Goal: Task Accomplishment & Management: Use online tool/utility

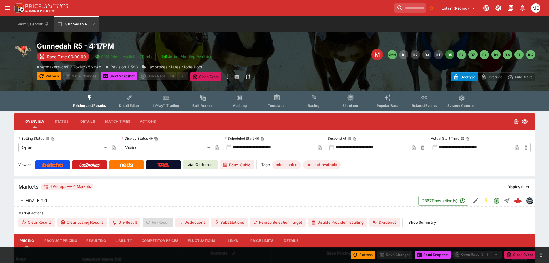
type input "*****"
type input "****"
type input "*****"
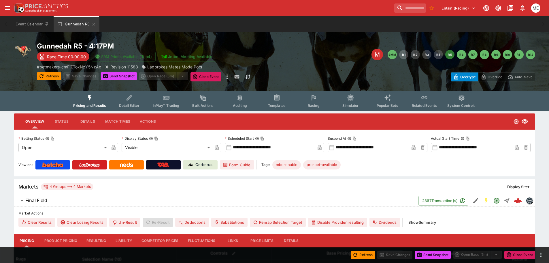
type input "****"
type input "*****"
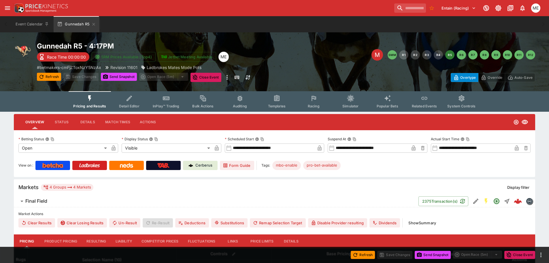
type input "**********"
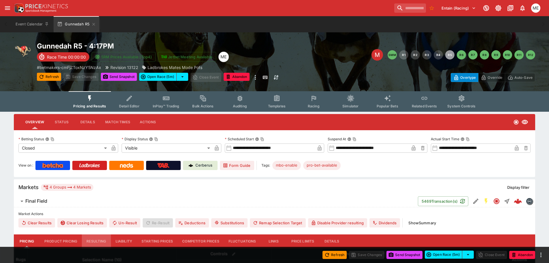
click at [101, 242] on button "Resulting" at bounding box center [96, 241] width 29 height 14
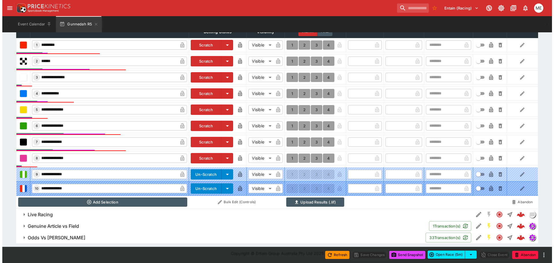
scroll to position [235, 0]
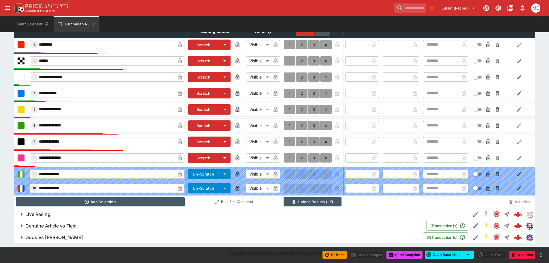
click at [289, 156] on button "1" at bounding box center [290, 157] width 12 height 9
type input "*"
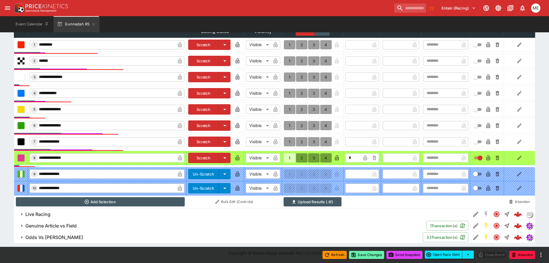
click at [364, 256] on button "Save Changes" at bounding box center [366, 255] width 35 height 8
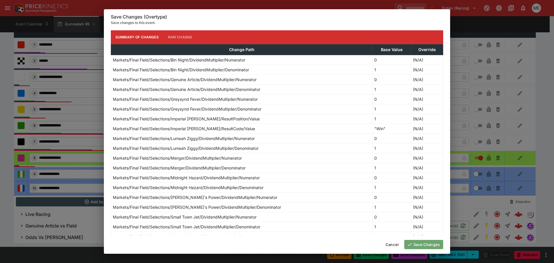
click at [413, 242] on button "Save Changes" at bounding box center [423, 244] width 39 height 9
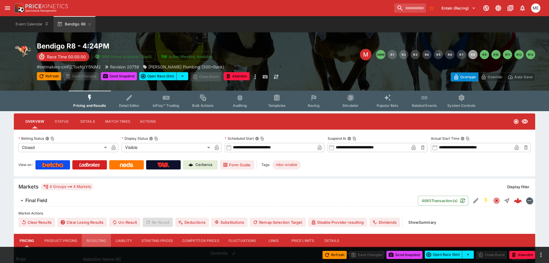
click at [97, 241] on button "Resulting" at bounding box center [96, 241] width 29 height 14
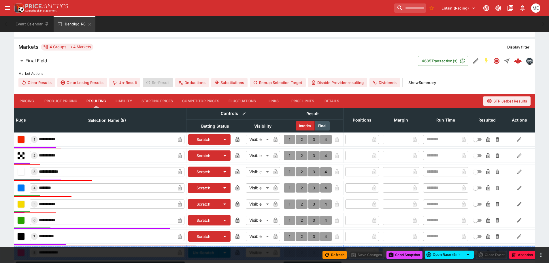
scroll to position [173, 0]
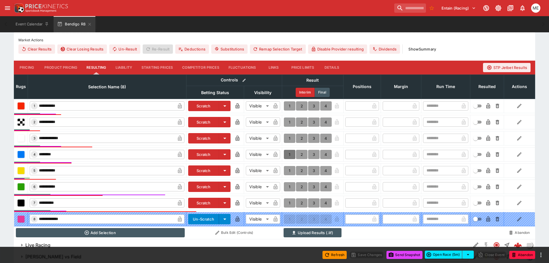
click at [290, 156] on button "1" at bounding box center [290, 154] width 12 height 9
type input "*"
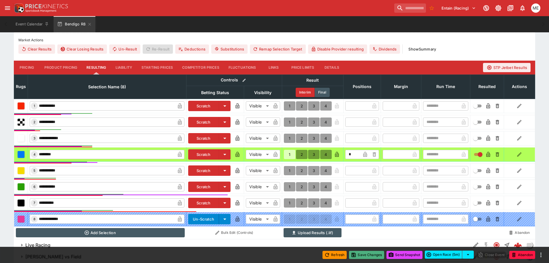
click at [356, 254] on button "Save Changes" at bounding box center [366, 255] width 35 height 8
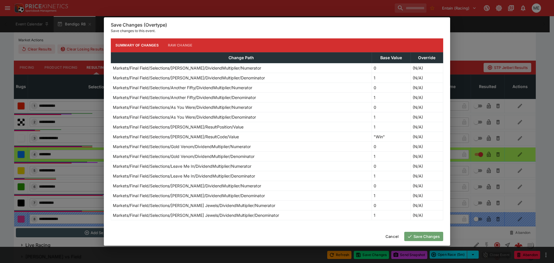
click at [417, 238] on button "Save Changes" at bounding box center [423, 236] width 39 height 9
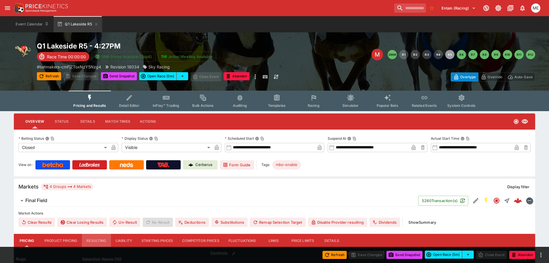
click at [97, 239] on button "Resulting" at bounding box center [96, 241] width 29 height 14
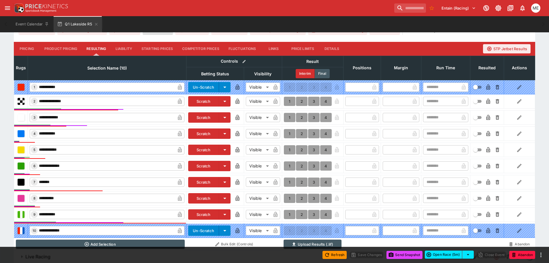
scroll to position [202, 0]
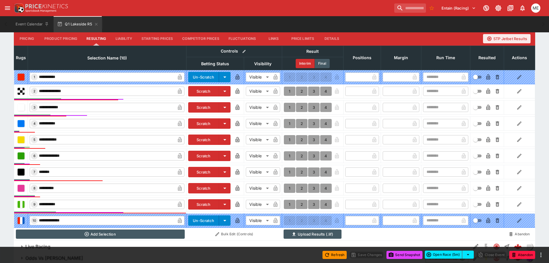
click at [290, 125] on button "1" at bounding box center [290, 123] width 12 height 9
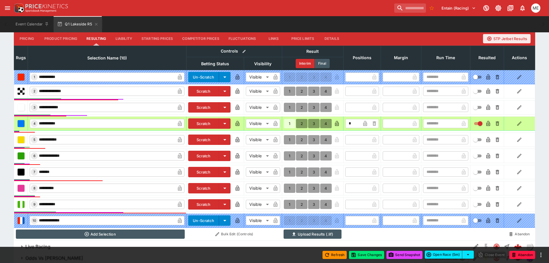
type input "*"
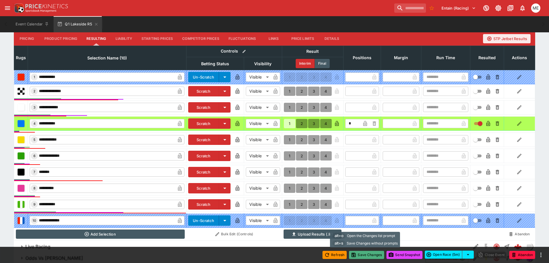
click at [357, 254] on button "Save Changes" at bounding box center [366, 255] width 35 height 8
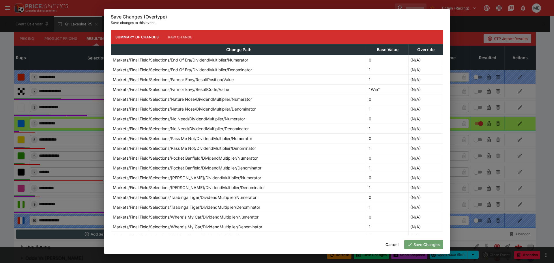
click at [415, 243] on button "Save Changes" at bounding box center [423, 244] width 39 height 9
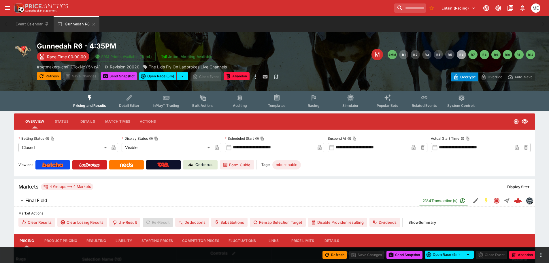
drag, startPoint x: 97, startPoint y: 239, endPoint x: 247, endPoint y: 200, distance: 154.3
click at [97, 239] on button "Resulting" at bounding box center [96, 241] width 29 height 14
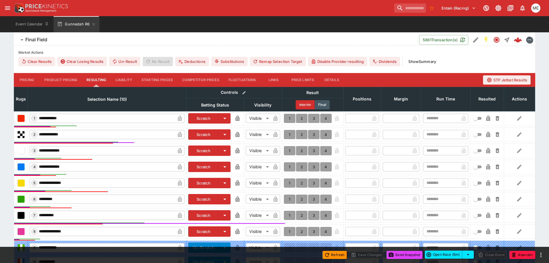
scroll to position [202, 0]
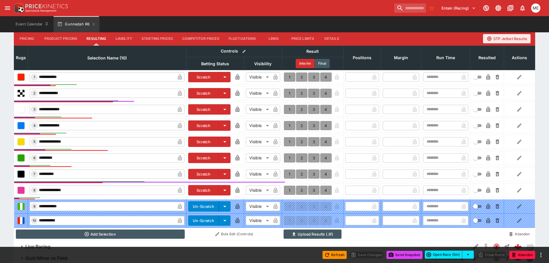
click at [288, 172] on button "1" at bounding box center [290, 173] width 12 height 9
type input "*"
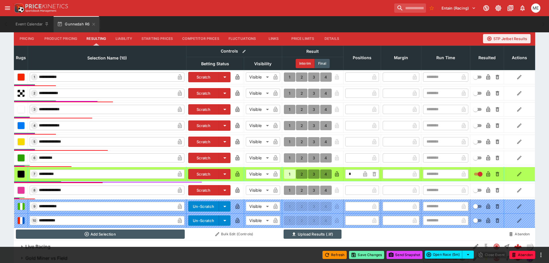
click at [364, 254] on button "Save Changes" at bounding box center [366, 255] width 35 height 8
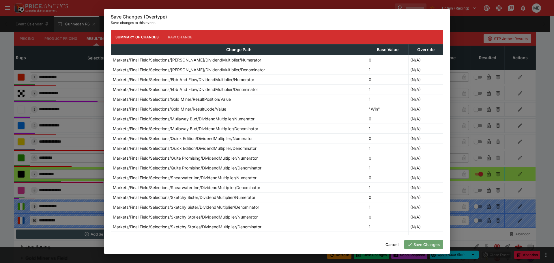
click at [412, 244] on button "Save Changes" at bounding box center [423, 244] width 39 height 9
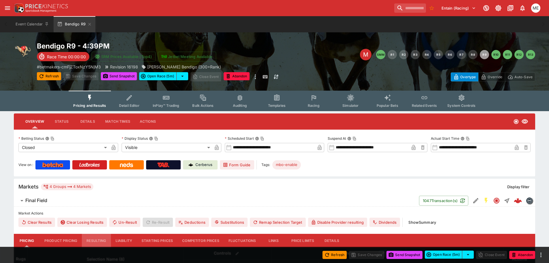
click at [88, 241] on button "Resulting" at bounding box center [96, 241] width 29 height 14
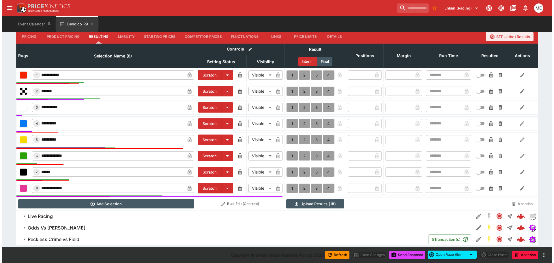
scroll to position [206, 0]
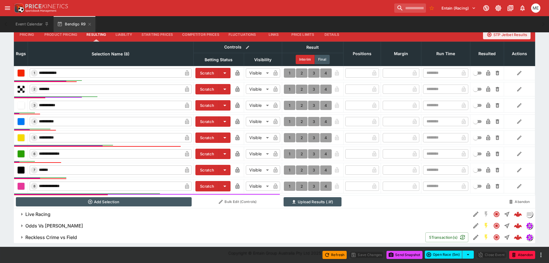
click at [288, 186] on button "1" at bounding box center [290, 185] width 12 height 9
type input "*"
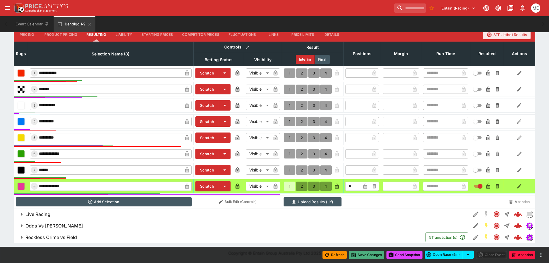
click at [366, 257] on button "Save Changes" at bounding box center [366, 255] width 35 height 8
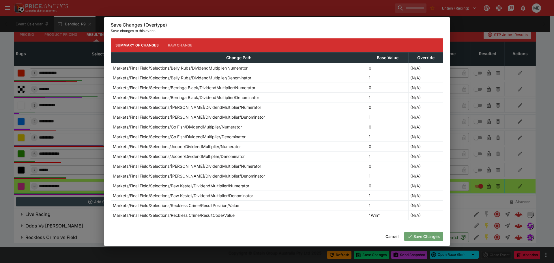
click at [416, 237] on button "Save Changes" at bounding box center [423, 236] width 39 height 9
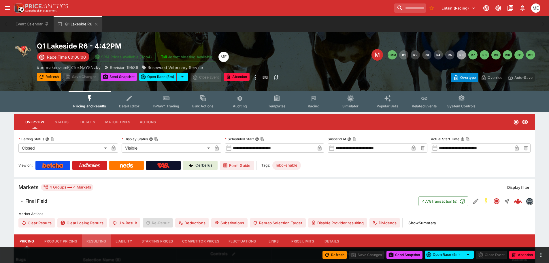
click at [96, 239] on button "Resulting" at bounding box center [96, 241] width 29 height 14
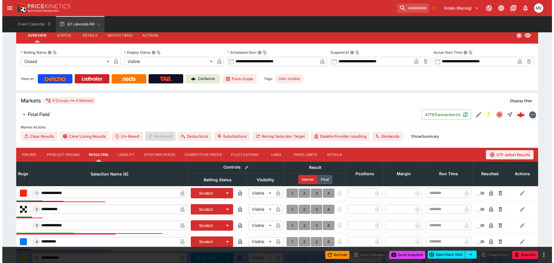
scroll to position [202, 0]
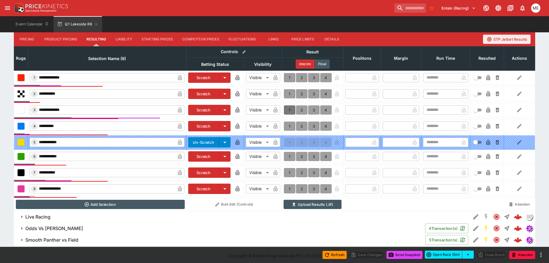
click at [291, 108] on button "1" at bounding box center [290, 109] width 12 height 9
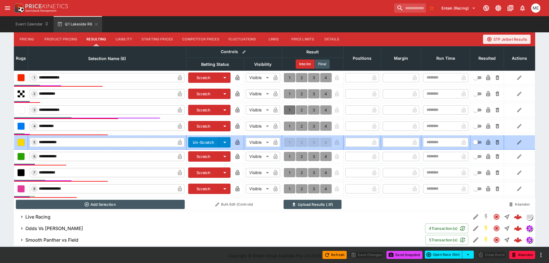
type input "*"
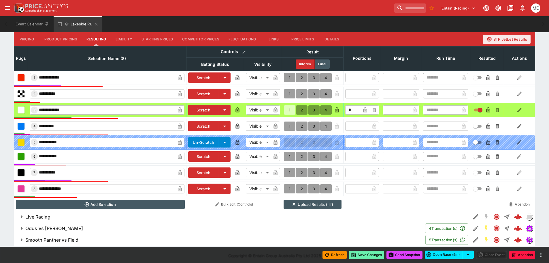
click at [352, 253] on icon "button" at bounding box center [354, 255] width 4 height 4
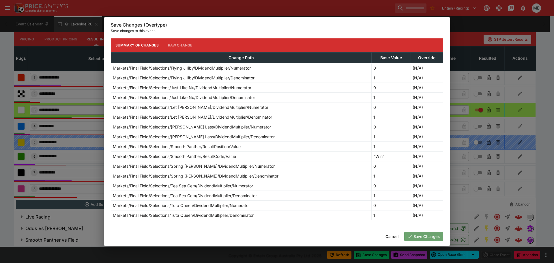
click at [420, 238] on button "Save Changes" at bounding box center [423, 236] width 39 height 9
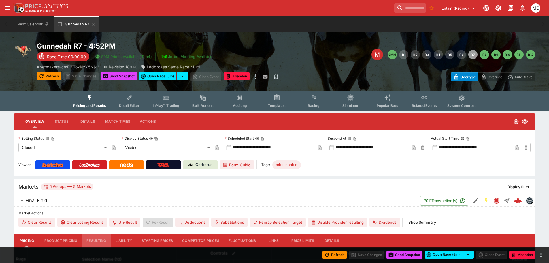
click at [89, 239] on button "Resulting" at bounding box center [96, 241] width 29 height 14
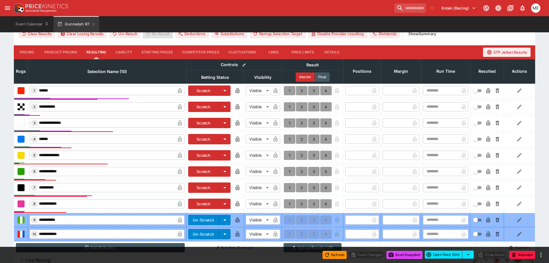
scroll to position [202, 0]
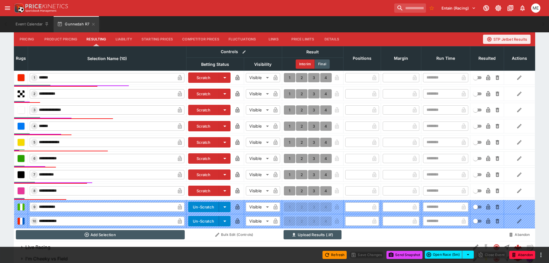
click at [289, 159] on button "1" at bounding box center [290, 158] width 12 height 9
type input "*"
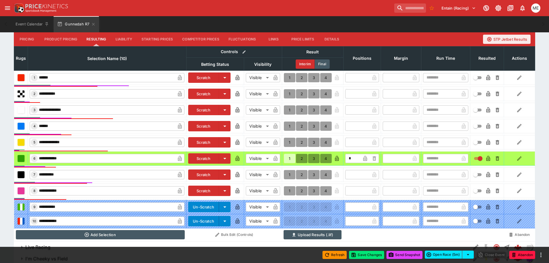
click at [363, 259] on div "Refresh Save Changes Send Snapshot Open Race (5m) Close Event Abandon" at bounding box center [274, 255] width 549 height 16
click at [363, 255] on button "Save Changes" at bounding box center [366, 255] width 35 height 8
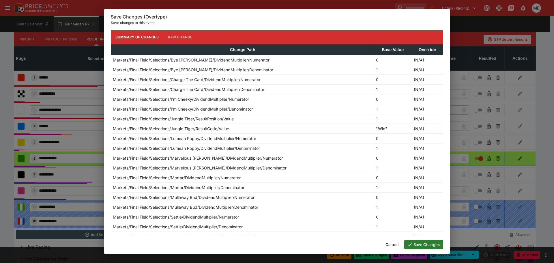
click at [413, 245] on button "Save Changes" at bounding box center [423, 244] width 39 height 9
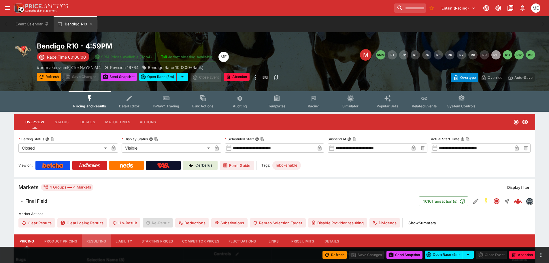
click at [95, 242] on button "Resulting" at bounding box center [96, 241] width 29 height 14
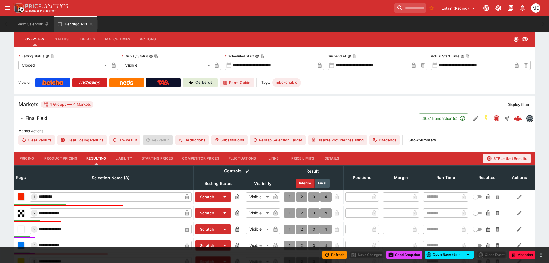
scroll to position [173, 0]
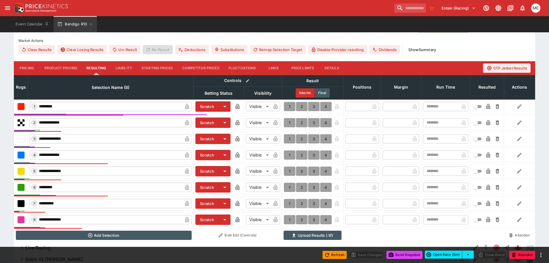
click at [287, 106] on button "1" at bounding box center [290, 106] width 12 height 9
type input "*"
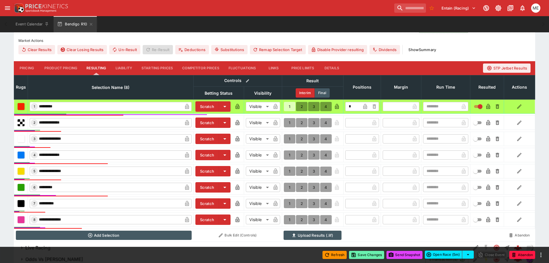
click at [361, 257] on button "Save Changes" at bounding box center [366, 255] width 35 height 8
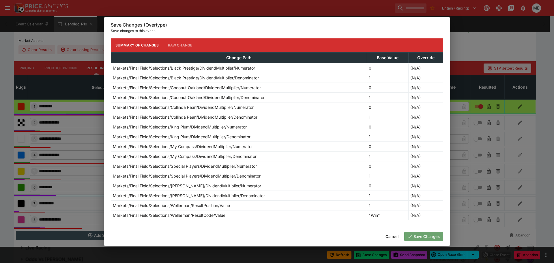
click at [413, 238] on button "Save Changes" at bounding box center [423, 236] width 39 height 9
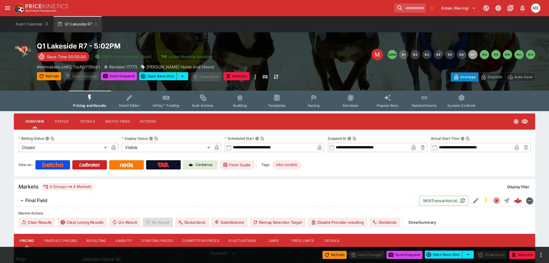
click at [90, 241] on button "Resulting" at bounding box center [96, 241] width 29 height 14
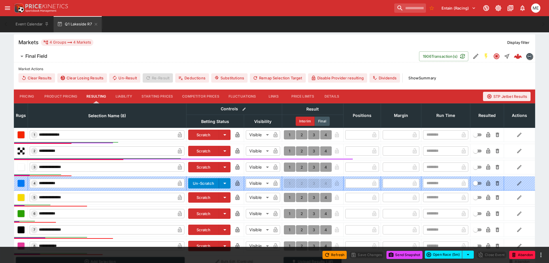
scroll to position [174, 0]
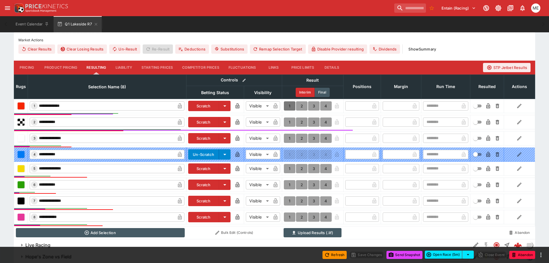
click at [290, 104] on button "1" at bounding box center [290, 105] width 12 height 9
type input "*"
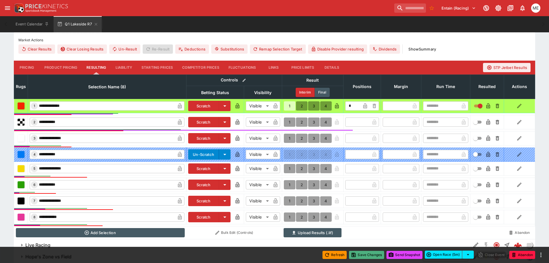
click at [370, 255] on button "Save Changes" at bounding box center [366, 255] width 35 height 8
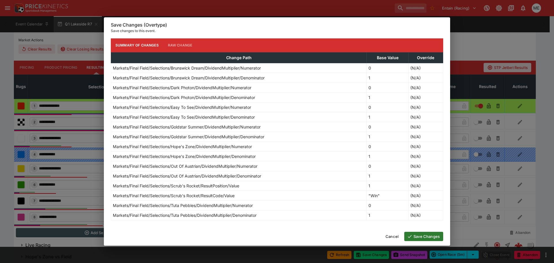
click at [430, 234] on button "Save Changes" at bounding box center [423, 236] width 39 height 9
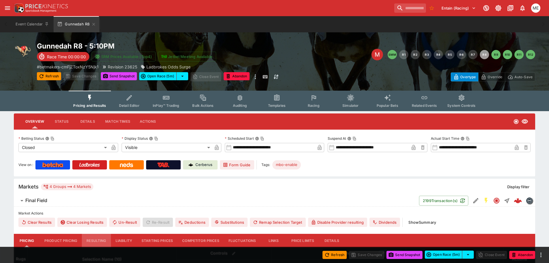
click at [92, 238] on button "Resulting" at bounding box center [96, 241] width 29 height 14
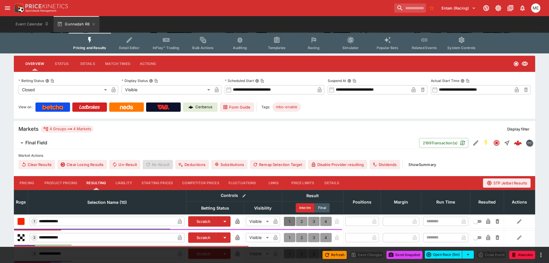
click at [288, 221] on button "1" at bounding box center [290, 221] width 12 height 9
type input "*"
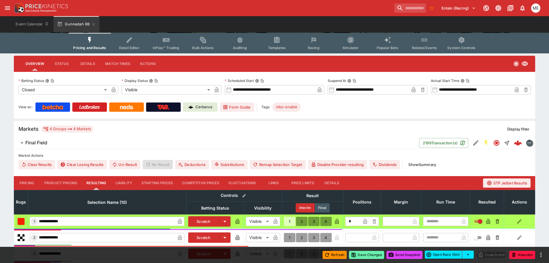
click at [357, 255] on button "Save Changes" at bounding box center [366, 255] width 35 height 8
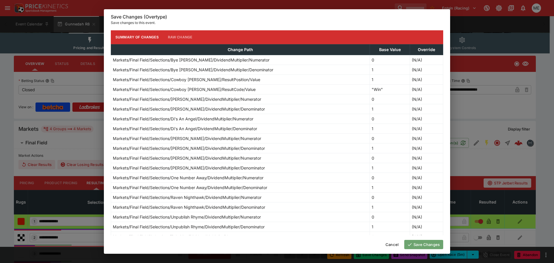
click at [413, 243] on button "Save Changes" at bounding box center [423, 244] width 39 height 9
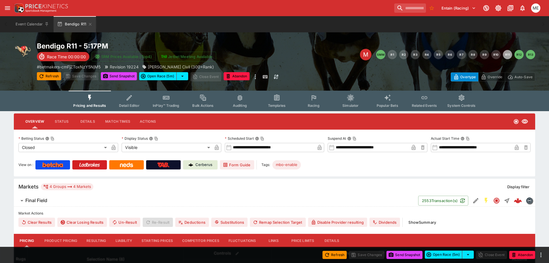
click at [89, 237] on button "Resulting" at bounding box center [96, 241] width 29 height 14
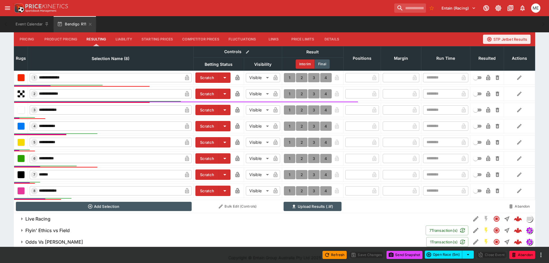
scroll to position [202, 0]
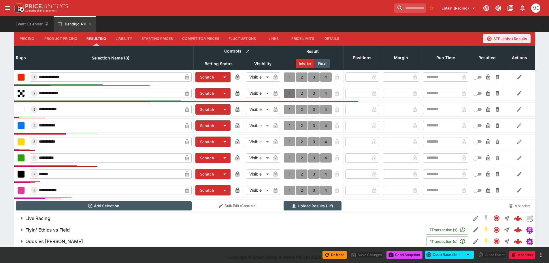
click at [288, 94] on button "1" at bounding box center [290, 93] width 12 height 9
type input "*"
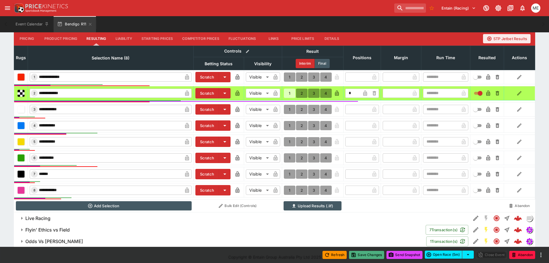
click at [371, 253] on button "Save Changes" at bounding box center [366, 255] width 35 height 8
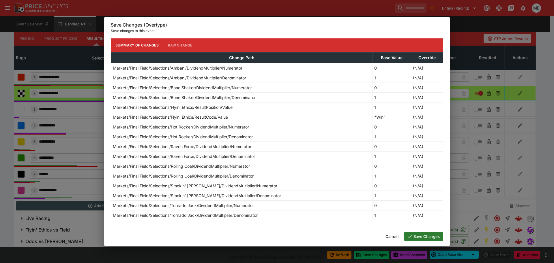
type input "*"
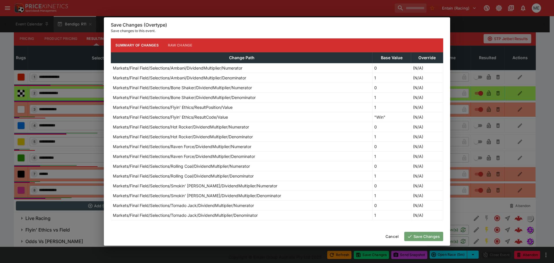
click at [421, 238] on button "Save Changes" at bounding box center [423, 236] width 39 height 9
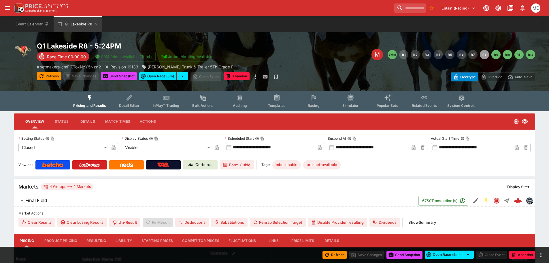
click at [96, 240] on button "Resulting" at bounding box center [96, 241] width 29 height 14
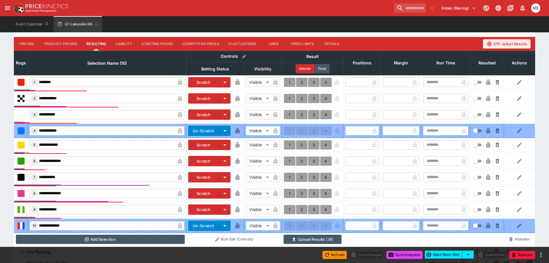
scroll to position [234, 0]
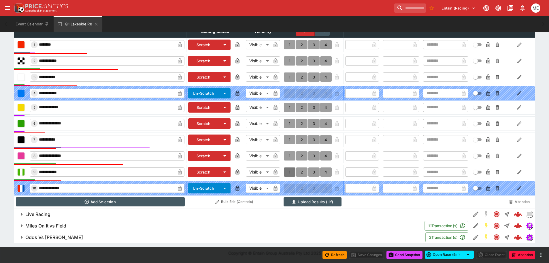
click at [291, 173] on button "1" at bounding box center [290, 171] width 12 height 9
type input "*"
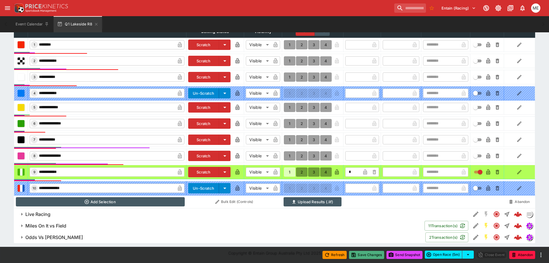
click at [368, 253] on button "Save Changes" at bounding box center [366, 255] width 35 height 8
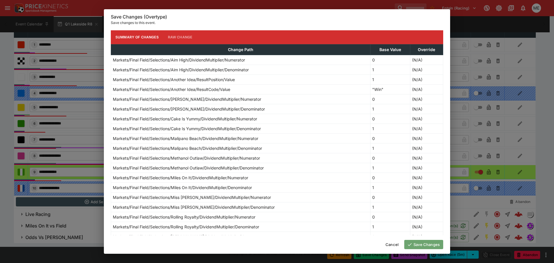
click at [414, 246] on button "Save Changes" at bounding box center [423, 244] width 39 height 9
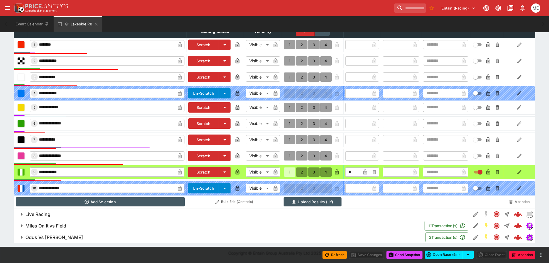
type input "*"
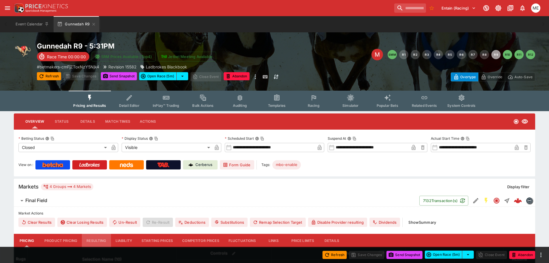
click at [92, 241] on button "Resulting" at bounding box center [96, 241] width 29 height 14
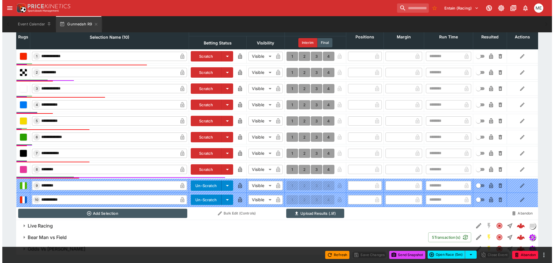
scroll to position [231, 0]
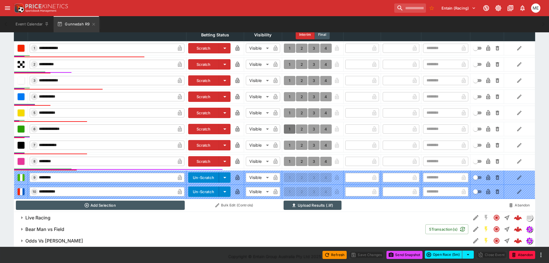
click at [289, 129] on button "1" at bounding box center [290, 128] width 12 height 9
type input "*"
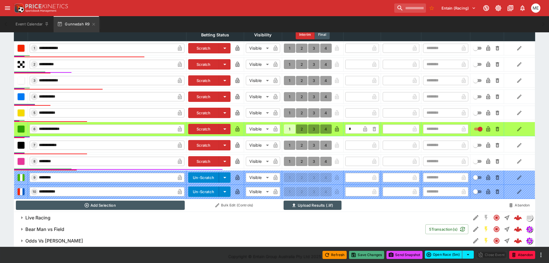
click at [362, 252] on button "Save Changes" at bounding box center [366, 255] width 35 height 8
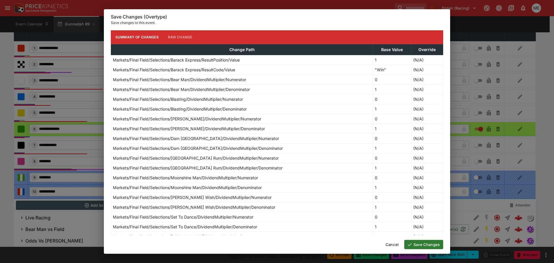
click at [419, 244] on button "Save Changes" at bounding box center [423, 244] width 39 height 9
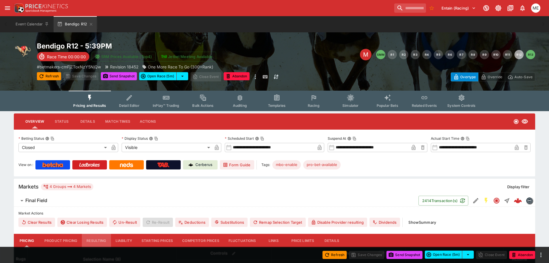
click at [90, 242] on button "Resulting" at bounding box center [96, 241] width 29 height 14
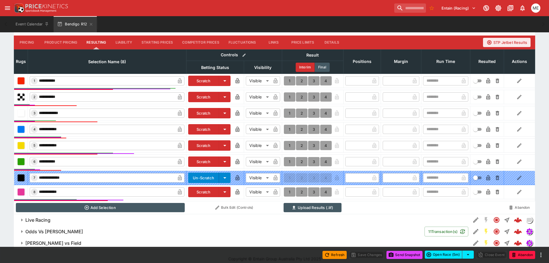
scroll to position [204, 0]
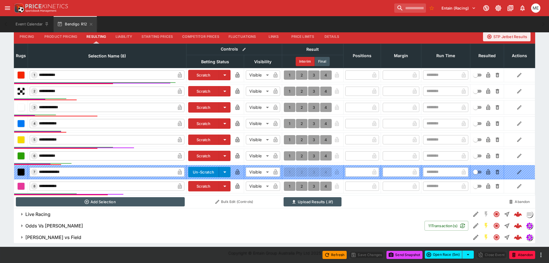
type input "*"
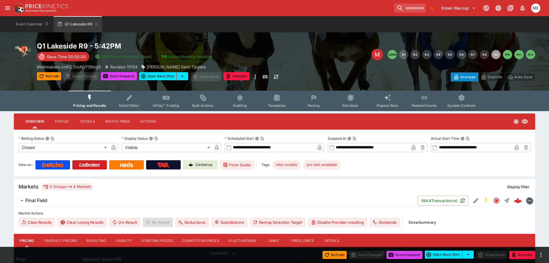
click at [90, 241] on button "Resulting" at bounding box center [96, 241] width 29 height 14
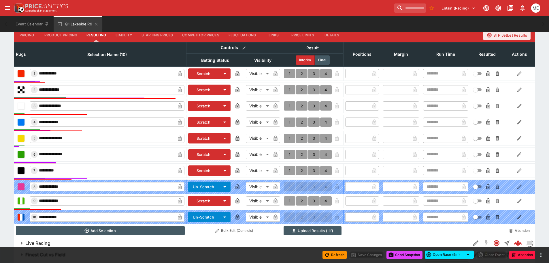
scroll to position [234, 0]
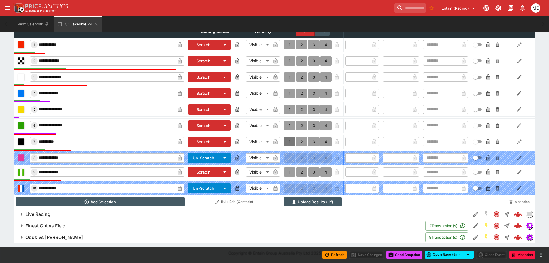
click at [289, 140] on button "1" at bounding box center [290, 141] width 12 height 9
type input "*"
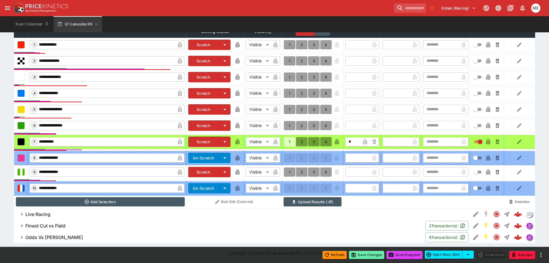
click at [360, 253] on button "Save Changes" at bounding box center [366, 255] width 35 height 8
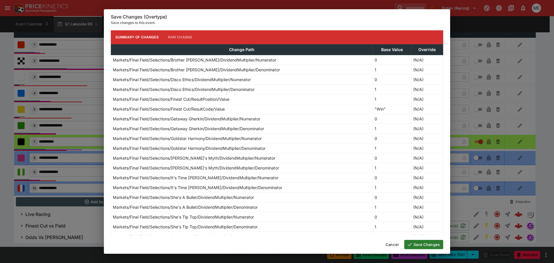
click at [423, 243] on button "Save Changes" at bounding box center [423, 244] width 39 height 9
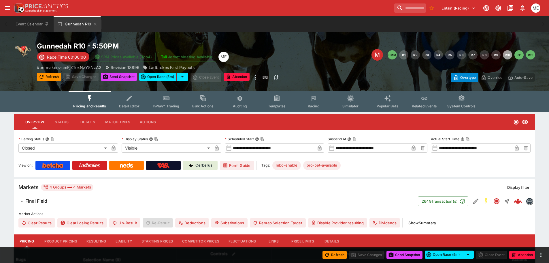
click at [96, 240] on button "Resulting" at bounding box center [96, 241] width 29 height 14
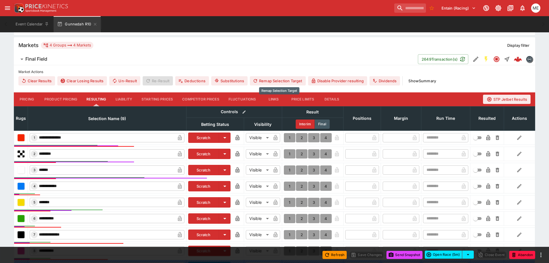
scroll to position [144, 0]
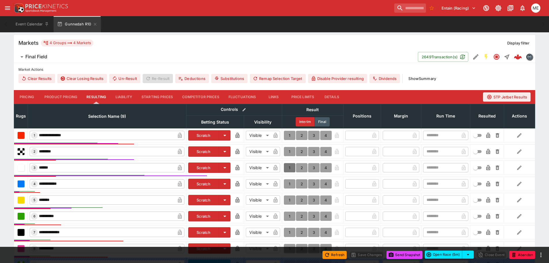
click at [289, 168] on button "1" at bounding box center [290, 167] width 12 height 9
type input "*"
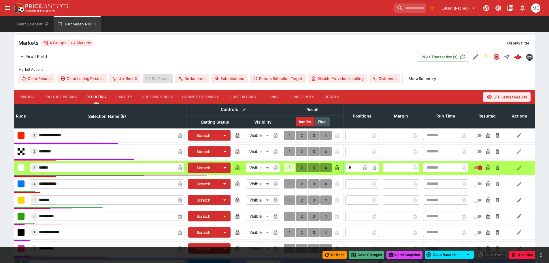
click at [353, 255] on icon "button" at bounding box center [353, 254] width 3 height 3
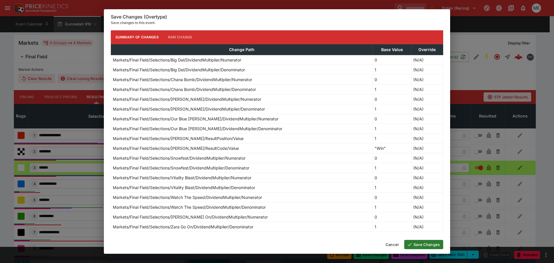
click at [412, 243] on button "Save Changes" at bounding box center [423, 244] width 39 height 9
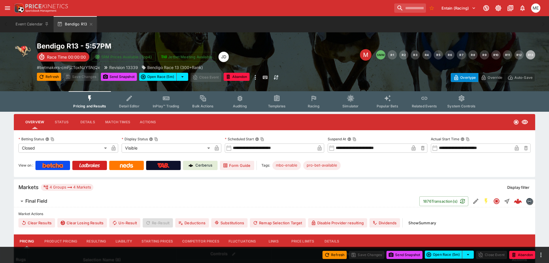
click at [96, 241] on button "Resulting" at bounding box center [96, 241] width 29 height 14
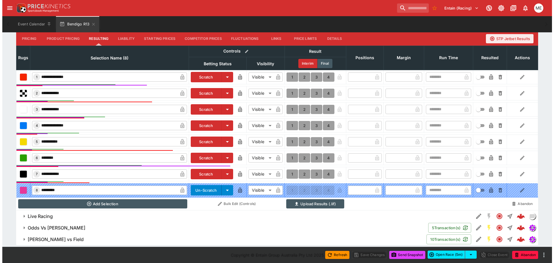
scroll to position [204, 0]
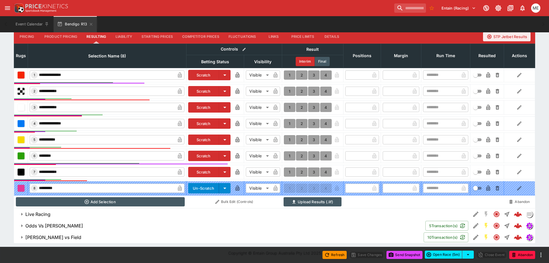
click at [289, 154] on button "1" at bounding box center [290, 155] width 12 height 9
type input "*"
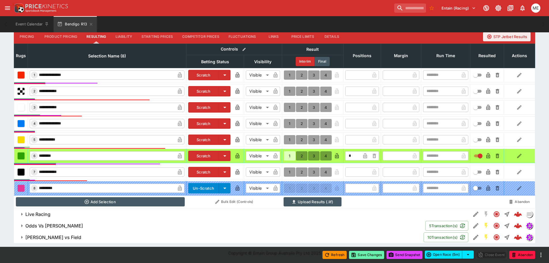
click at [365, 255] on button "Save Changes" at bounding box center [366, 255] width 35 height 8
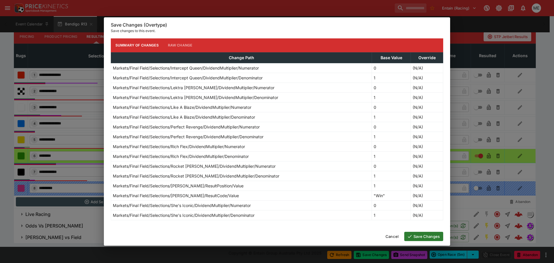
click at [417, 236] on button "Save Changes" at bounding box center [423, 236] width 39 height 9
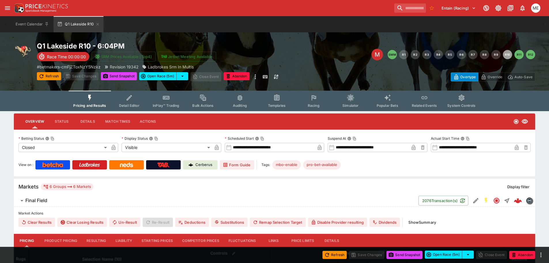
drag, startPoint x: 93, startPoint y: 240, endPoint x: 121, endPoint y: 200, distance: 49.7
click at [93, 240] on button "Resulting" at bounding box center [96, 241] width 29 height 14
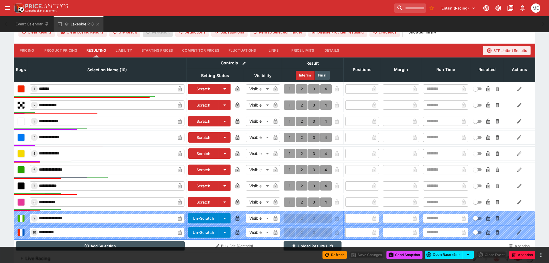
scroll to position [202, 0]
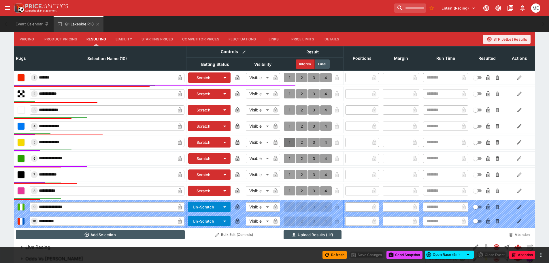
click at [289, 140] on button "1" at bounding box center [290, 142] width 12 height 9
type input "*"
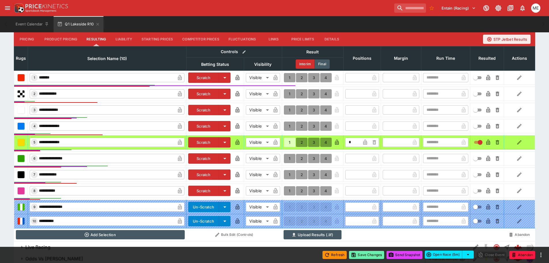
click at [364, 252] on button "Save Changes" at bounding box center [366, 255] width 35 height 8
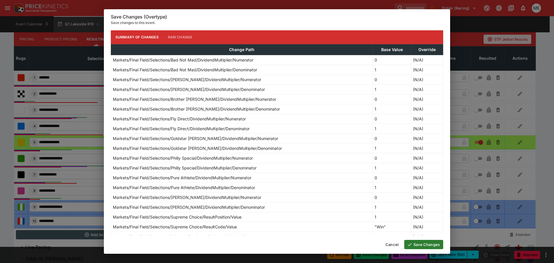
click at [412, 244] on button "Save Changes" at bounding box center [423, 244] width 39 height 9
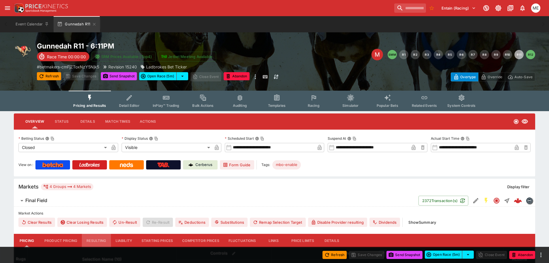
click at [98, 240] on button "Resulting" at bounding box center [96, 241] width 29 height 14
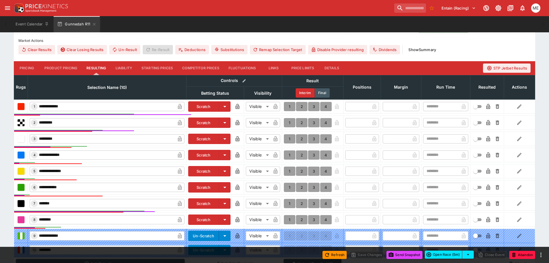
scroll to position [174, 0]
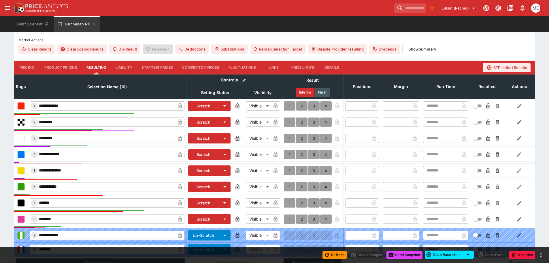
click at [291, 105] on button "1" at bounding box center [290, 105] width 12 height 9
type input "*"
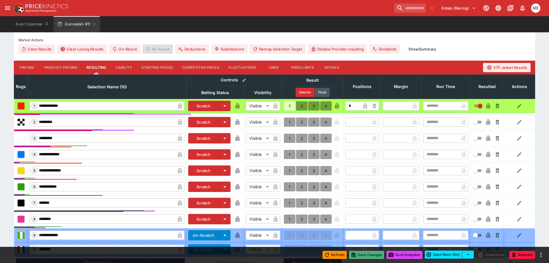
click at [362, 256] on button "Save Changes" at bounding box center [366, 255] width 35 height 8
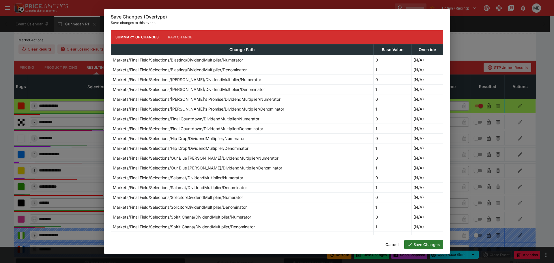
click at [411, 243] on icon "button" at bounding box center [409, 244] width 5 height 5
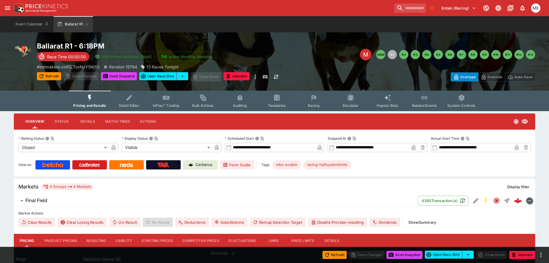
click at [95, 240] on button "Resulting" at bounding box center [96, 241] width 29 height 14
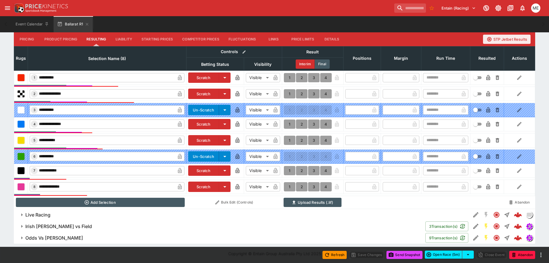
scroll to position [202, 0]
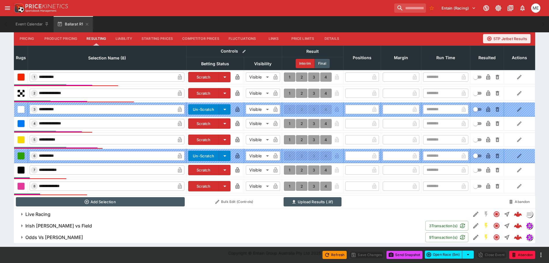
click at [289, 140] on button "1" at bounding box center [290, 139] width 12 height 9
type input "*"
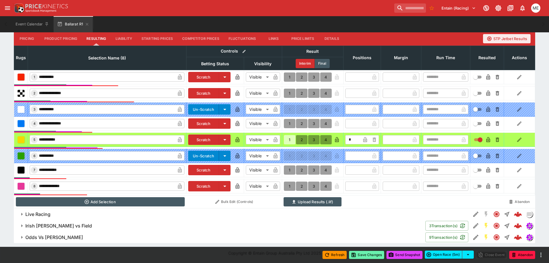
click at [356, 254] on button "Save Changes" at bounding box center [366, 255] width 35 height 8
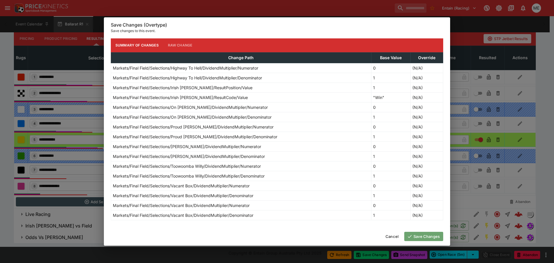
click at [417, 236] on button "Save Changes" at bounding box center [423, 236] width 39 height 9
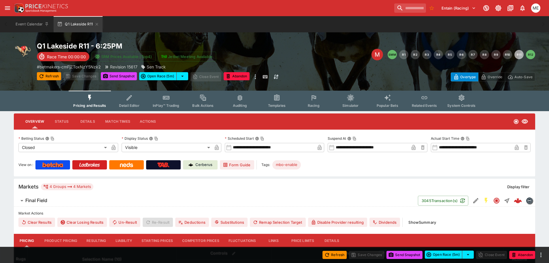
click at [97, 237] on button "Resulting" at bounding box center [96, 241] width 29 height 14
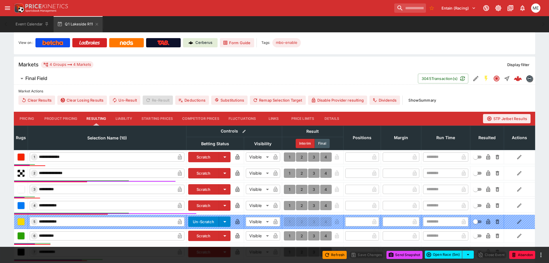
scroll to position [173, 0]
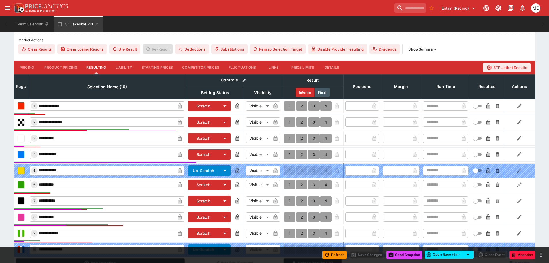
click at [286, 138] on button "1" at bounding box center [290, 137] width 12 height 9
type input "*"
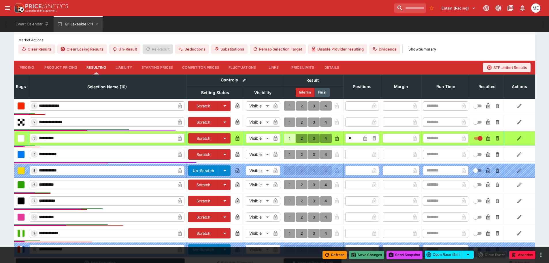
click at [356, 254] on button "Save Changes" at bounding box center [366, 255] width 35 height 8
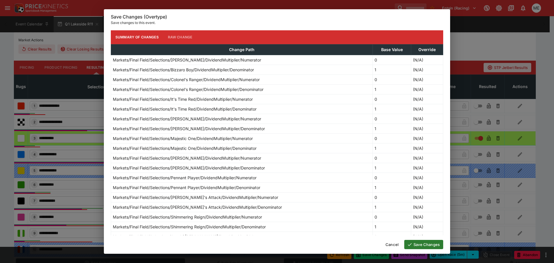
click at [416, 245] on button "Save Changes" at bounding box center [423, 244] width 39 height 9
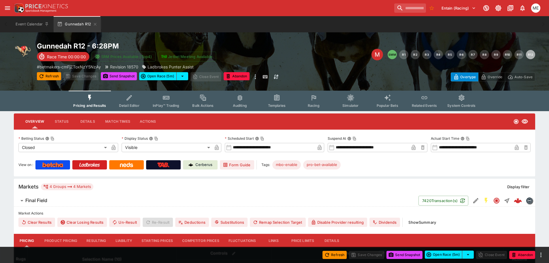
drag, startPoint x: 96, startPoint y: 239, endPoint x: 106, endPoint y: 236, distance: 9.6
click at [96, 239] on button "Resulting" at bounding box center [96, 241] width 29 height 14
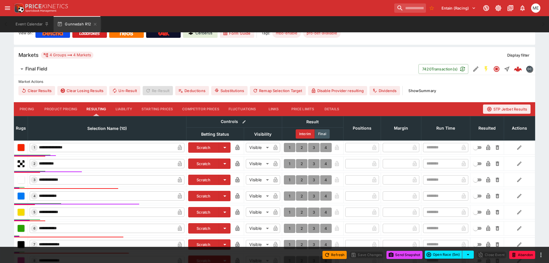
scroll to position [173, 0]
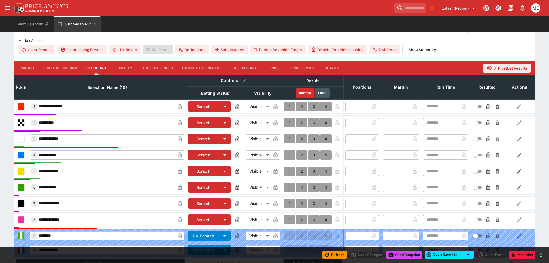
click at [289, 153] on button "1" at bounding box center [290, 154] width 12 height 9
type input "*"
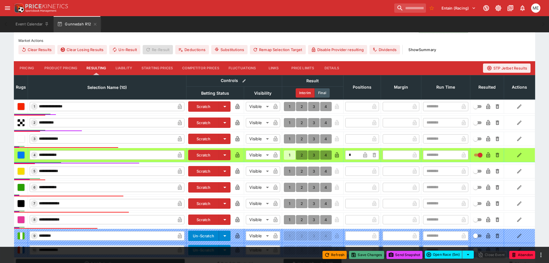
click at [359, 257] on button "Save Changes" at bounding box center [366, 255] width 35 height 8
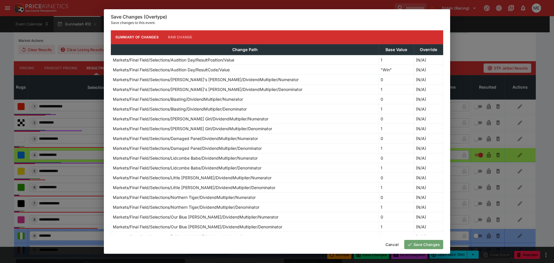
click at [412, 246] on button "Save Changes" at bounding box center [423, 244] width 39 height 9
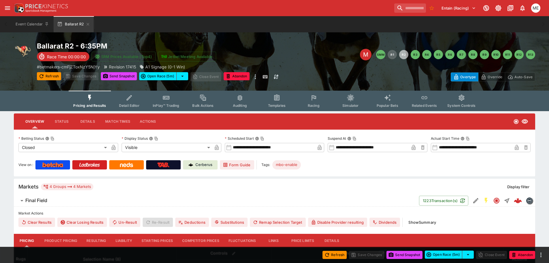
click at [101, 240] on button "Resulting" at bounding box center [96, 241] width 29 height 14
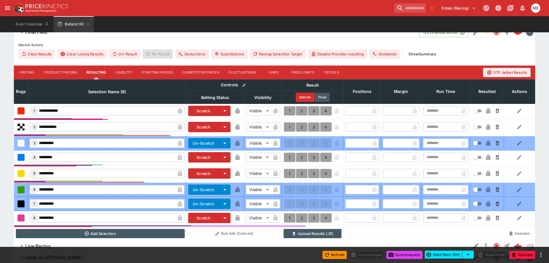
scroll to position [173, 0]
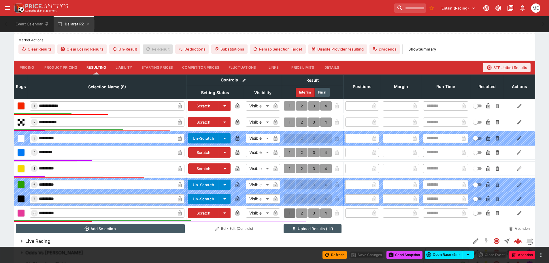
click at [289, 212] on button "1" at bounding box center [290, 212] width 12 height 9
type input "*"
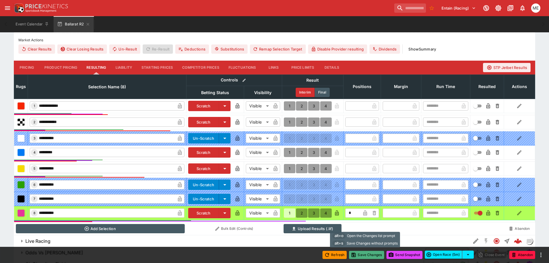
click at [357, 253] on button "Save Changes" at bounding box center [366, 255] width 35 height 8
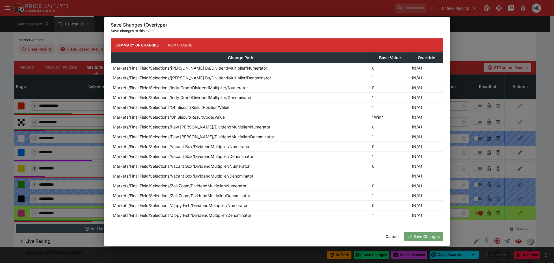
click at [414, 235] on button "Save Changes" at bounding box center [423, 236] width 39 height 9
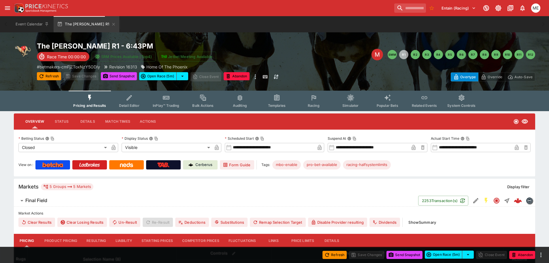
click at [92, 241] on button "Resulting" at bounding box center [96, 241] width 29 height 14
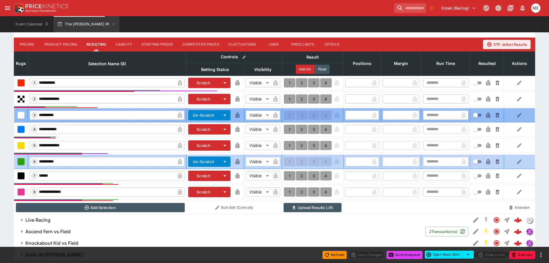
scroll to position [202, 0]
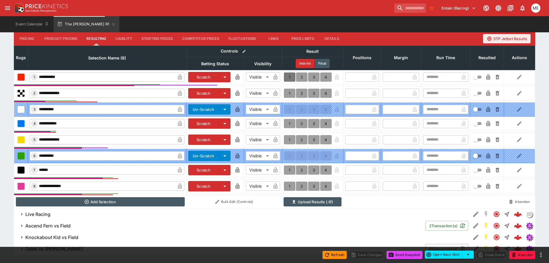
click at [291, 78] on button "1" at bounding box center [290, 76] width 12 height 9
type input "*"
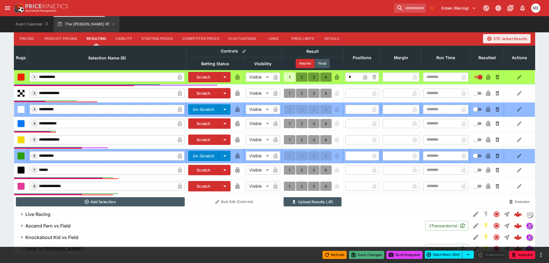
click at [363, 255] on button "Save Changes" at bounding box center [366, 255] width 35 height 8
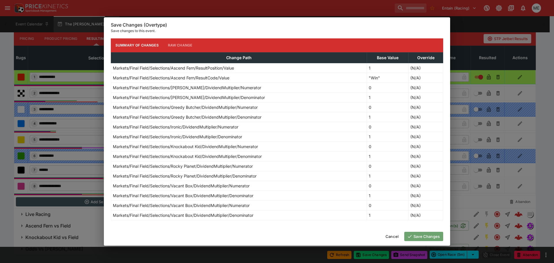
click at [424, 236] on button "Save Changes" at bounding box center [423, 236] width 39 height 9
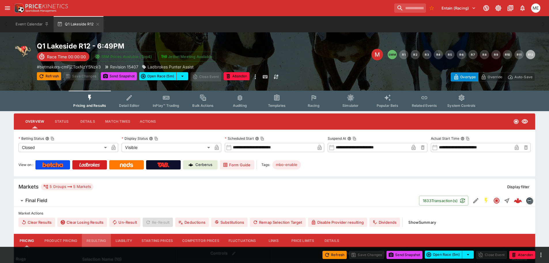
click at [96, 242] on button "Resulting" at bounding box center [96, 241] width 29 height 14
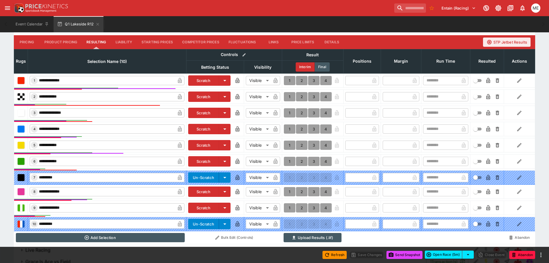
scroll to position [202, 0]
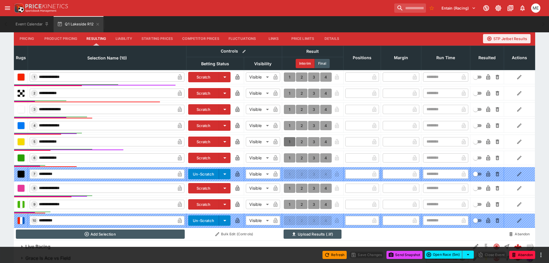
click at [289, 142] on button "1" at bounding box center [290, 141] width 12 height 9
type input "*"
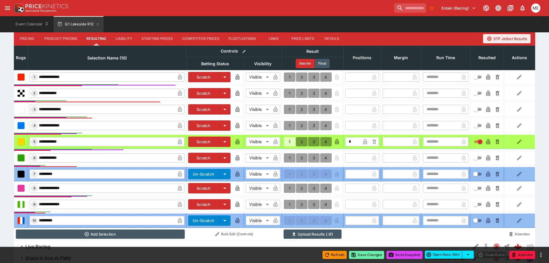
click at [356, 255] on button "Save Changes" at bounding box center [366, 255] width 35 height 8
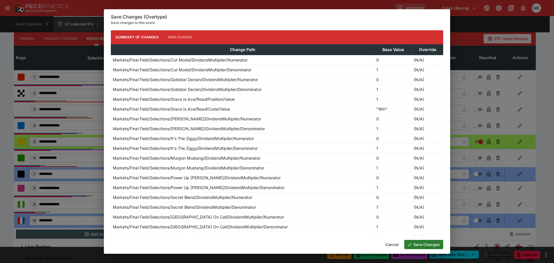
click at [423, 246] on button "Save Changes" at bounding box center [423, 244] width 39 height 9
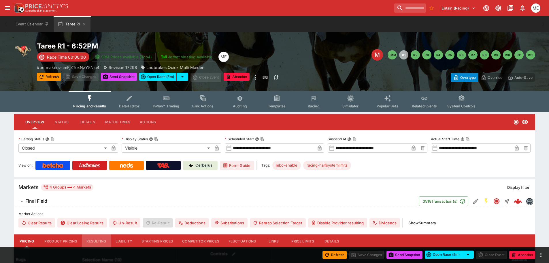
click at [95, 241] on button "Resulting" at bounding box center [96, 241] width 29 height 14
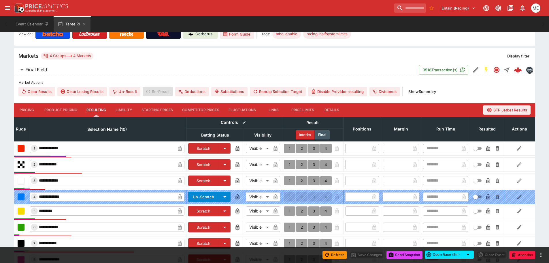
scroll to position [202, 0]
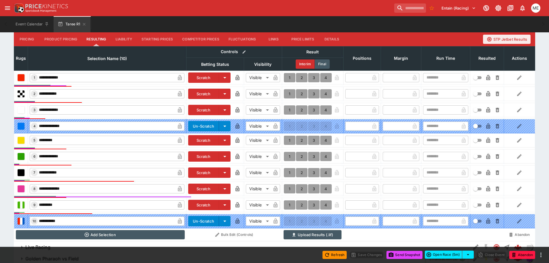
click at [287, 109] on button "1" at bounding box center [290, 109] width 12 height 9
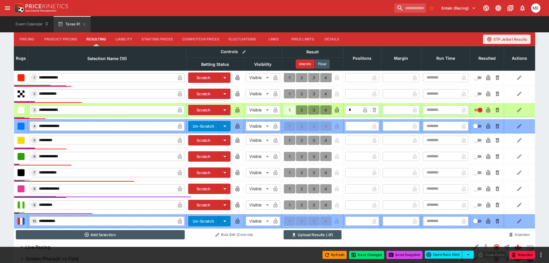
type input "*"
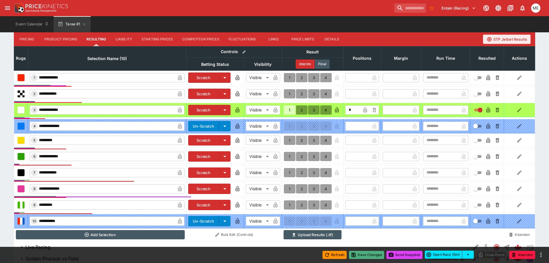
click at [366, 253] on button "Save Changes" at bounding box center [366, 255] width 35 height 8
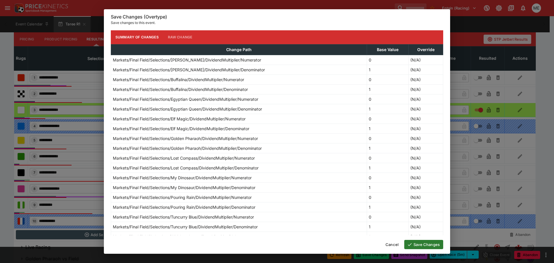
click at [420, 242] on button "Save Changes" at bounding box center [423, 244] width 39 height 9
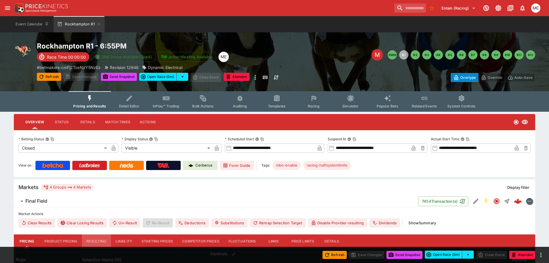
click at [90, 240] on button "Resulting" at bounding box center [96, 241] width 29 height 14
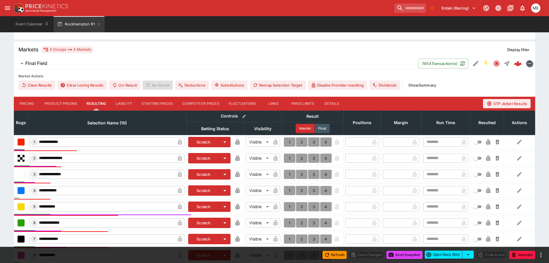
scroll to position [144, 0]
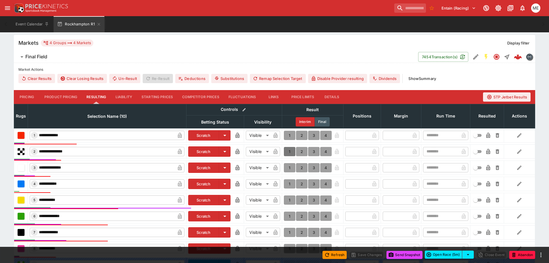
click at [287, 152] on button "1" at bounding box center [290, 151] width 12 height 9
type input "*"
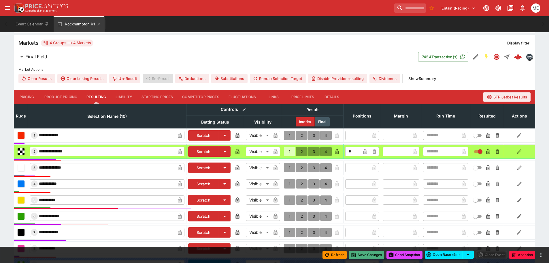
click at [352, 256] on icon "button" at bounding box center [354, 255] width 4 height 4
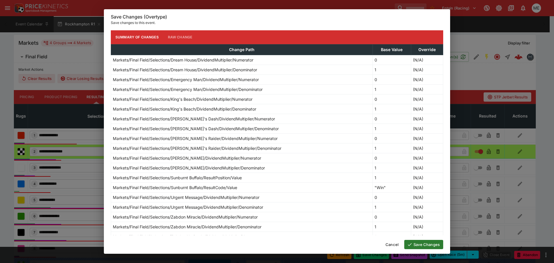
click at [433, 244] on button "Save Changes" at bounding box center [423, 244] width 39 height 9
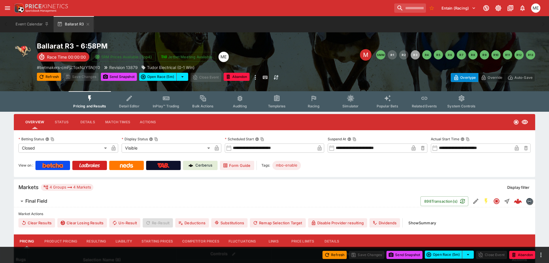
click at [100, 239] on button "Resulting" at bounding box center [96, 241] width 29 height 14
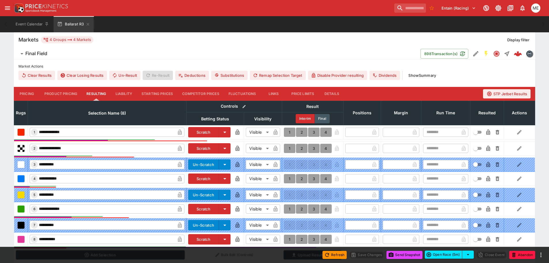
scroll to position [200, 0]
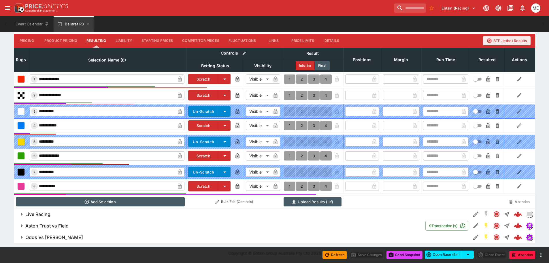
click at [291, 185] on button "1" at bounding box center [290, 185] width 12 height 9
type input "*"
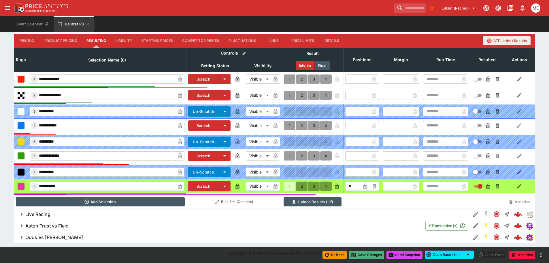
click at [353, 253] on icon "button" at bounding box center [353, 254] width 3 height 3
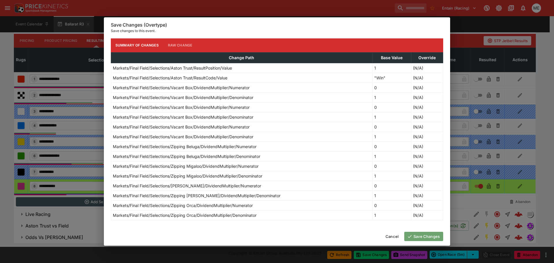
click at [418, 236] on button "Save Changes" at bounding box center [423, 236] width 39 height 9
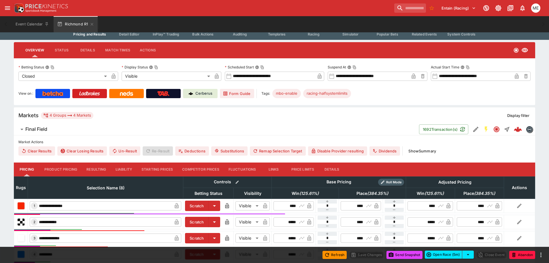
scroll to position [86, 0]
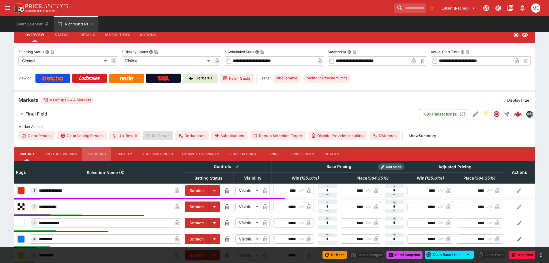
click at [99, 153] on button "Resulting" at bounding box center [96, 154] width 29 height 14
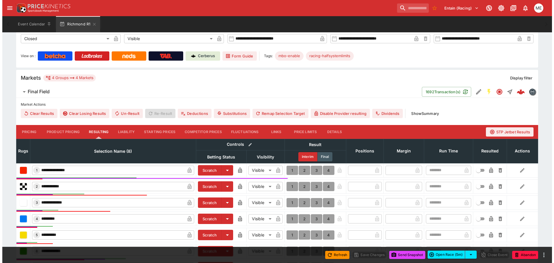
scroll to position [206, 0]
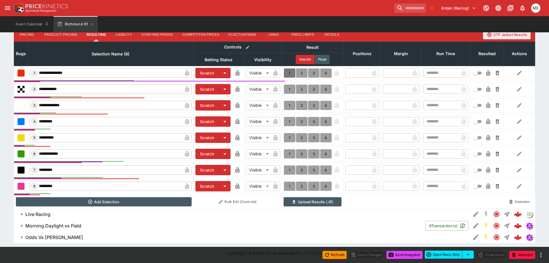
click at [289, 74] on button "1" at bounding box center [290, 72] width 12 height 9
type input "*"
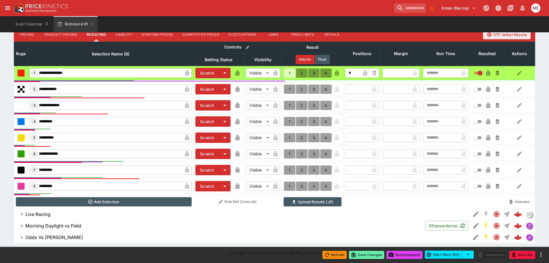
click at [360, 253] on button "Save Changes" at bounding box center [366, 255] width 35 height 8
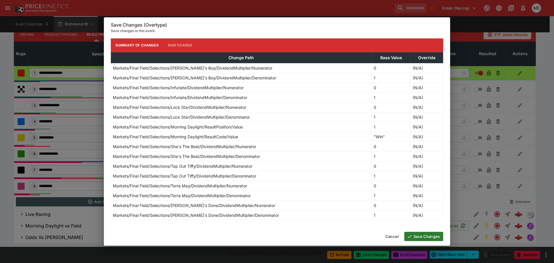
click at [412, 237] on button "Save Changes" at bounding box center [423, 236] width 39 height 9
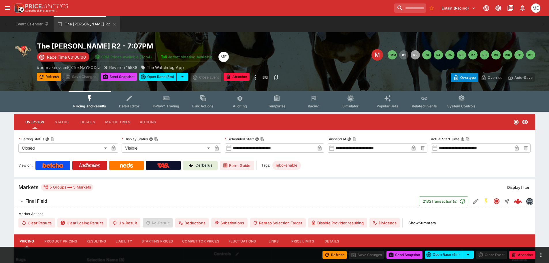
click at [90, 239] on button "Resulting" at bounding box center [96, 241] width 29 height 14
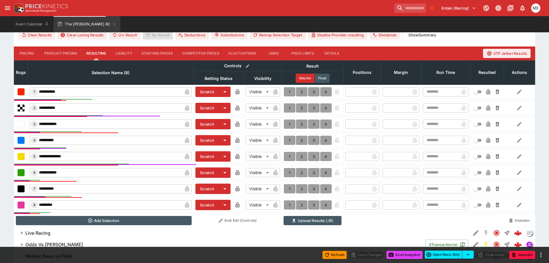
scroll to position [189, 0]
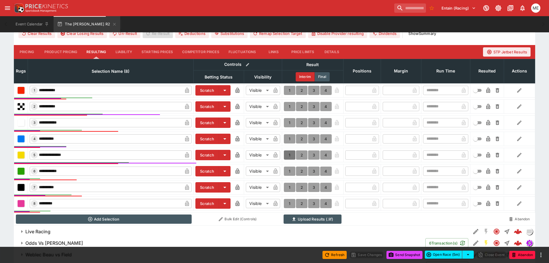
click at [289, 155] on button "1" at bounding box center [290, 154] width 12 height 9
type input "*"
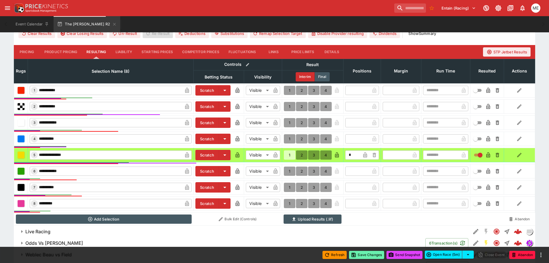
click at [367, 254] on button "Save Changes" at bounding box center [366, 255] width 35 height 8
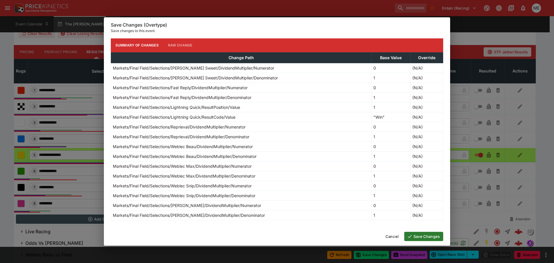
click at [412, 236] on button "Save Changes" at bounding box center [423, 236] width 39 height 9
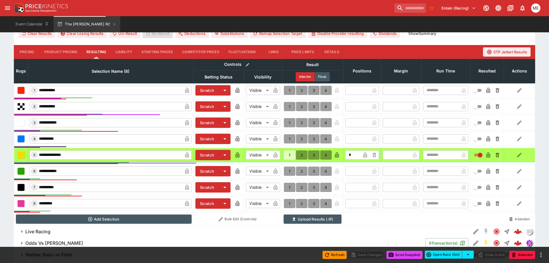
type input "*"
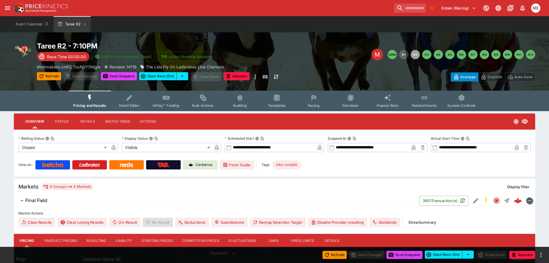
click at [98, 239] on button "Resulting" at bounding box center [96, 241] width 29 height 14
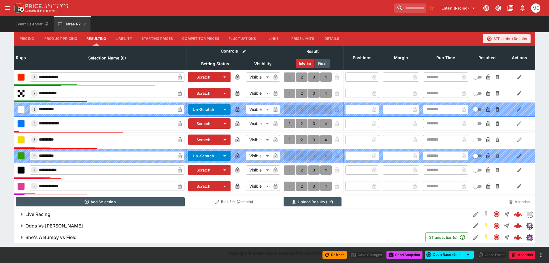
scroll to position [202, 0]
click at [287, 76] on button "1" at bounding box center [290, 76] width 12 height 9
type input "*"
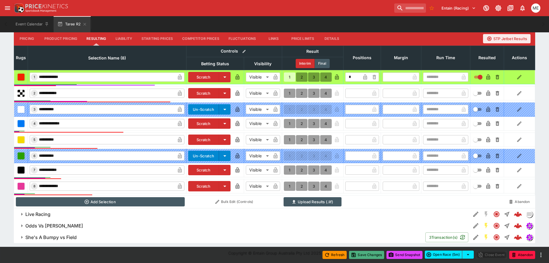
click at [356, 258] on button "Save Changes" at bounding box center [366, 255] width 35 height 8
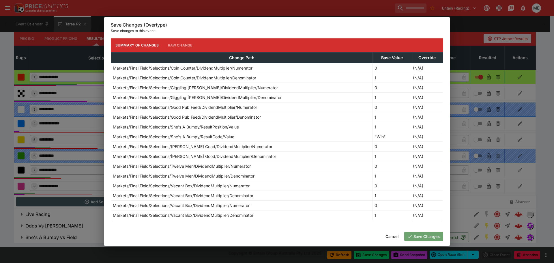
click at [415, 236] on button "Save Changes" at bounding box center [423, 236] width 39 height 9
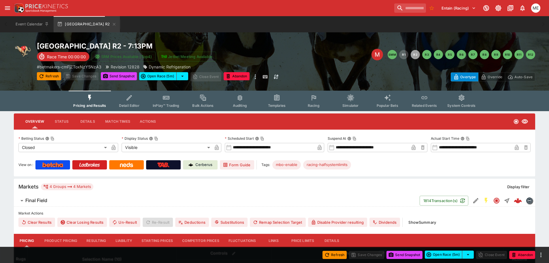
click at [98, 240] on button "Resulting" at bounding box center [96, 241] width 29 height 14
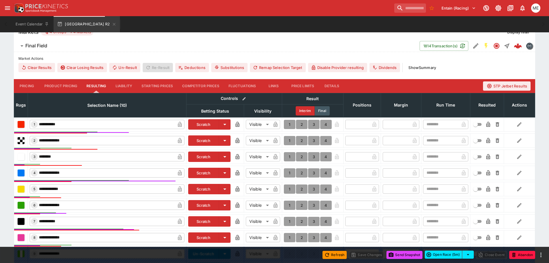
scroll to position [173, 0]
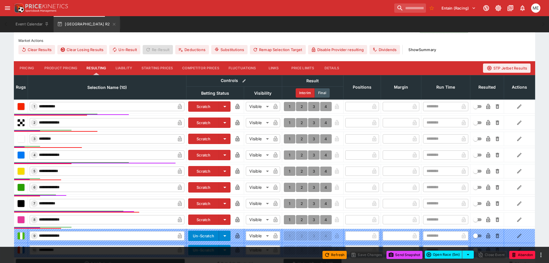
click at [288, 188] on button "1" at bounding box center [290, 187] width 12 height 9
type input "*"
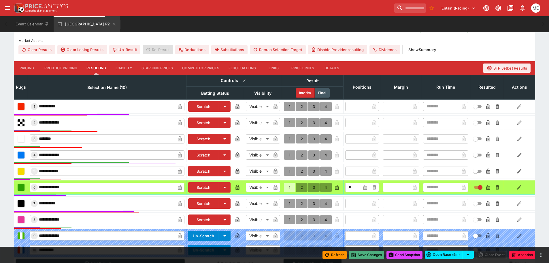
click at [357, 252] on button "Save Changes" at bounding box center [366, 255] width 35 height 8
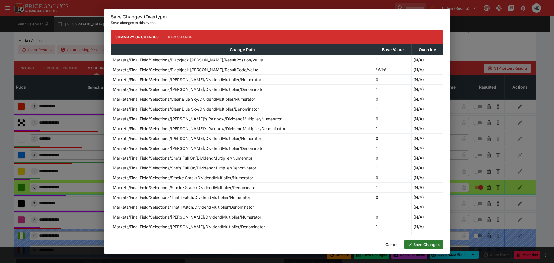
click at [412, 244] on button "Save Changes" at bounding box center [423, 244] width 39 height 9
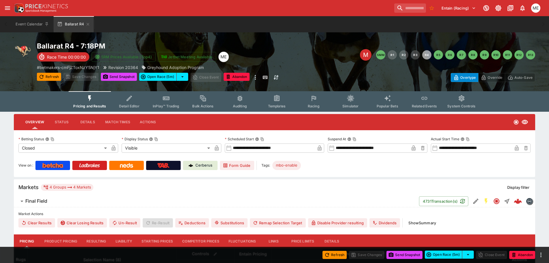
drag, startPoint x: 92, startPoint y: 239, endPoint x: 177, endPoint y: 193, distance: 96.5
click at [92, 239] on button "Resulting" at bounding box center [96, 241] width 29 height 14
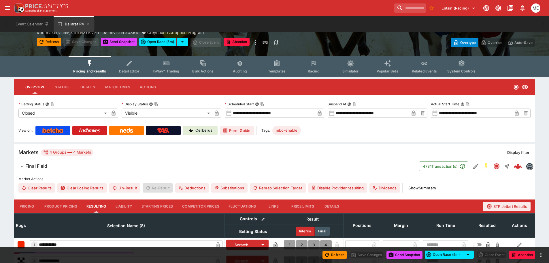
scroll to position [115, 0]
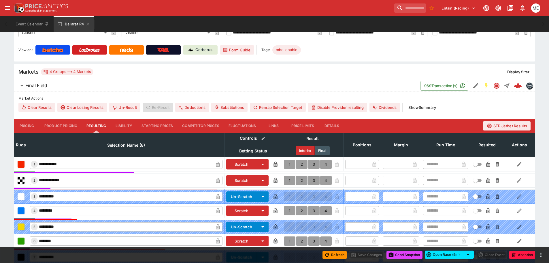
click at [287, 162] on button "1" at bounding box center [290, 163] width 12 height 9
type input "*"
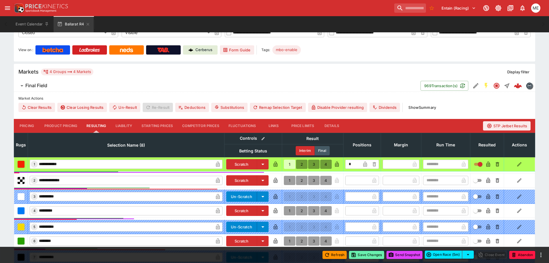
click at [362, 254] on button "Save Changes" at bounding box center [366, 255] width 35 height 8
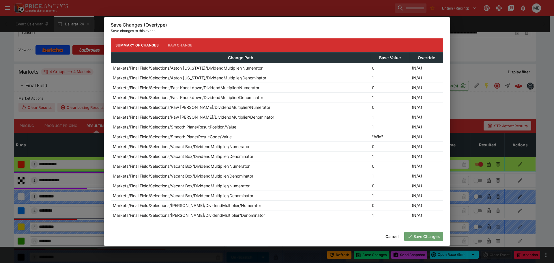
click at [417, 239] on button "Save Changes" at bounding box center [423, 236] width 39 height 9
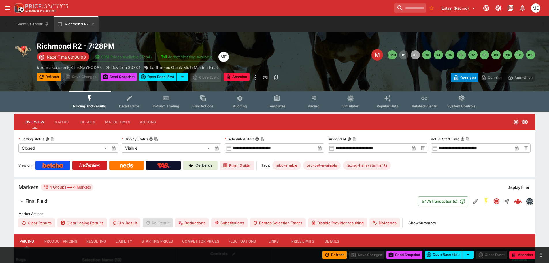
click at [96, 240] on button "Resulting" at bounding box center [96, 241] width 29 height 14
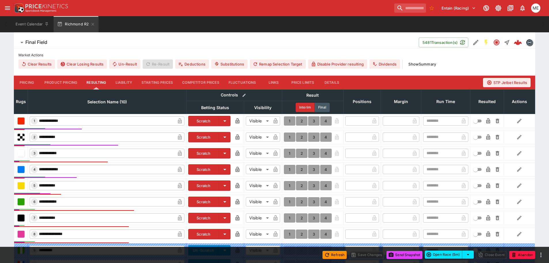
scroll to position [173, 0]
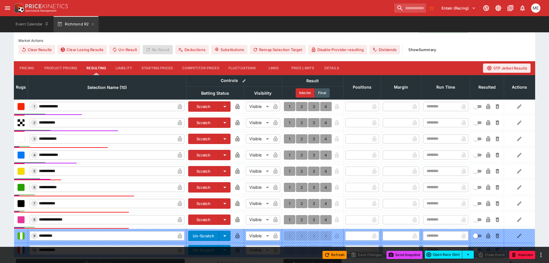
click at [285, 121] on button "1" at bounding box center [290, 122] width 12 height 9
type input "*"
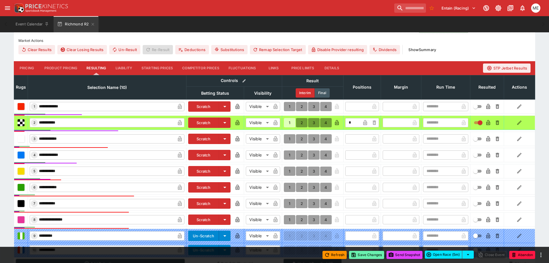
click at [363, 254] on button "Save Changes" at bounding box center [366, 255] width 35 height 8
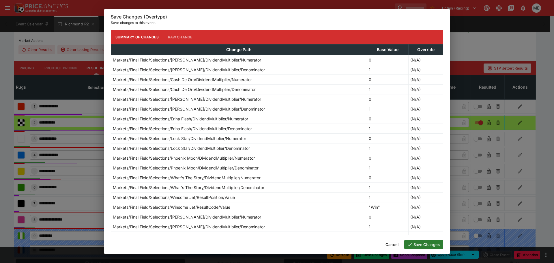
click at [422, 246] on button "Save Changes" at bounding box center [423, 244] width 39 height 9
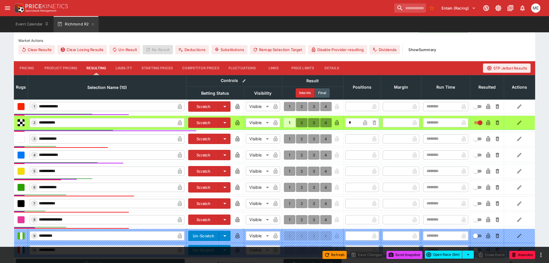
type input "*"
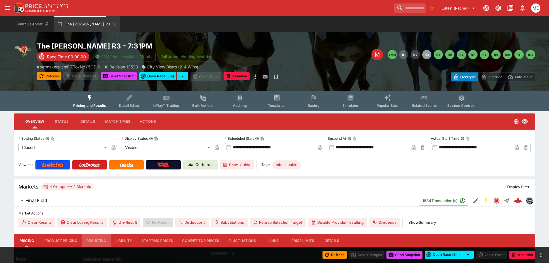
click at [93, 237] on button "Resulting" at bounding box center [96, 241] width 29 height 14
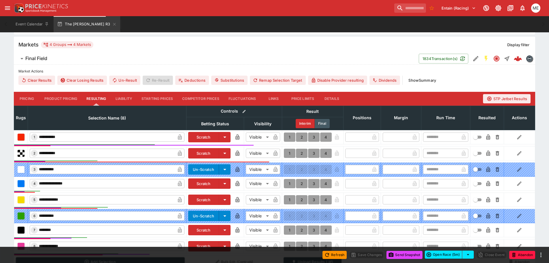
scroll to position [144, 0]
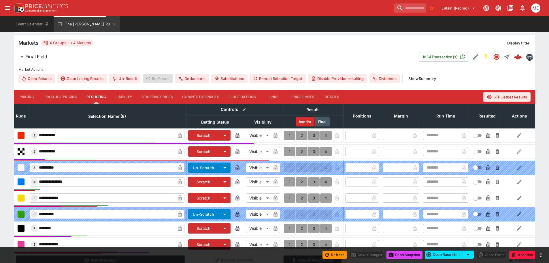
click at [287, 133] on button "1" at bounding box center [290, 135] width 12 height 9
type input "*"
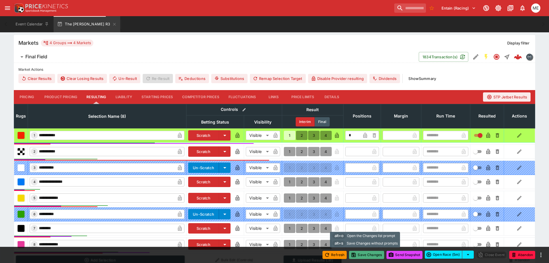
click at [358, 255] on button "Save Changes" at bounding box center [366, 255] width 35 height 8
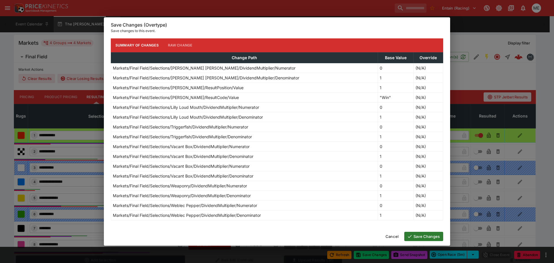
click at [425, 235] on button "Save Changes" at bounding box center [423, 236] width 39 height 9
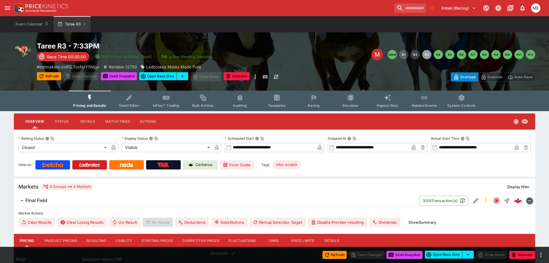
click at [97, 239] on button "Resulting" at bounding box center [96, 241] width 29 height 14
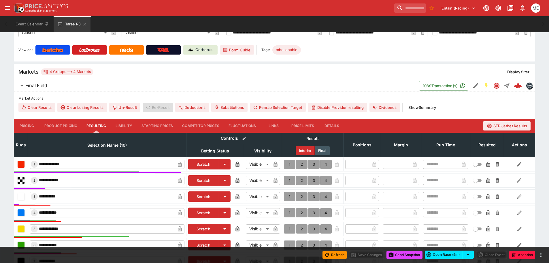
scroll to position [116, 0]
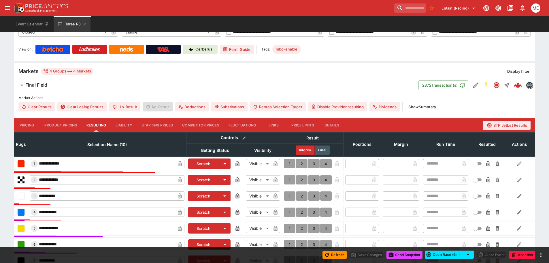
click at [288, 162] on button "1" at bounding box center [290, 163] width 12 height 9
type input "*"
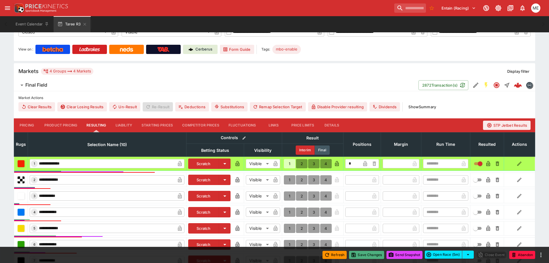
click at [358, 255] on button "Save Changes" at bounding box center [366, 255] width 35 height 8
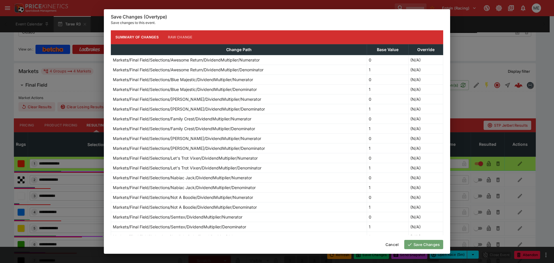
click at [428, 244] on button "Save Changes" at bounding box center [423, 244] width 39 height 9
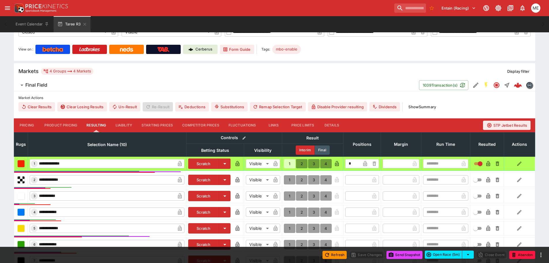
type input "*"
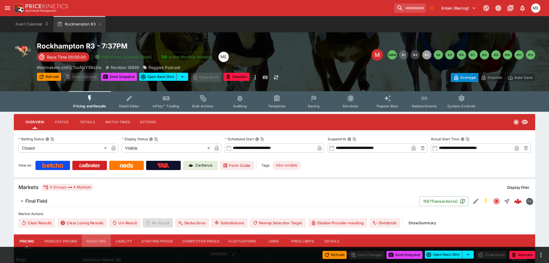
click at [101, 241] on button "Resulting" at bounding box center [96, 241] width 29 height 14
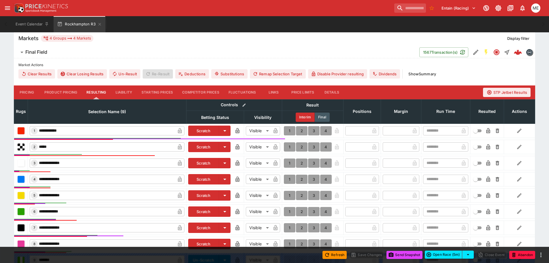
scroll to position [173, 0]
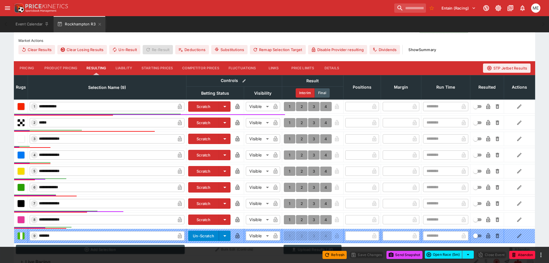
click at [289, 187] on button "1" at bounding box center [290, 187] width 12 height 9
type input "*"
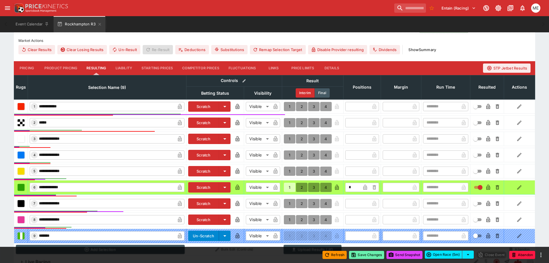
click at [359, 257] on button "Save Changes" at bounding box center [366, 255] width 35 height 8
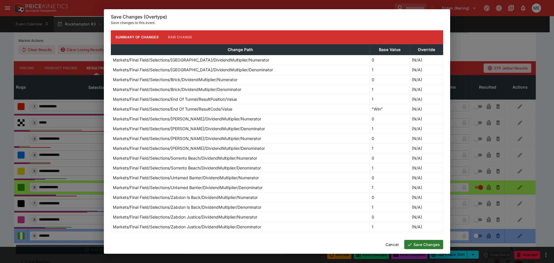
click at [423, 242] on button "Save Changes" at bounding box center [423, 244] width 39 height 9
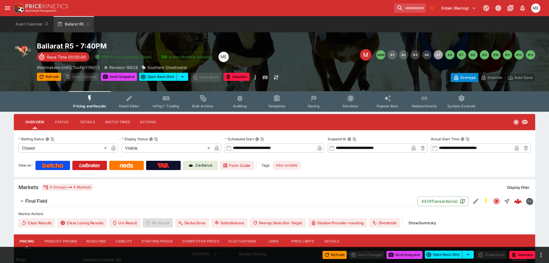
click at [91, 242] on button "Resulting" at bounding box center [96, 241] width 29 height 14
click at [98, 238] on button "Resulting" at bounding box center [96, 241] width 29 height 14
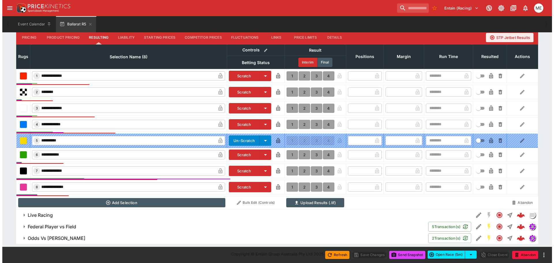
scroll to position [204, 0]
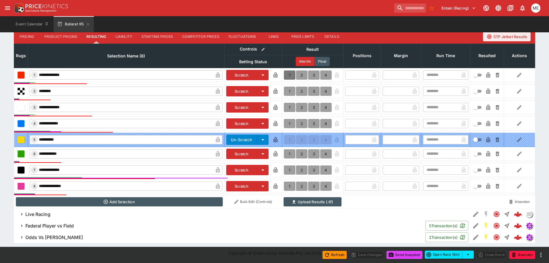
click at [289, 74] on button "1" at bounding box center [290, 74] width 12 height 9
type input "*"
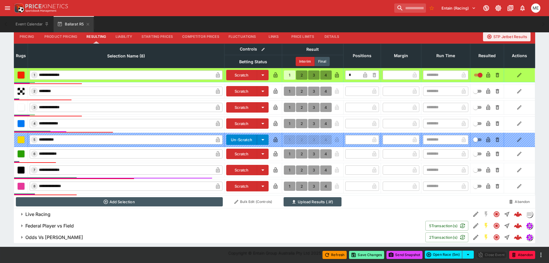
click at [355, 251] on button "Save Changes" at bounding box center [366, 255] width 35 height 8
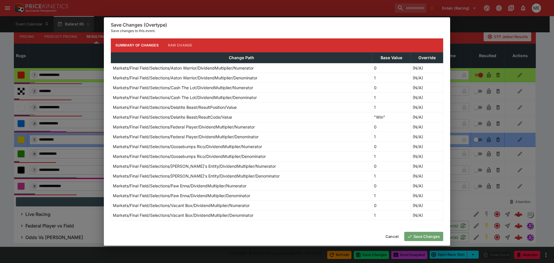
click at [415, 235] on button "Save Changes" at bounding box center [423, 236] width 39 height 9
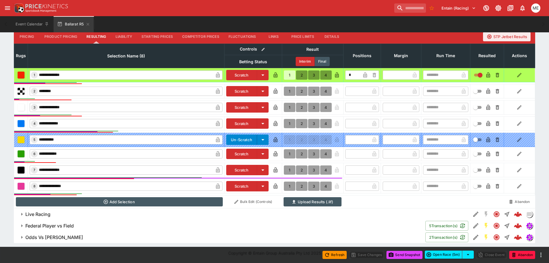
type input "*"
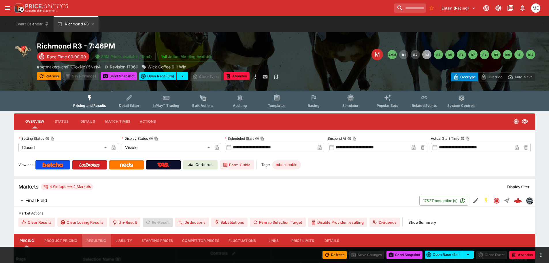
click at [98, 242] on button "Resulting" at bounding box center [96, 241] width 29 height 14
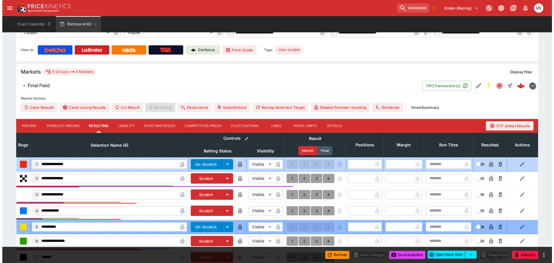
scroll to position [202, 0]
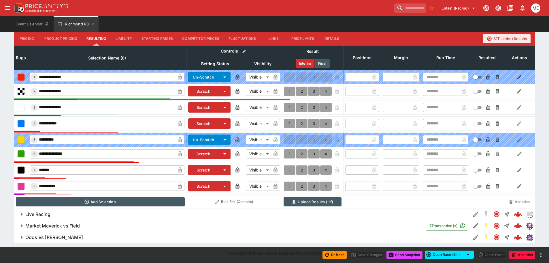
click at [291, 155] on button "1" at bounding box center [290, 153] width 12 height 9
type input "*"
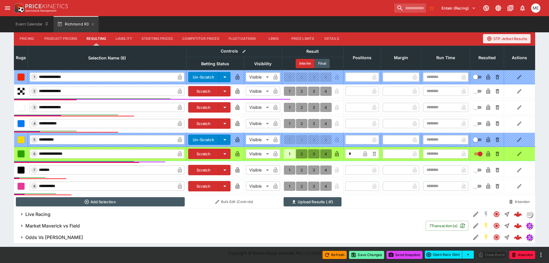
click at [353, 253] on icon "button" at bounding box center [353, 254] width 3 height 3
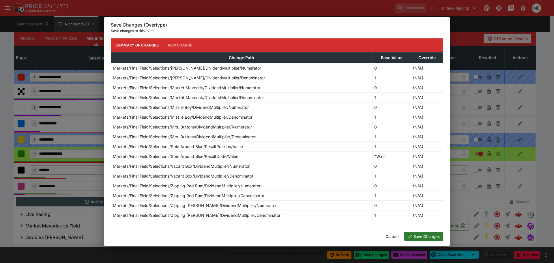
click at [415, 237] on button "Save Changes" at bounding box center [423, 236] width 39 height 9
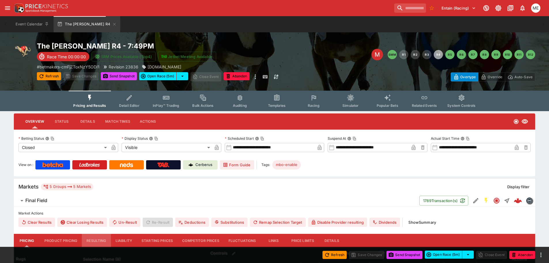
click at [101, 241] on button "Resulting" at bounding box center [96, 241] width 29 height 14
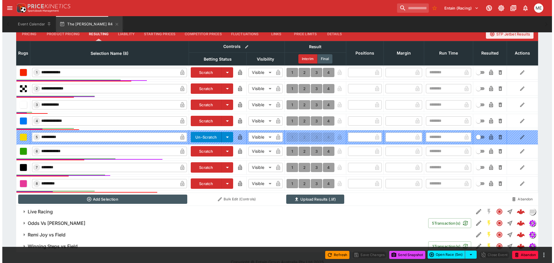
scroll to position [216, 0]
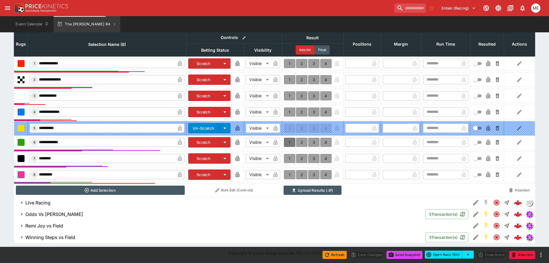
click at [291, 143] on button "1" at bounding box center [290, 142] width 12 height 9
type input "*"
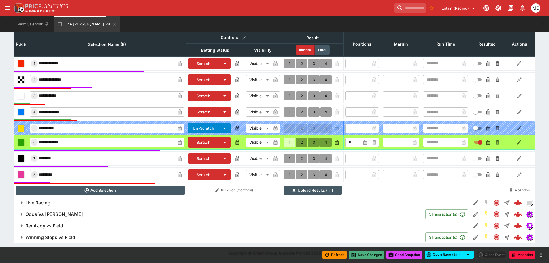
click at [352, 253] on icon "button" at bounding box center [354, 255] width 4 height 4
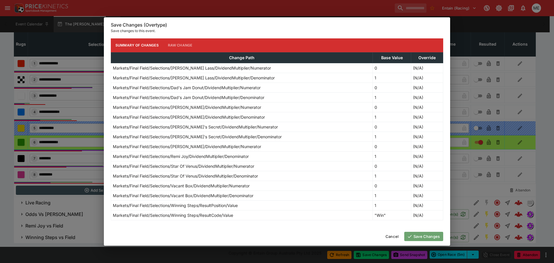
click at [409, 234] on icon "button" at bounding box center [409, 236] width 5 height 5
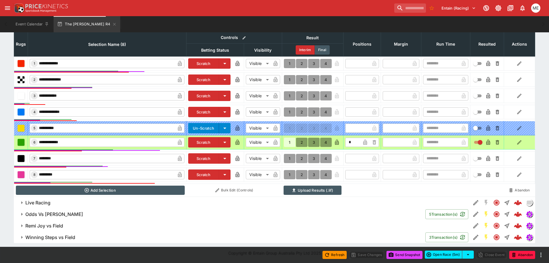
type input "*"
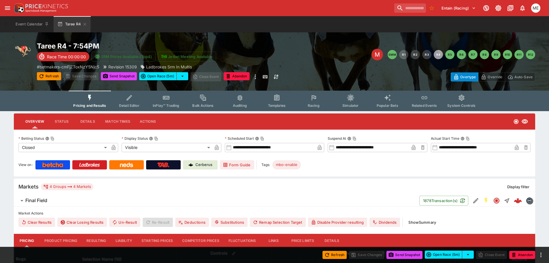
drag, startPoint x: 93, startPoint y: 239, endPoint x: 133, endPoint y: 220, distance: 44.9
click at [93, 239] on button "Resulting" at bounding box center [96, 241] width 29 height 14
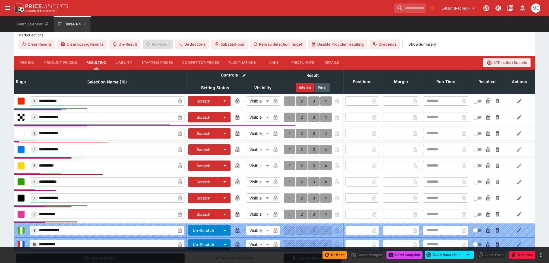
scroll to position [176, 0]
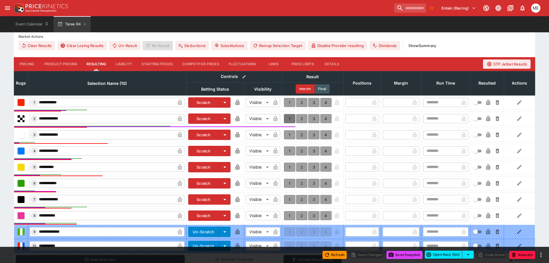
click at [289, 121] on button "1" at bounding box center [290, 118] width 12 height 9
type input "*"
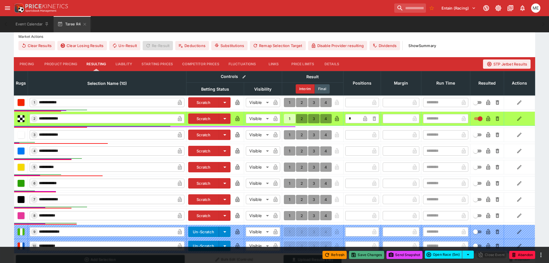
click at [357, 254] on button "Save Changes" at bounding box center [366, 255] width 35 height 8
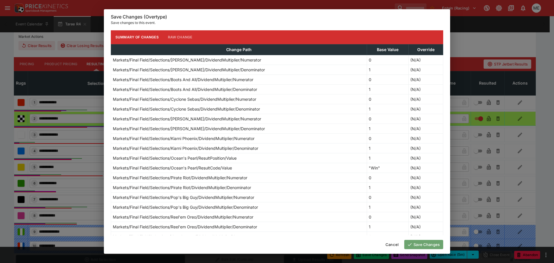
click at [408, 244] on icon "button" at bounding box center [409, 244] width 5 height 5
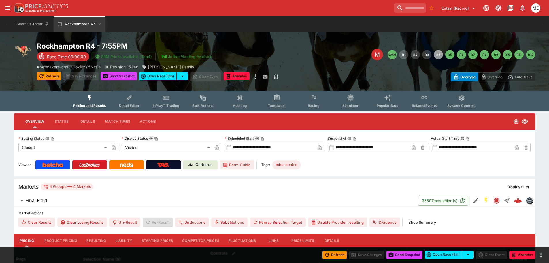
click at [92, 238] on button "Resulting" at bounding box center [96, 241] width 29 height 14
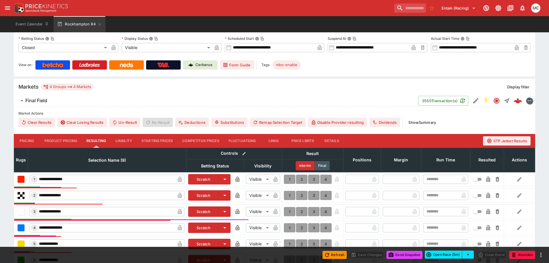
scroll to position [144, 0]
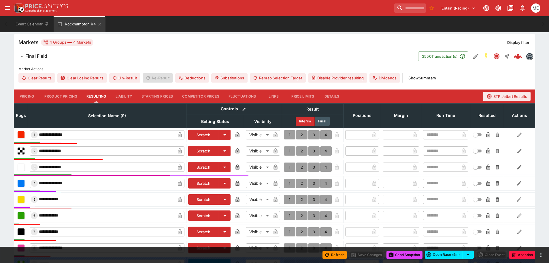
click at [291, 133] on button "1" at bounding box center [290, 134] width 12 height 9
type input "*"
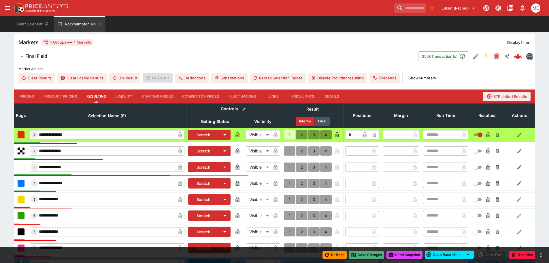
click at [356, 255] on button "Save Changes" at bounding box center [366, 255] width 35 height 8
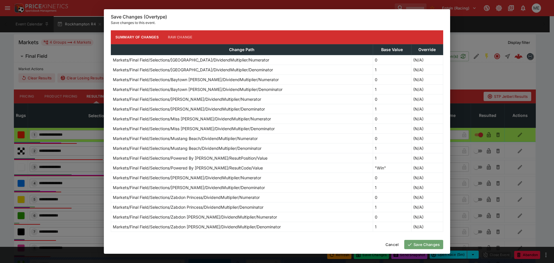
click at [422, 245] on button "Save Changes" at bounding box center [423, 244] width 39 height 9
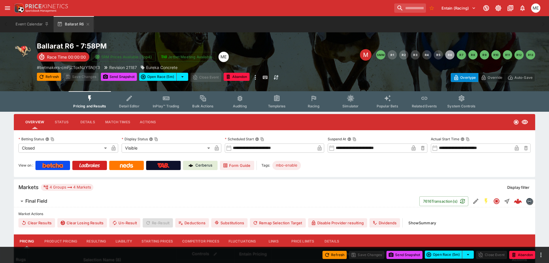
drag, startPoint x: 90, startPoint y: 240, endPoint x: 162, endPoint y: 204, distance: 80.5
click at [90, 240] on button "Resulting" at bounding box center [96, 241] width 29 height 14
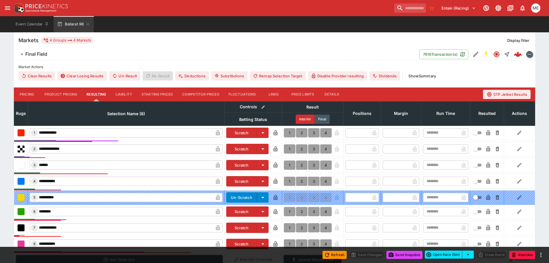
scroll to position [144, 0]
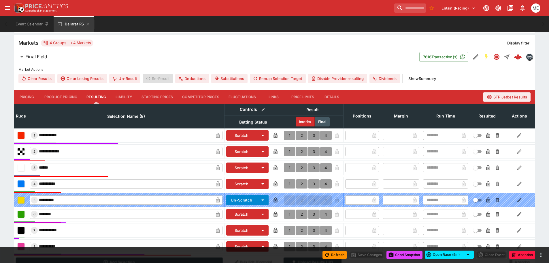
click at [290, 154] on button "1" at bounding box center [290, 151] width 12 height 9
type input "*"
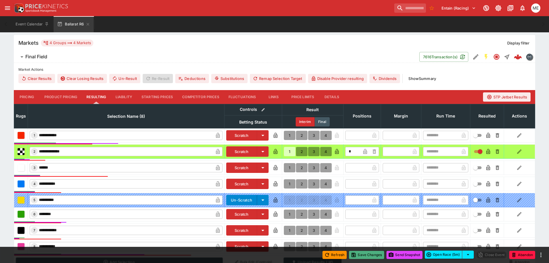
click at [362, 255] on button "Save Changes" at bounding box center [366, 255] width 35 height 8
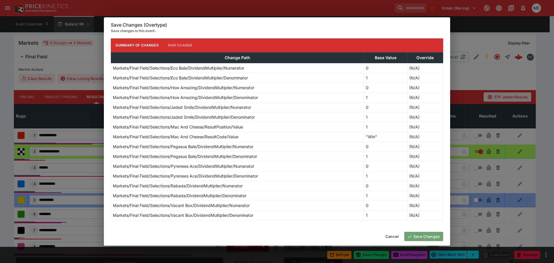
click at [414, 237] on button "Save Changes" at bounding box center [423, 236] width 39 height 9
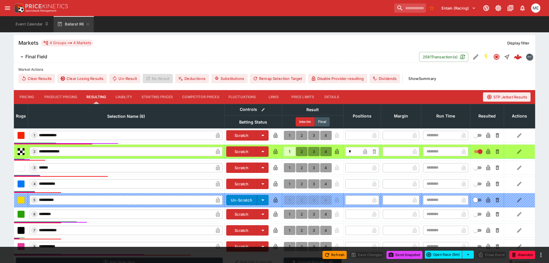
type input "*"
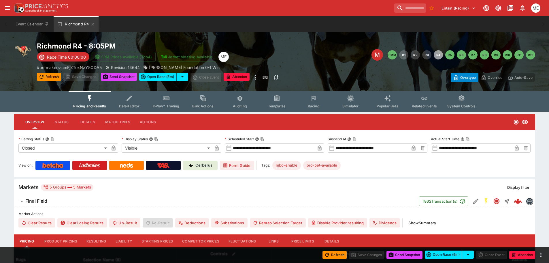
click at [93, 241] on button "Resulting" at bounding box center [96, 241] width 29 height 14
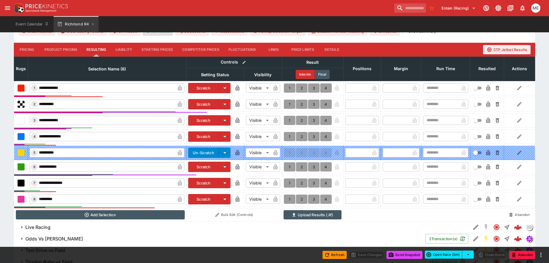
scroll to position [216, 0]
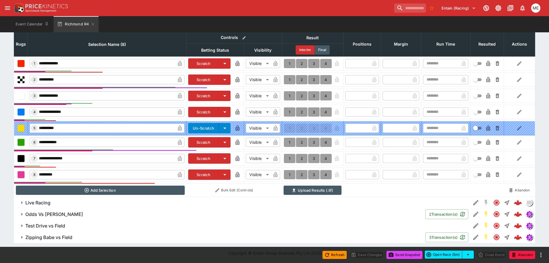
click at [288, 143] on button "1" at bounding box center [290, 142] width 12 height 9
type input "*"
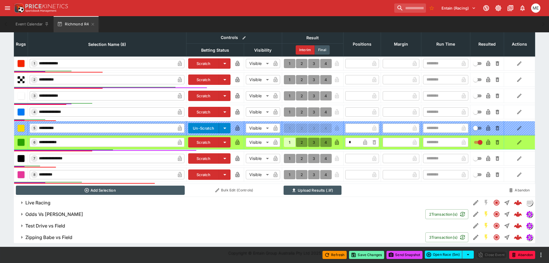
click at [356, 253] on button "Save Changes" at bounding box center [366, 255] width 35 height 8
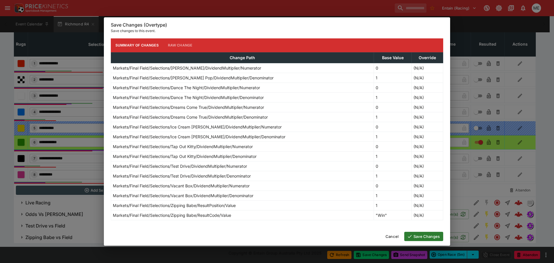
click at [415, 236] on button "Save Changes" at bounding box center [423, 236] width 39 height 9
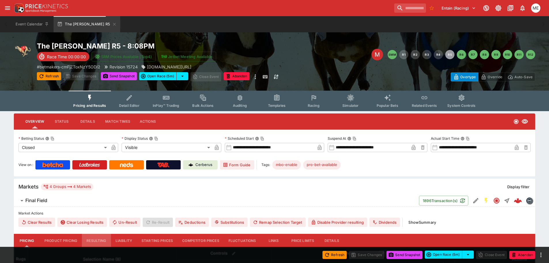
click at [95, 239] on button "Resulting" at bounding box center [96, 241] width 29 height 14
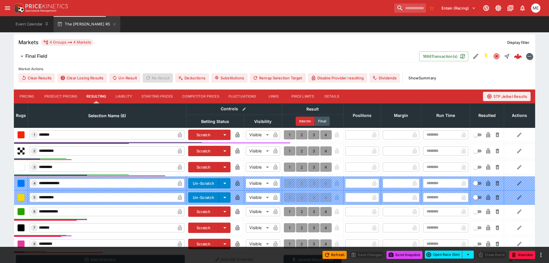
scroll to position [145, 0]
click at [287, 151] on button "1" at bounding box center [290, 150] width 12 height 9
type input "*"
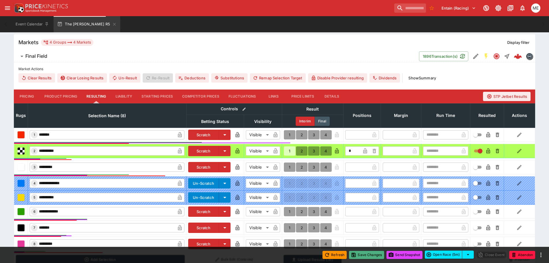
click at [357, 254] on button "Save Changes" at bounding box center [366, 255] width 35 height 8
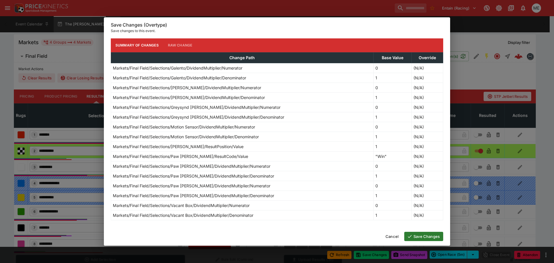
click at [415, 235] on button "Save Changes" at bounding box center [423, 236] width 39 height 9
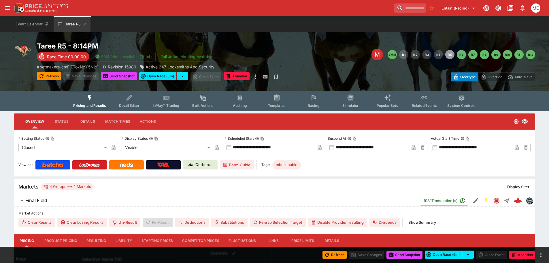
type input "*****"
type input "****"
type input "*****"
type input "****"
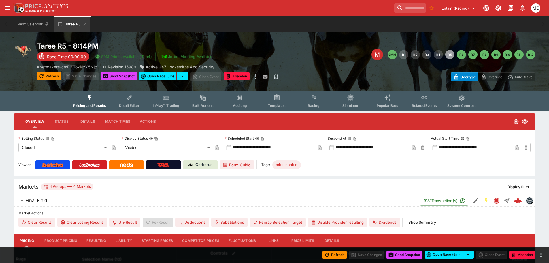
type input "****"
type input "*****"
type input "****"
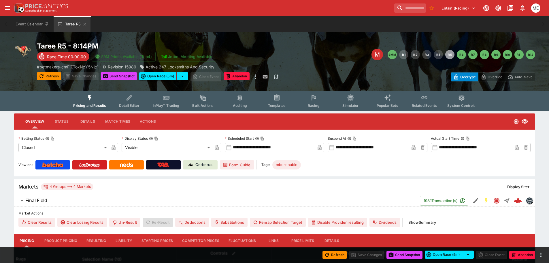
type input "*****"
type input "****"
type input "*****"
type input "****"
type input "*****"
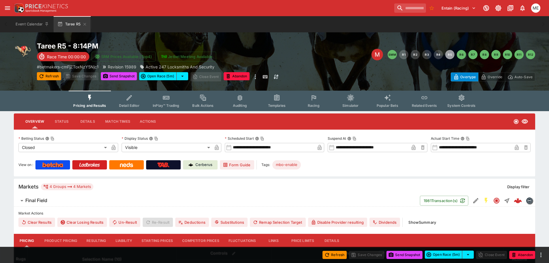
type input "****"
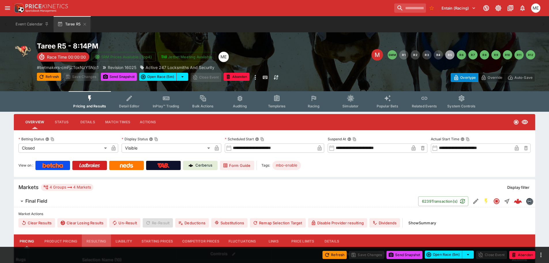
click at [101, 240] on button "Resulting" at bounding box center [96, 241] width 29 height 14
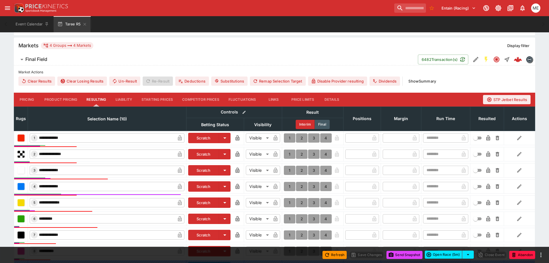
scroll to position [173, 0]
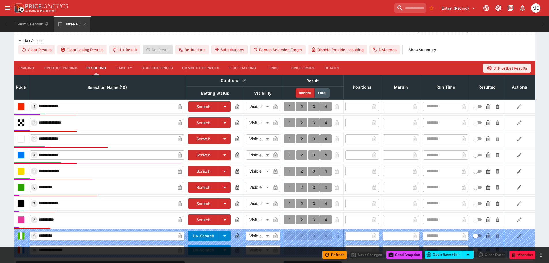
click at [288, 153] on button "1" at bounding box center [290, 154] width 12 height 9
type input "*"
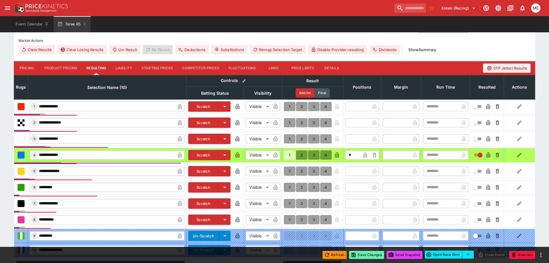
click at [352, 255] on icon "button" at bounding box center [353, 254] width 3 height 3
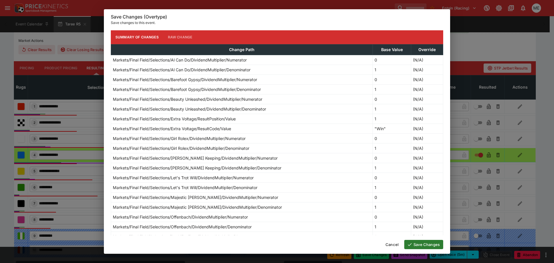
click at [412, 242] on icon "button" at bounding box center [409, 244] width 5 height 5
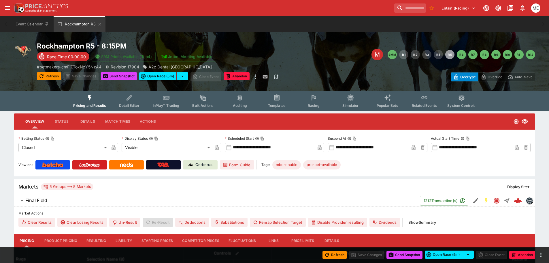
click at [93, 240] on button "Resulting" at bounding box center [96, 241] width 29 height 14
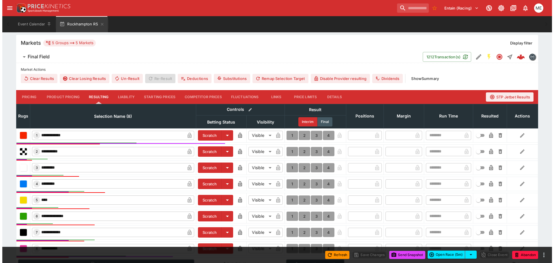
scroll to position [218, 0]
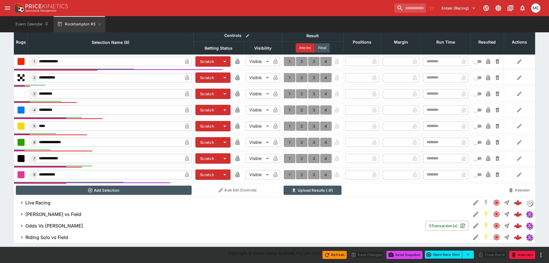
click at [291, 174] on button "1" at bounding box center [290, 174] width 12 height 9
type input "*"
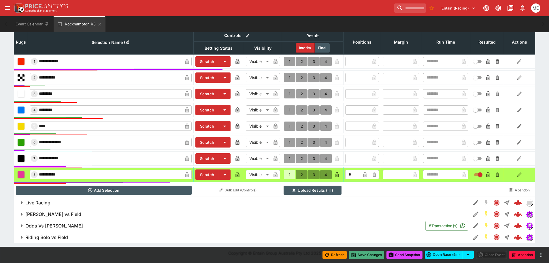
click at [362, 255] on button "Save Changes" at bounding box center [366, 255] width 35 height 8
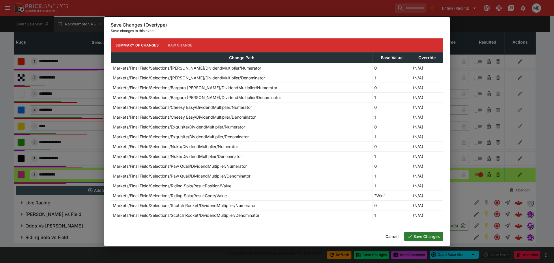
click at [411, 236] on icon "button" at bounding box center [409, 236] width 5 height 5
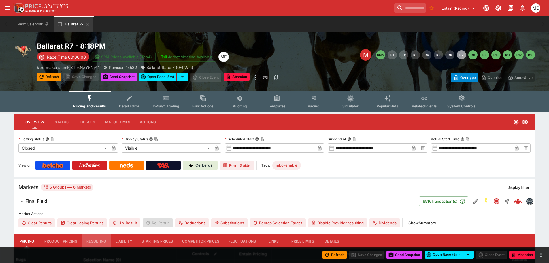
click at [100, 240] on button "Resulting" at bounding box center [96, 241] width 29 height 14
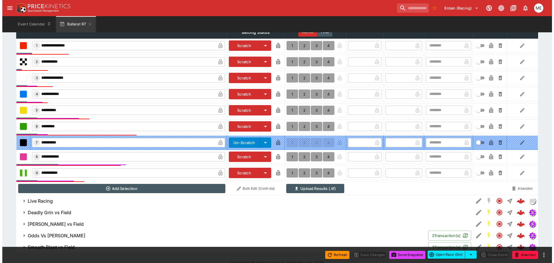
scroll to position [244, 0]
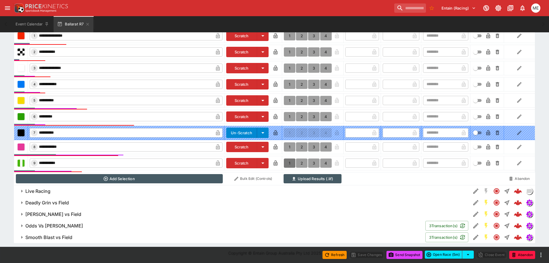
click at [289, 162] on button "1" at bounding box center [290, 162] width 12 height 9
type input "*"
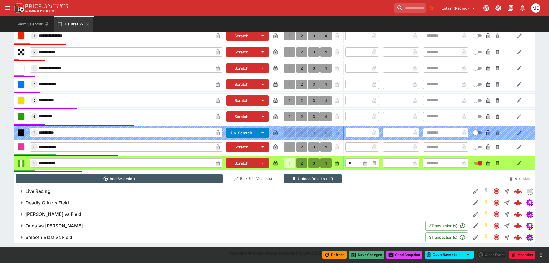
click at [361, 256] on button "Save Changes" at bounding box center [366, 255] width 35 height 8
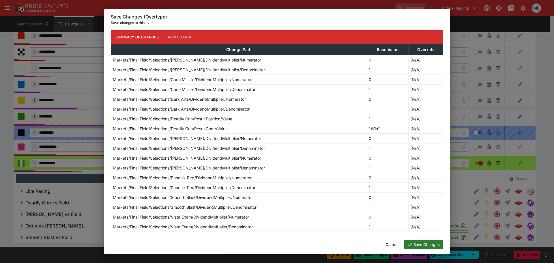
click at [425, 242] on button "Save Changes" at bounding box center [423, 244] width 39 height 9
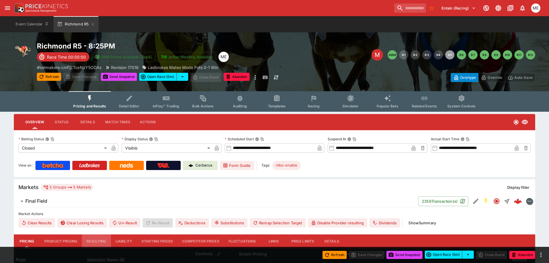
click at [94, 241] on button "Resulting" at bounding box center [96, 241] width 29 height 14
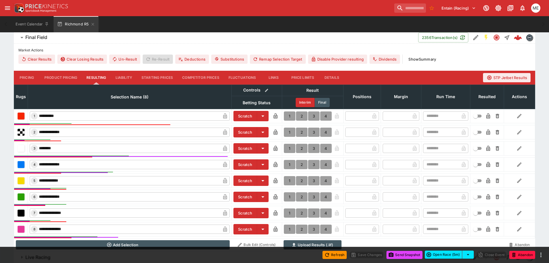
scroll to position [173, 0]
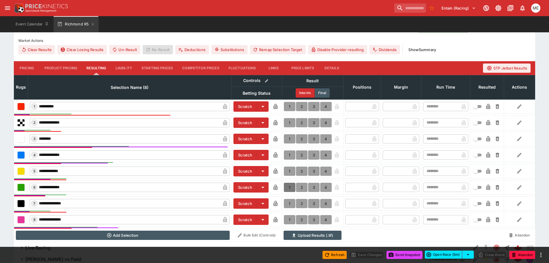
click at [289, 187] on button "1" at bounding box center [290, 187] width 12 height 9
type input "*"
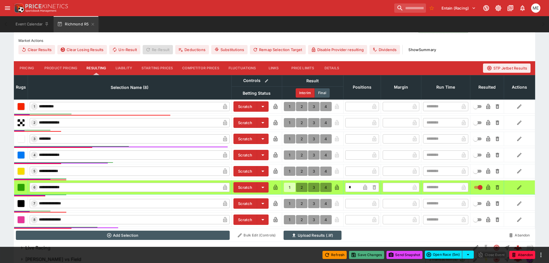
click at [363, 254] on button "Save Changes" at bounding box center [366, 255] width 35 height 8
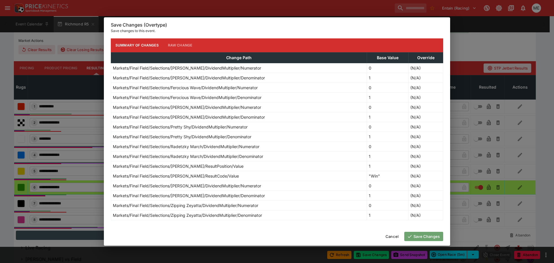
click at [424, 235] on button "Save Changes" at bounding box center [423, 236] width 39 height 9
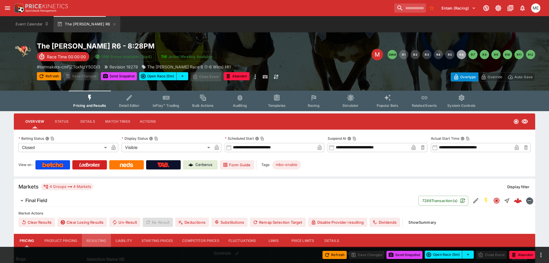
click at [93, 240] on button "Resulting" at bounding box center [96, 241] width 29 height 14
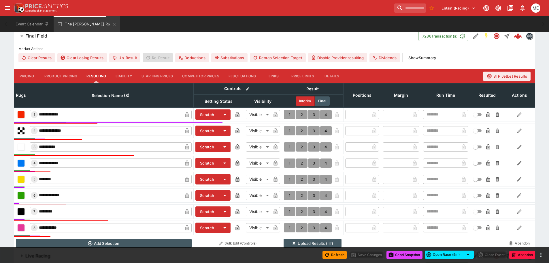
scroll to position [206, 0]
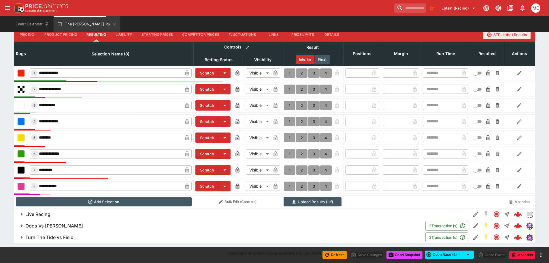
click at [290, 72] on button "1" at bounding box center [290, 72] width 12 height 9
type input "*"
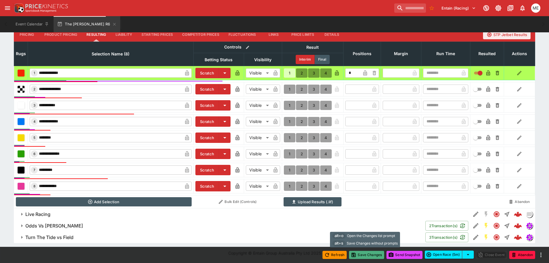
click at [360, 253] on button "Save Changes" at bounding box center [366, 255] width 35 height 8
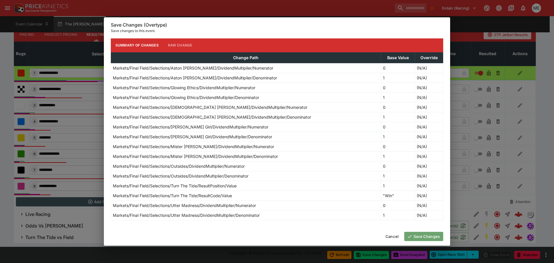
click at [422, 237] on button "Save Changes" at bounding box center [423, 236] width 39 height 9
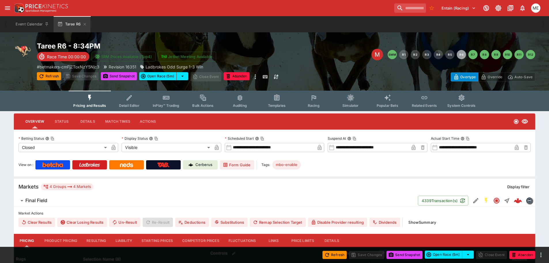
click at [99, 240] on button "Resulting" at bounding box center [96, 241] width 29 height 14
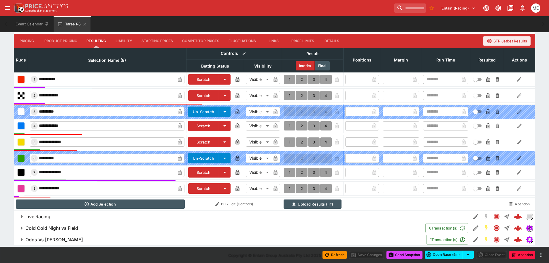
scroll to position [202, 0]
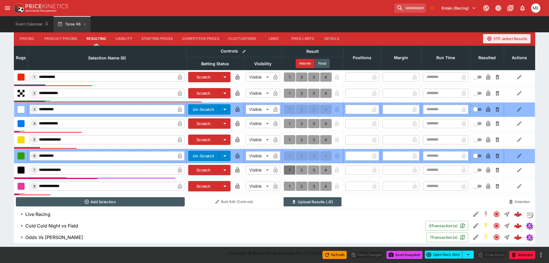
click at [289, 169] on button "1" at bounding box center [290, 169] width 12 height 9
type input "*"
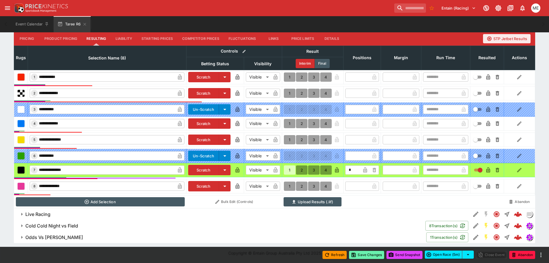
click at [360, 256] on button "Save Changes" at bounding box center [366, 255] width 35 height 8
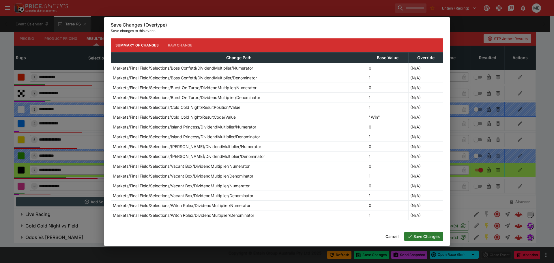
click at [418, 237] on button "Save Changes" at bounding box center [423, 236] width 39 height 9
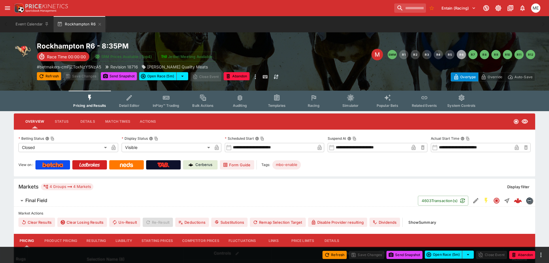
click at [97, 240] on button "Resulting" at bounding box center [96, 241] width 29 height 14
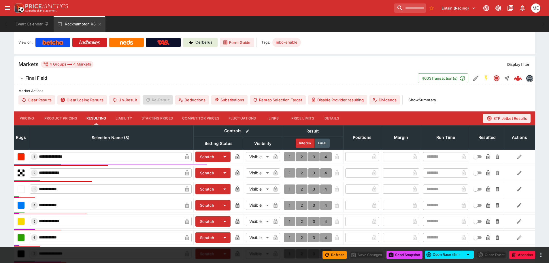
scroll to position [144, 0]
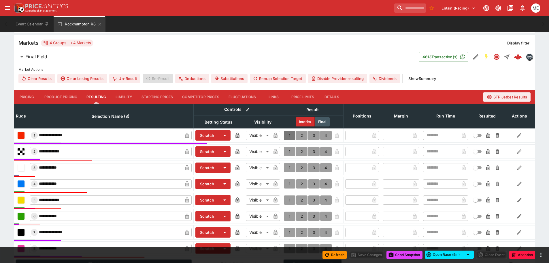
click at [287, 136] on button "1" at bounding box center [290, 135] width 12 height 9
type input "*"
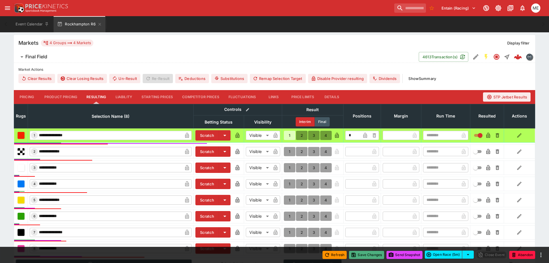
click at [358, 256] on button "Save Changes" at bounding box center [366, 255] width 35 height 8
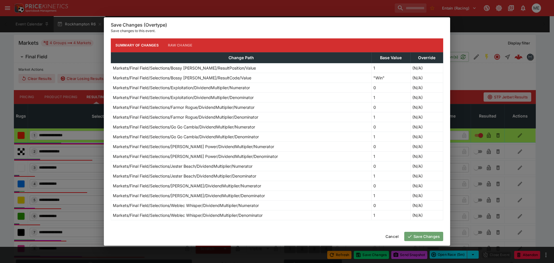
click at [420, 234] on button "Save Changes" at bounding box center [423, 236] width 39 height 9
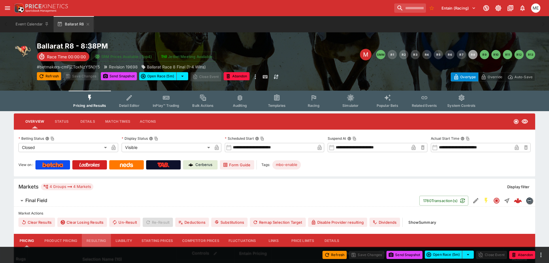
click at [93, 238] on button "Resulting" at bounding box center [96, 241] width 29 height 14
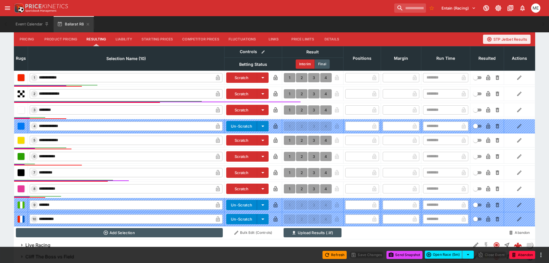
scroll to position [202, 0]
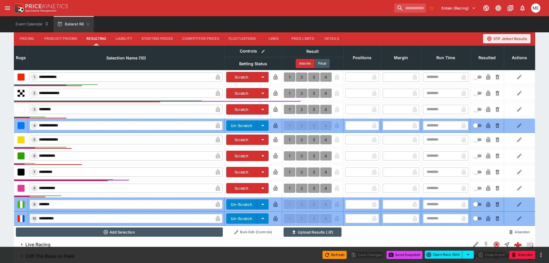
click at [290, 139] on button "1" at bounding box center [290, 139] width 12 height 9
type input "*"
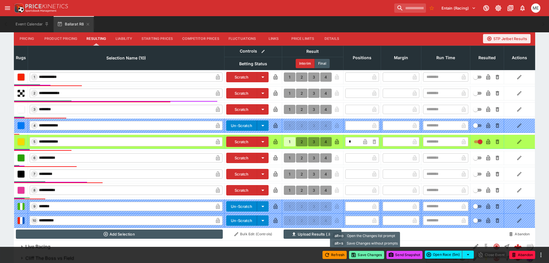
click at [370, 255] on button "Save Changes" at bounding box center [366, 255] width 35 height 8
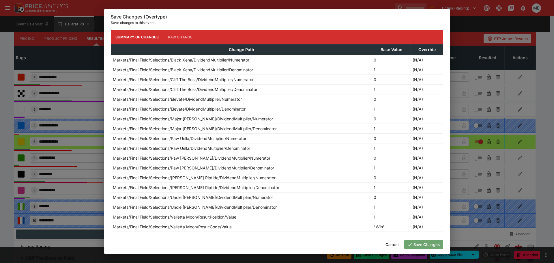
click at [424, 242] on button "Save Changes" at bounding box center [423, 244] width 39 height 9
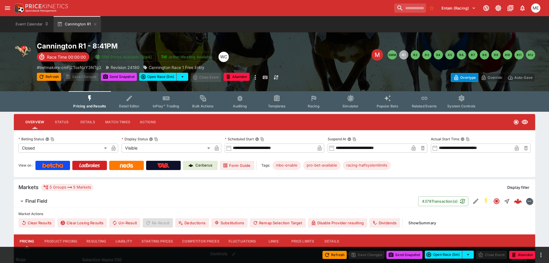
click at [94, 241] on button "Resulting" at bounding box center [96, 241] width 29 height 14
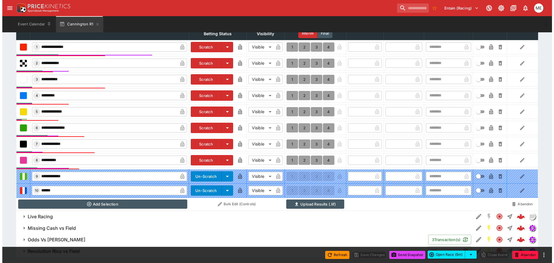
scroll to position [246, 0]
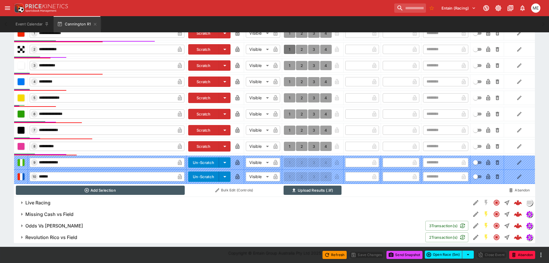
click at [289, 49] on button "1" at bounding box center [290, 49] width 12 height 9
type input "*"
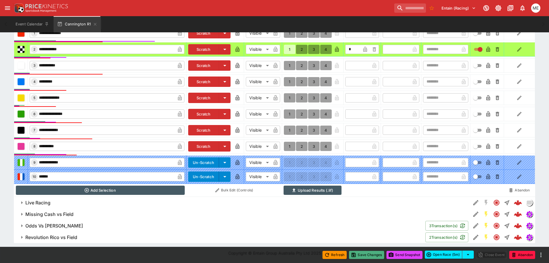
click at [356, 253] on button "Save Changes" at bounding box center [366, 255] width 35 height 8
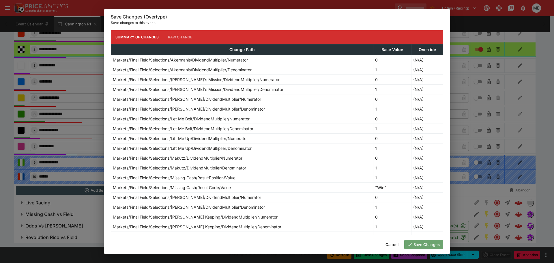
click at [412, 244] on icon "button" at bounding box center [409, 244] width 5 height 5
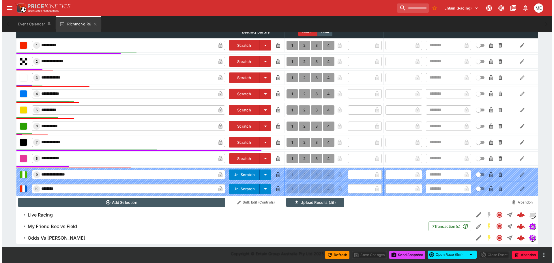
scroll to position [235, 0]
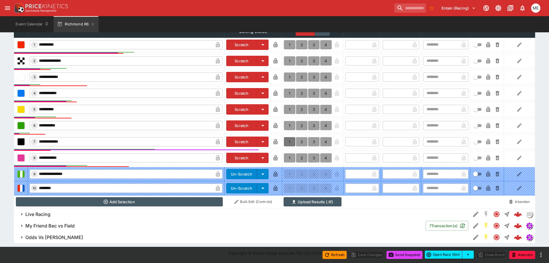
click at [288, 140] on button "1" at bounding box center [290, 141] width 12 height 9
type input "*"
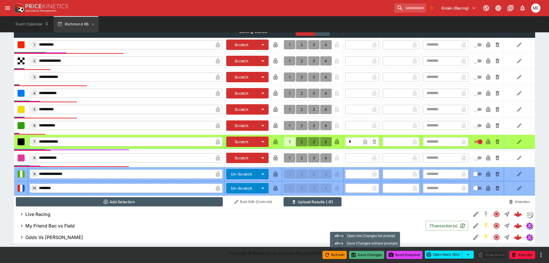
click at [356, 252] on button "Save Changes" at bounding box center [366, 255] width 35 height 8
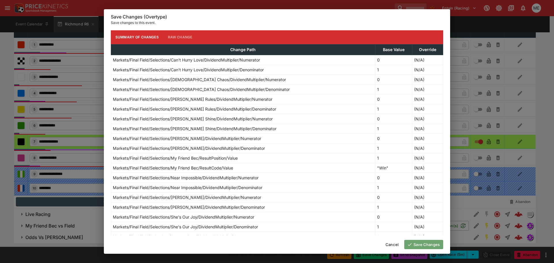
click at [416, 244] on button "Save Changes" at bounding box center [423, 244] width 39 height 9
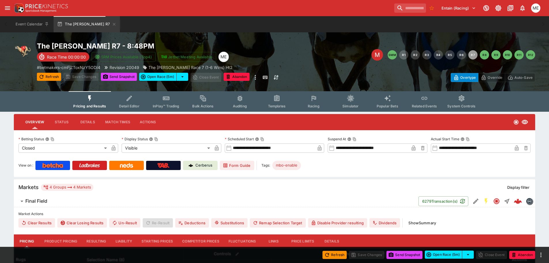
click at [94, 240] on button "Resulting" at bounding box center [96, 241] width 29 height 14
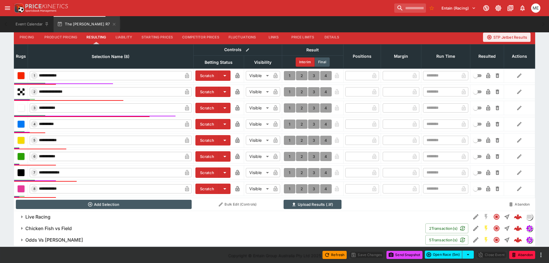
scroll to position [206, 0]
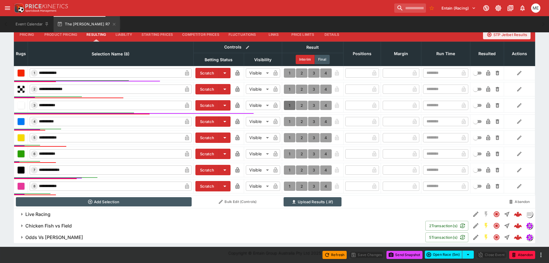
click at [289, 106] on button "1" at bounding box center [290, 105] width 12 height 9
type input "*"
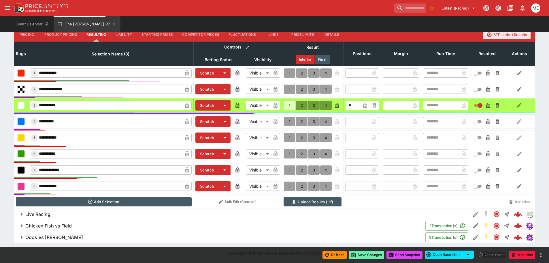
click at [359, 253] on button "Save Changes" at bounding box center [366, 255] width 35 height 8
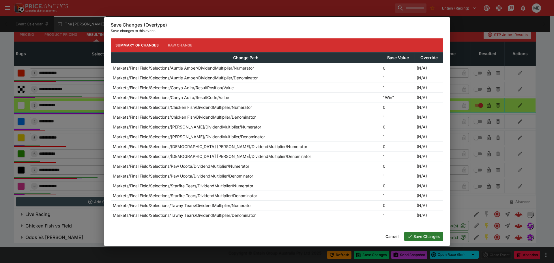
click at [424, 237] on button "Save Changes" at bounding box center [423, 236] width 39 height 9
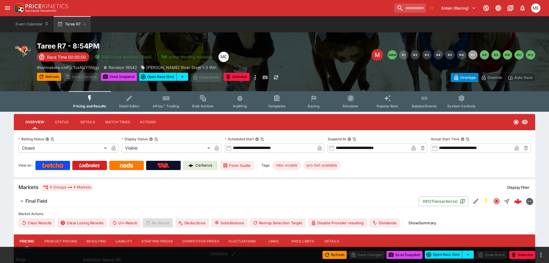
click at [95, 238] on button "Resulting" at bounding box center [96, 241] width 29 height 14
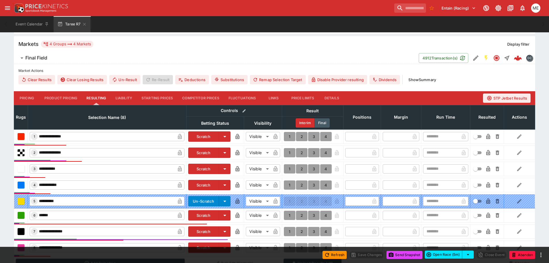
scroll to position [204, 0]
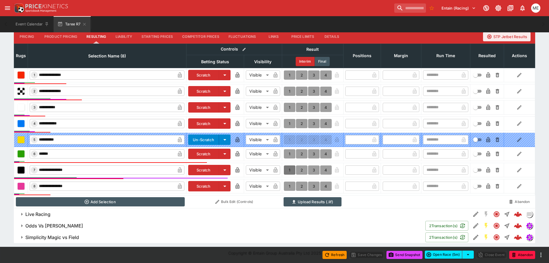
click at [290, 170] on button "1" at bounding box center [290, 169] width 12 height 9
type input "*"
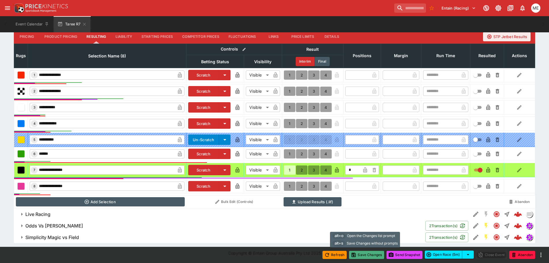
click at [357, 254] on button "Save Changes" at bounding box center [366, 255] width 35 height 8
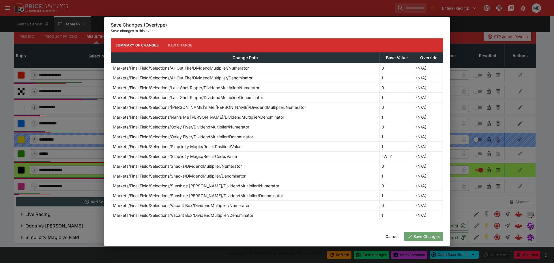
click at [412, 237] on button "Save Changes" at bounding box center [423, 236] width 39 height 9
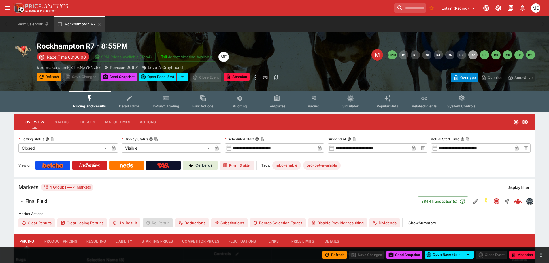
click at [92, 239] on button "Resulting" at bounding box center [96, 241] width 29 height 14
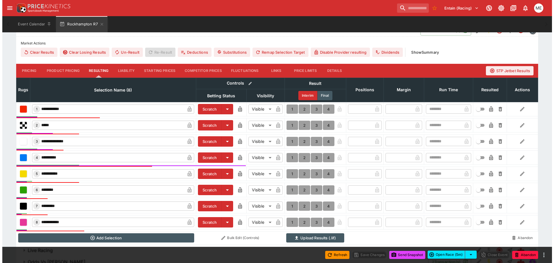
scroll to position [206, 0]
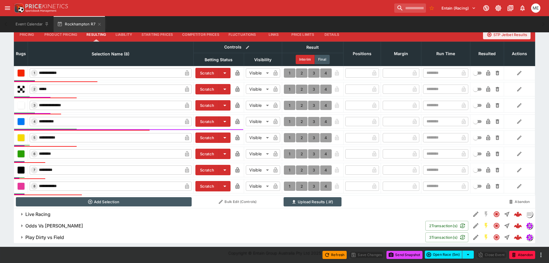
click at [288, 122] on button "1" at bounding box center [290, 121] width 12 height 9
type input "*"
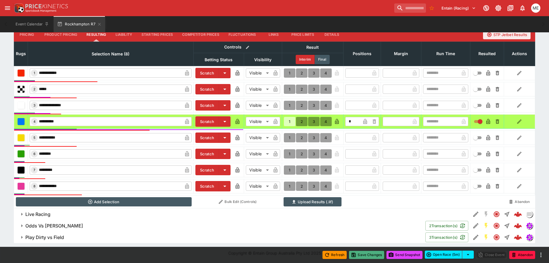
click at [358, 255] on button "Save Changes" at bounding box center [366, 255] width 35 height 8
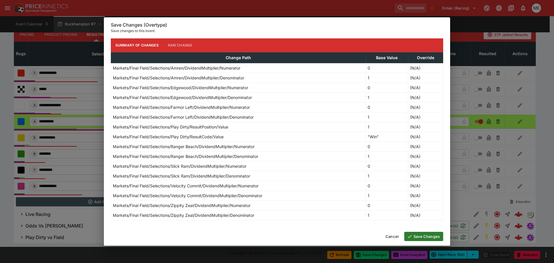
click at [414, 237] on button "Save Changes" at bounding box center [423, 236] width 39 height 9
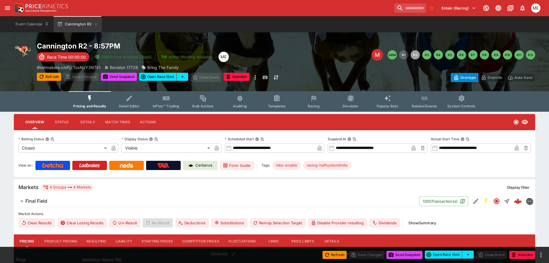
click at [97, 242] on button "Resulting" at bounding box center [96, 241] width 29 height 14
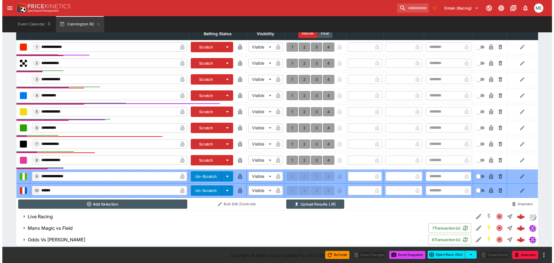
scroll to position [235, 0]
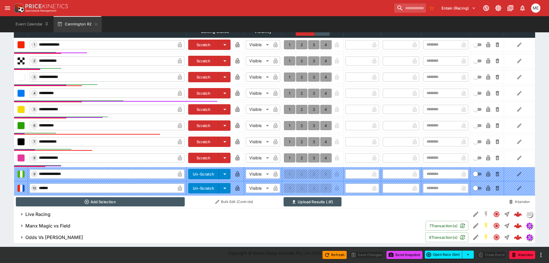
click at [288, 156] on button "1" at bounding box center [290, 157] width 12 height 9
type input "*"
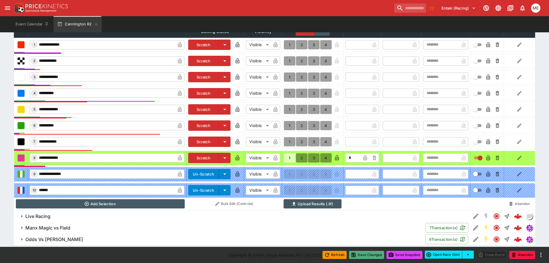
click at [357, 255] on button "Save Changes" at bounding box center [366, 255] width 35 height 8
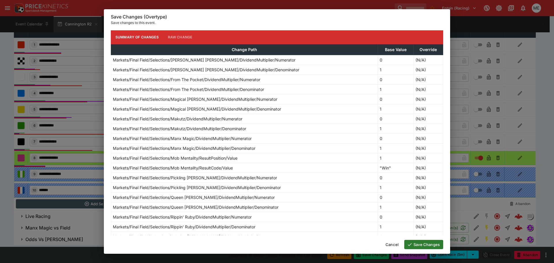
click at [411, 244] on icon "button" at bounding box center [409, 244] width 5 height 5
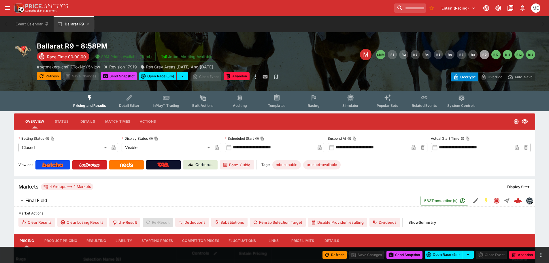
click at [90, 238] on button "Resulting" at bounding box center [96, 241] width 29 height 14
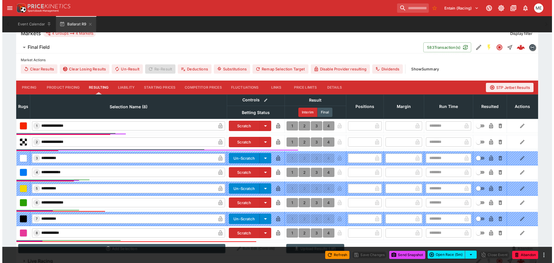
scroll to position [200, 0]
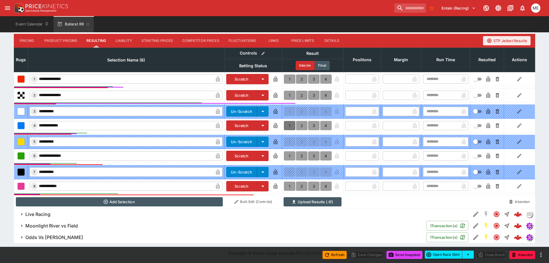
click at [288, 126] on button "1" at bounding box center [290, 125] width 12 height 9
type input "*"
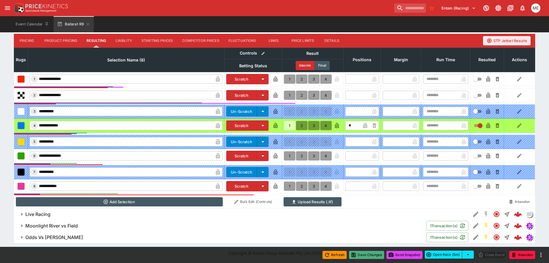
click at [358, 254] on button "Save Changes" at bounding box center [366, 255] width 35 height 8
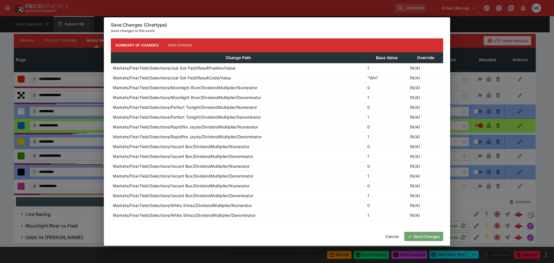
click at [428, 235] on button "Save Changes" at bounding box center [423, 236] width 39 height 9
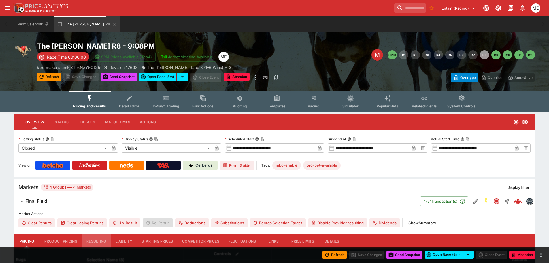
click at [93, 238] on button "Resulting" at bounding box center [96, 241] width 29 height 14
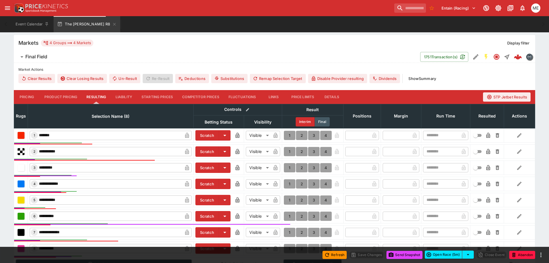
scroll to position [173, 0]
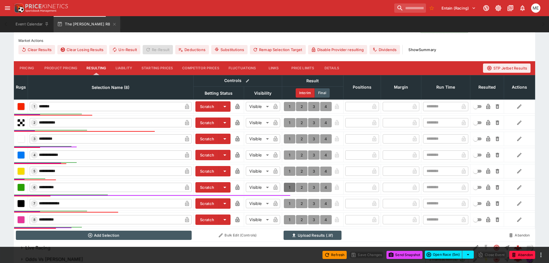
click at [291, 186] on button "1" at bounding box center [290, 187] width 12 height 9
type input "*"
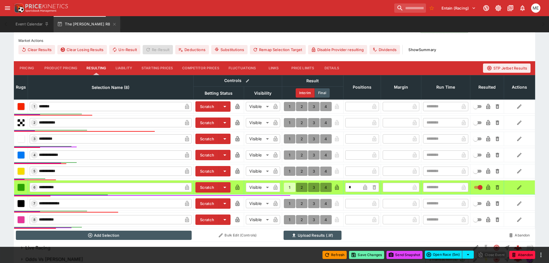
click at [355, 255] on icon "button" at bounding box center [354, 255] width 6 height 6
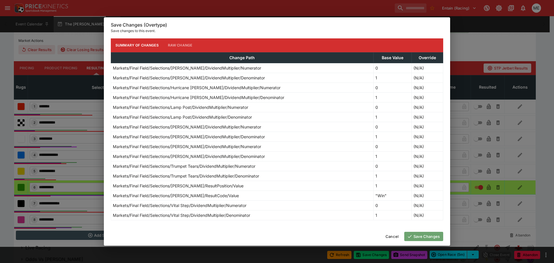
click at [410, 236] on icon "button" at bounding box center [410, 236] width 4 height 3
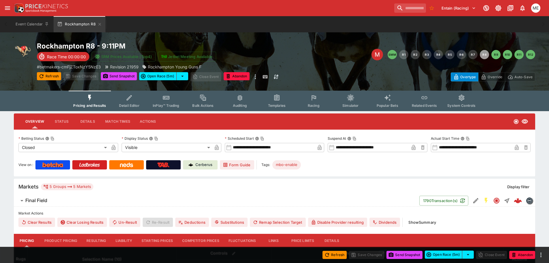
click at [95, 238] on button "Resulting" at bounding box center [96, 241] width 29 height 14
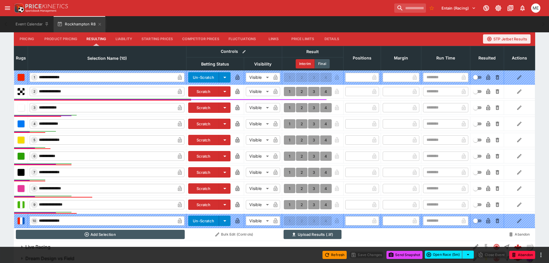
scroll to position [202, 0]
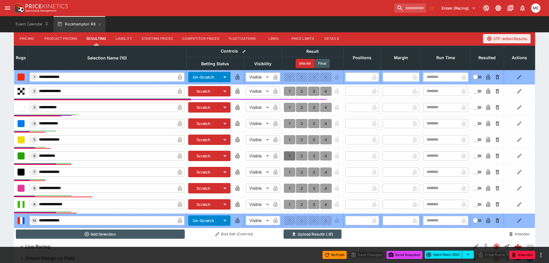
click at [290, 155] on button "1" at bounding box center [290, 155] width 12 height 9
type input "*"
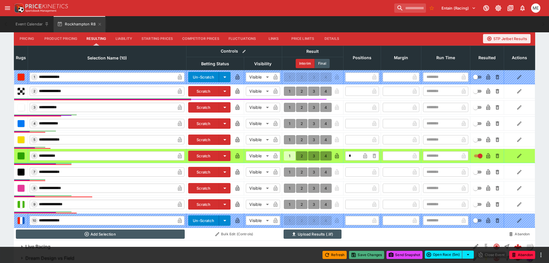
click at [356, 256] on button "Save Changes" at bounding box center [366, 255] width 35 height 8
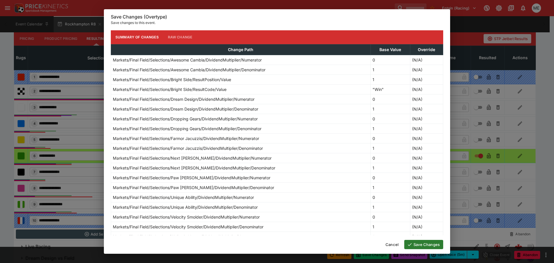
click at [413, 247] on button "Save Changes" at bounding box center [423, 244] width 39 height 9
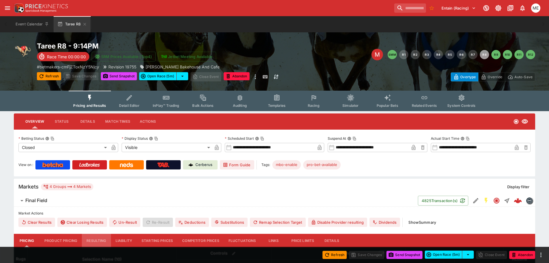
click at [95, 240] on button "Resulting" at bounding box center [96, 241] width 29 height 14
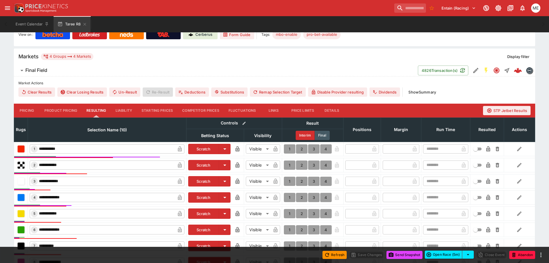
scroll to position [202, 0]
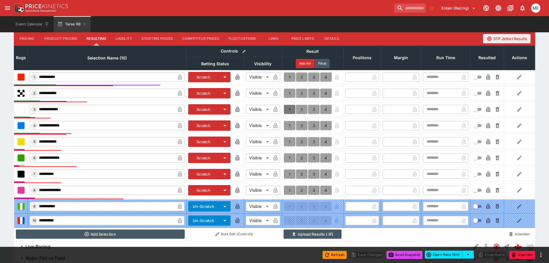
click at [287, 109] on button "1" at bounding box center [290, 109] width 12 height 9
type input "*"
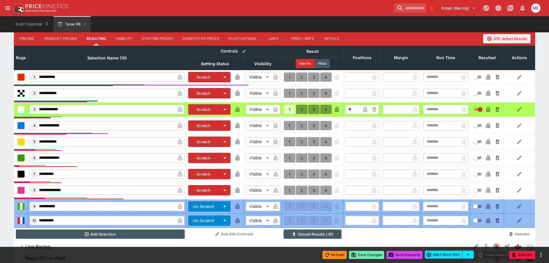
click at [355, 254] on icon "button" at bounding box center [354, 255] width 6 height 6
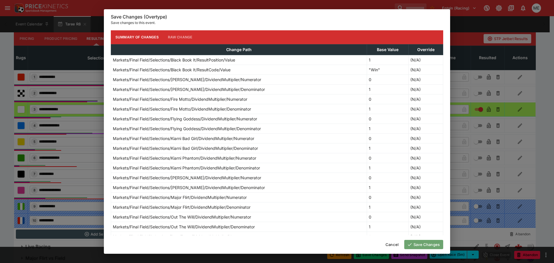
click at [412, 245] on button "Save Changes" at bounding box center [423, 244] width 39 height 9
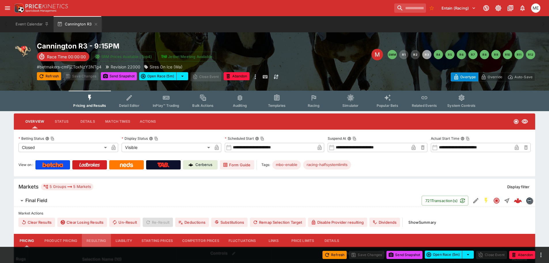
click at [95, 238] on button "Resulting" at bounding box center [96, 241] width 29 height 14
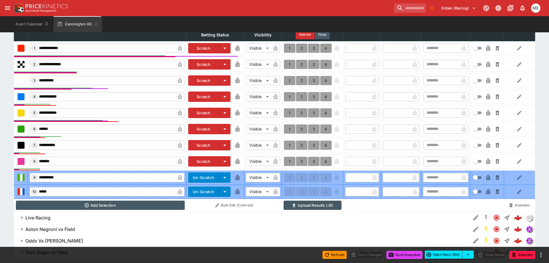
scroll to position [231, 0]
click at [289, 79] on button "1" at bounding box center [290, 80] width 12 height 9
type input "*"
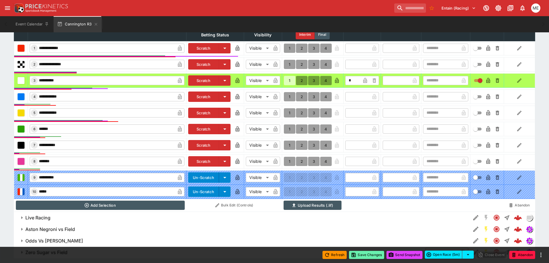
click at [359, 253] on button "Save Changes" at bounding box center [366, 255] width 35 height 8
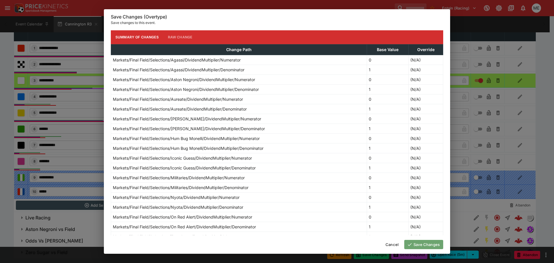
click at [422, 244] on button "Save Changes" at bounding box center [423, 244] width 39 height 9
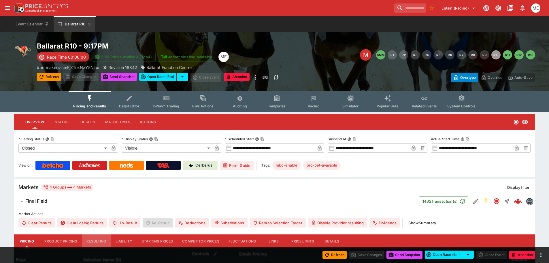
click at [102, 239] on button "Resulting" at bounding box center [96, 241] width 29 height 14
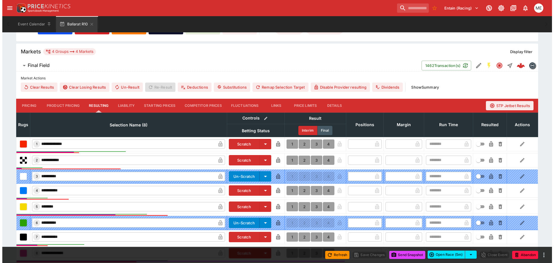
scroll to position [202, 0]
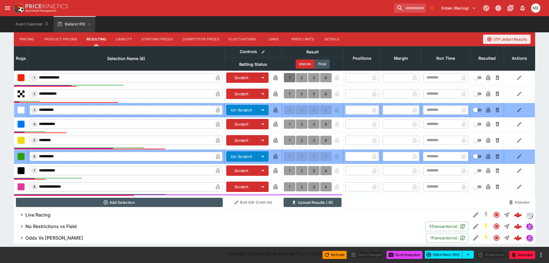
click at [291, 76] on button "1" at bounding box center [290, 77] width 12 height 9
type input "*"
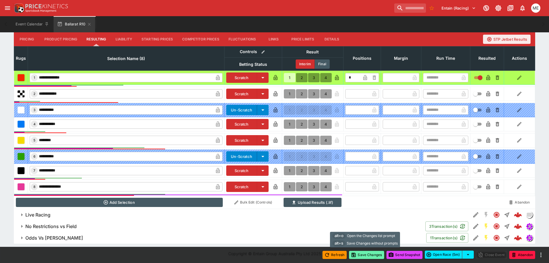
click at [370, 254] on button "Save Changes" at bounding box center [366, 255] width 35 height 8
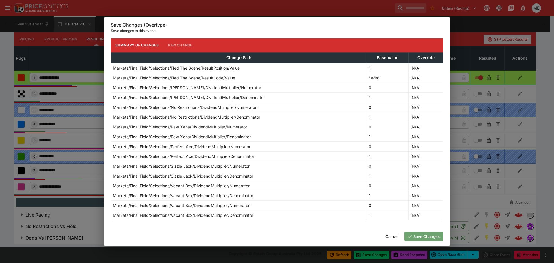
click at [417, 235] on button "Save Changes" at bounding box center [423, 236] width 39 height 9
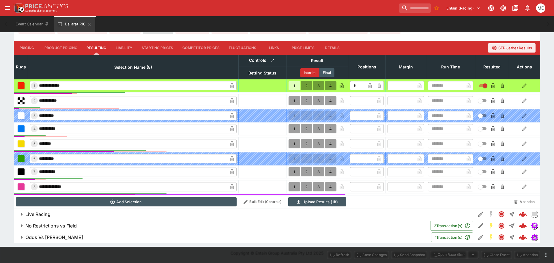
type input "*"
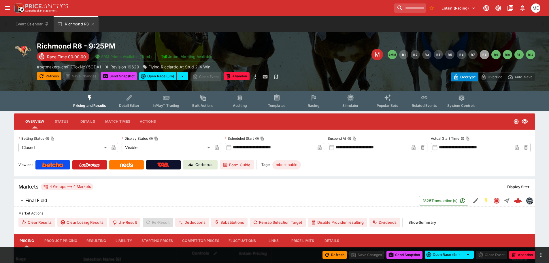
click at [95, 240] on button "Resulting" at bounding box center [96, 241] width 29 height 14
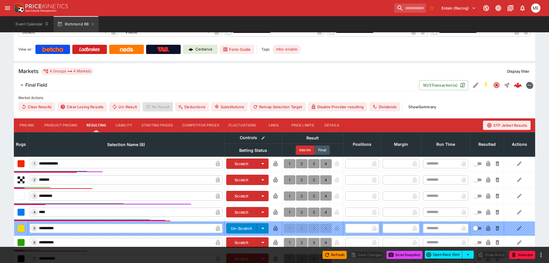
scroll to position [116, 0]
click at [291, 195] on button "1" at bounding box center [290, 195] width 12 height 9
type input "*"
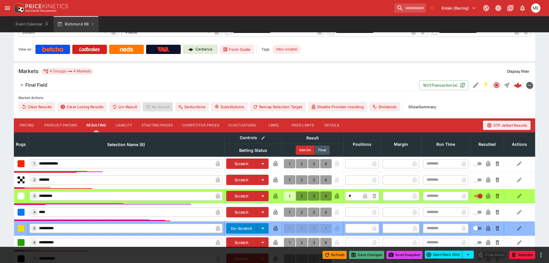
click at [360, 252] on button "Save Changes" at bounding box center [366, 255] width 35 height 8
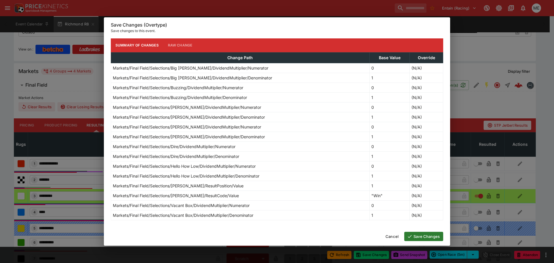
click at [421, 235] on button "Save Changes" at bounding box center [423, 236] width 39 height 9
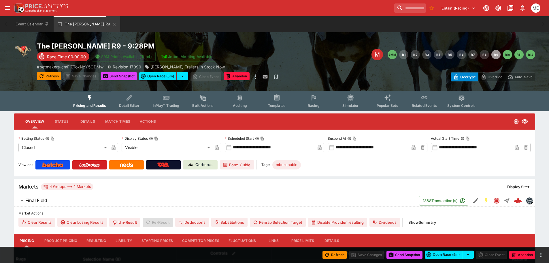
drag, startPoint x: 99, startPoint y: 240, endPoint x: 270, endPoint y: 184, distance: 179.4
click at [99, 240] on button "Resulting" at bounding box center [96, 241] width 29 height 14
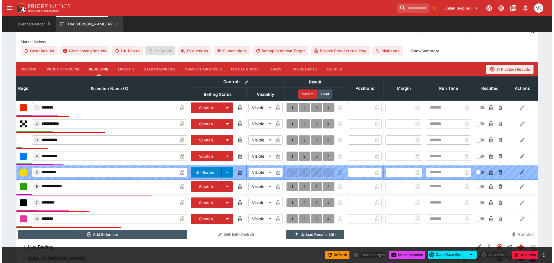
scroll to position [202, 0]
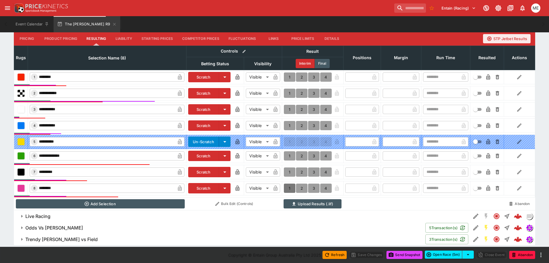
click at [289, 188] on button "1" at bounding box center [290, 187] width 12 height 9
type input "*"
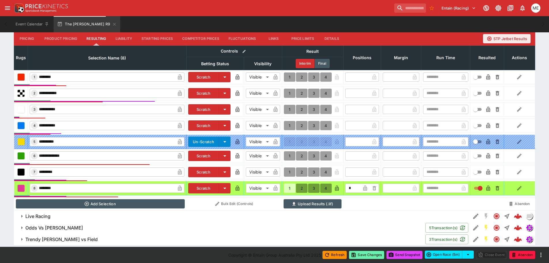
click at [358, 253] on button "Save Changes" at bounding box center [366, 255] width 35 height 8
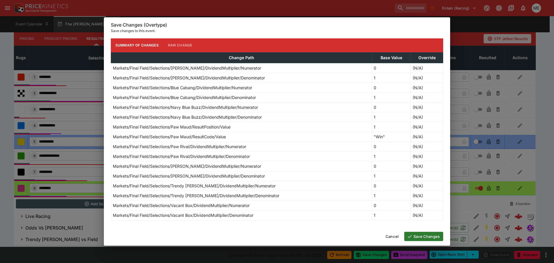
click at [409, 236] on icon "button" at bounding box center [409, 236] width 5 height 5
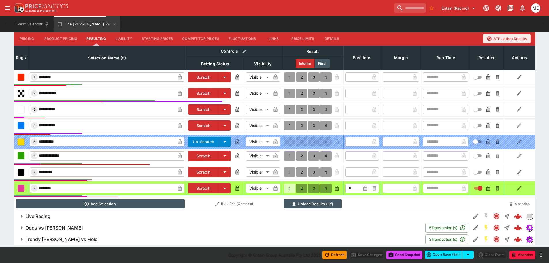
type input "*"
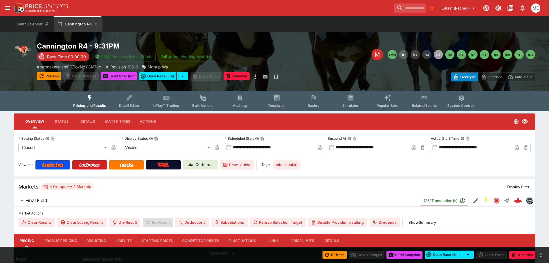
drag, startPoint x: 92, startPoint y: 237, endPoint x: 94, endPoint y: 233, distance: 4.4
click at [92, 237] on button "Resulting" at bounding box center [96, 241] width 29 height 14
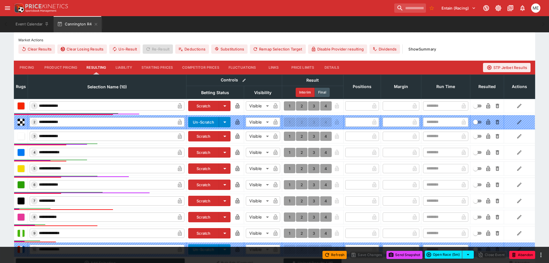
scroll to position [202, 0]
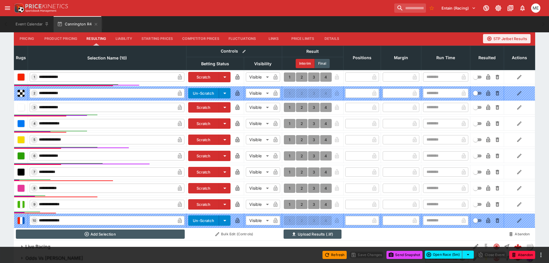
click at [288, 155] on button "1" at bounding box center [290, 155] width 12 height 9
type input "*"
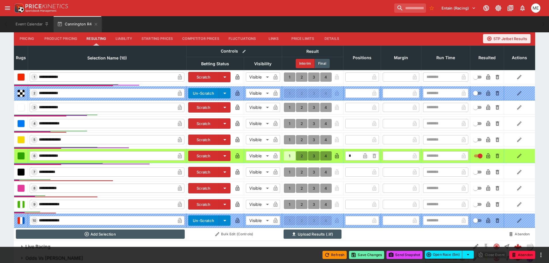
click at [358, 255] on button "Save Changes" at bounding box center [366, 255] width 35 height 8
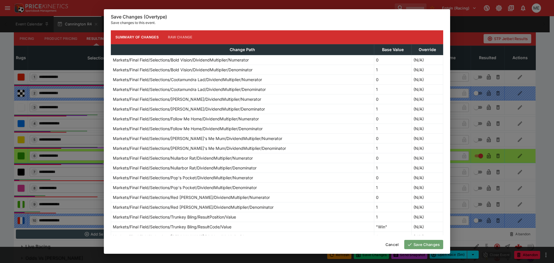
click at [411, 244] on icon "button" at bounding box center [409, 244] width 5 height 5
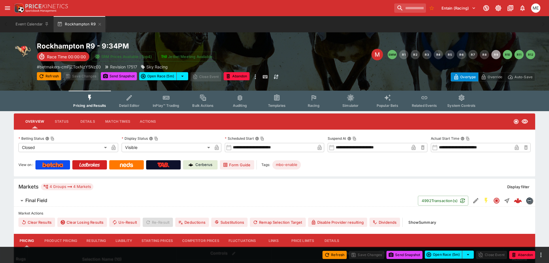
drag, startPoint x: 88, startPoint y: 242, endPoint x: 92, endPoint y: 238, distance: 5.1
click at [88, 242] on button "Resulting" at bounding box center [96, 241] width 29 height 14
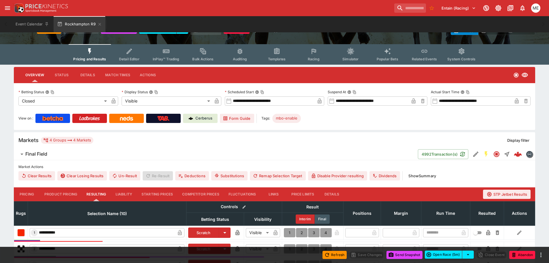
scroll to position [144, 0]
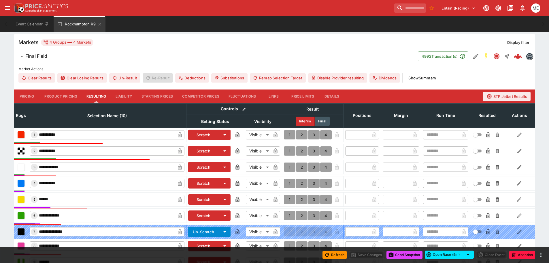
click at [288, 216] on button "1" at bounding box center [290, 215] width 12 height 9
type input "*"
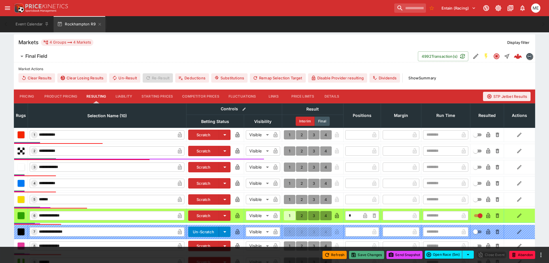
click at [358, 256] on button "Save Changes" at bounding box center [366, 255] width 35 height 8
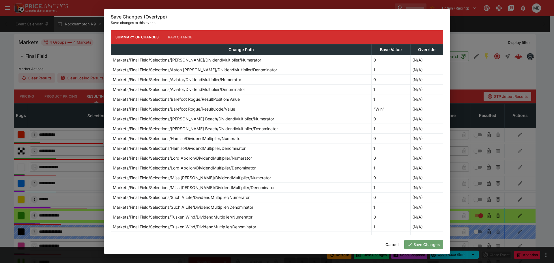
click at [412, 244] on button "Save Changes" at bounding box center [423, 244] width 39 height 9
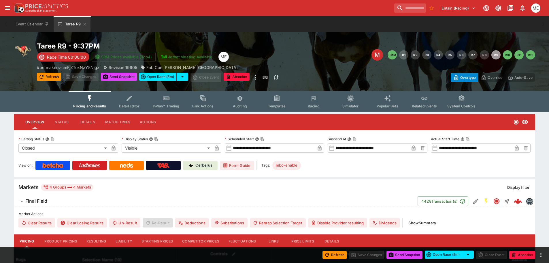
click at [93, 242] on button "Resulting" at bounding box center [96, 241] width 29 height 14
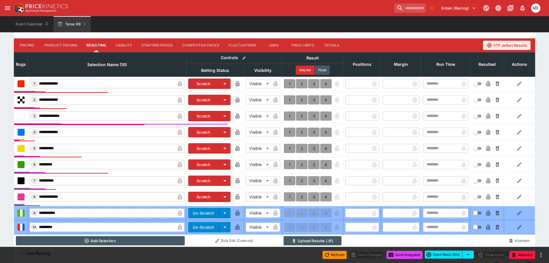
scroll to position [202, 0]
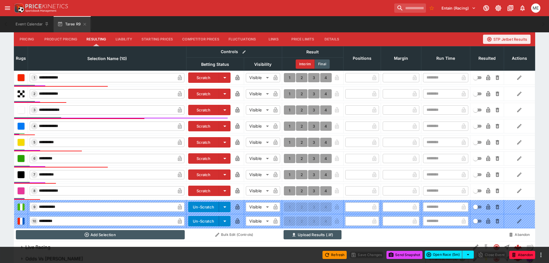
click at [286, 108] on button "1" at bounding box center [290, 109] width 12 height 9
type input "*"
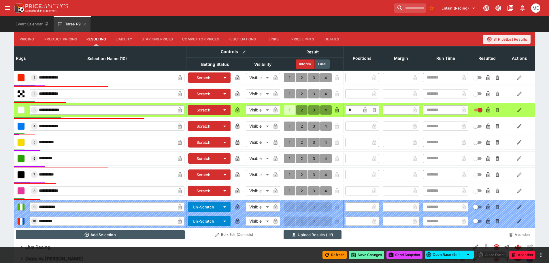
click at [368, 256] on button "Save Changes" at bounding box center [366, 255] width 35 height 8
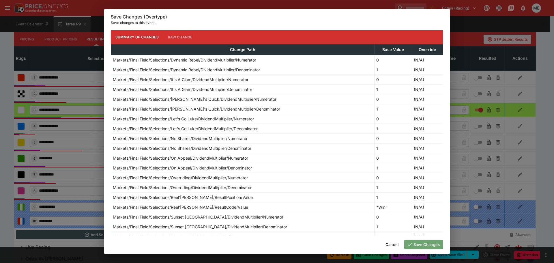
click at [413, 243] on button "Save Changes" at bounding box center [423, 244] width 39 height 9
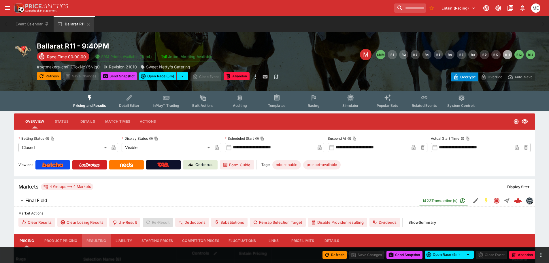
click at [94, 239] on button "Resulting" at bounding box center [96, 241] width 29 height 14
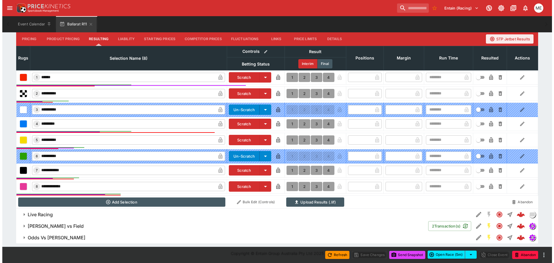
scroll to position [202, 0]
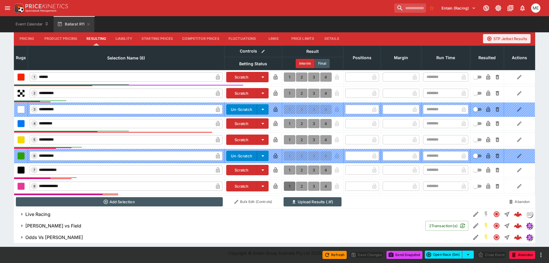
click at [291, 185] on button "1" at bounding box center [290, 185] width 12 height 9
type input "*"
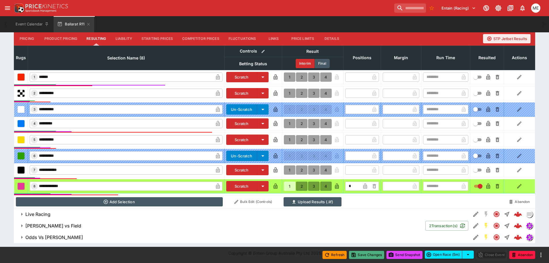
click at [354, 255] on icon "button" at bounding box center [354, 255] width 4 height 4
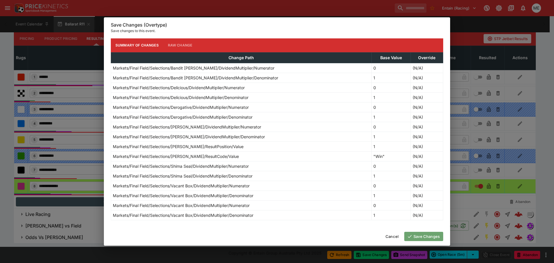
click at [418, 238] on button "Save Changes" at bounding box center [423, 236] width 39 height 9
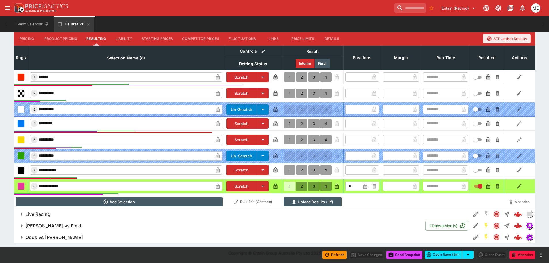
type input "*"
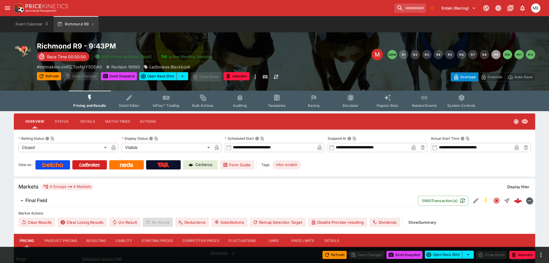
click at [103, 240] on button "Resulting" at bounding box center [96, 241] width 29 height 14
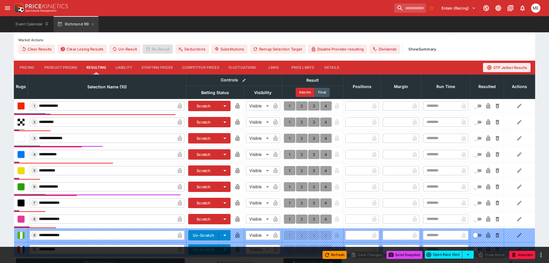
scroll to position [174, 0]
click at [288, 138] on button "1" at bounding box center [290, 137] width 12 height 9
type input "*"
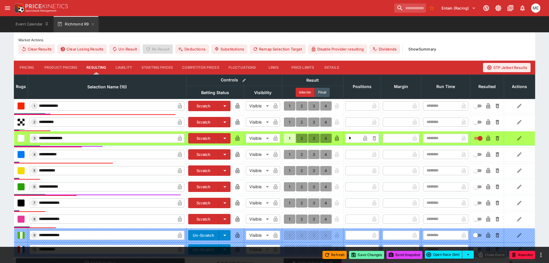
click at [368, 257] on button "Save Changes" at bounding box center [366, 255] width 35 height 8
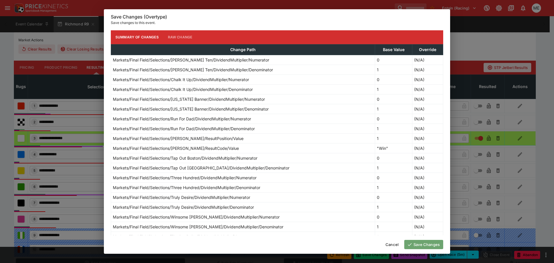
click at [407, 243] on icon "button" at bounding box center [409, 244] width 5 height 5
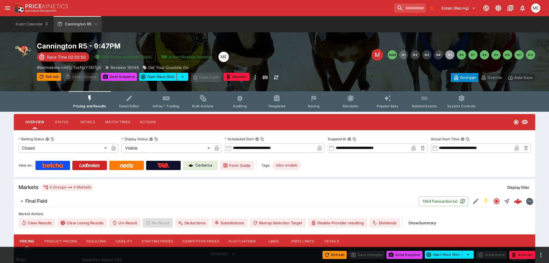
drag, startPoint x: 90, startPoint y: 239, endPoint x: 169, endPoint y: 212, distance: 83.6
click at [90, 239] on button "Resulting" at bounding box center [96, 241] width 29 height 14
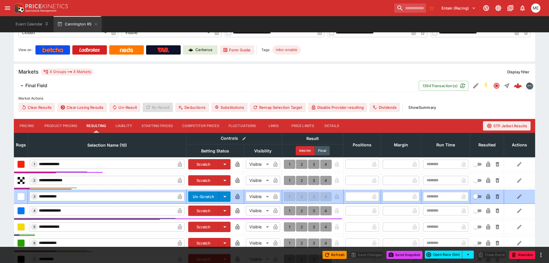
scroll to position [202, 0]
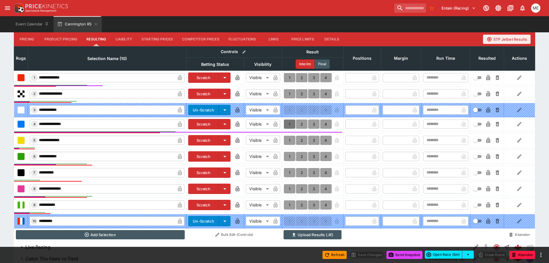
click at [288, 123] on button "1" at bounding box center [290, 123] width 12 height 9
type input "*"
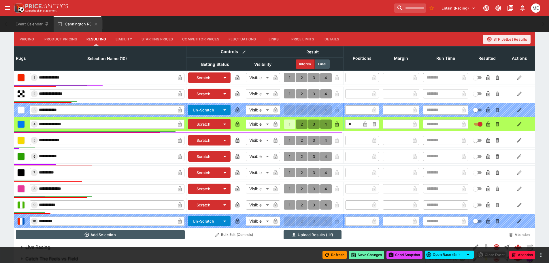
click at [359, 254] on button "Save Changes" at bounding box center [366, 255] width 35 height 8
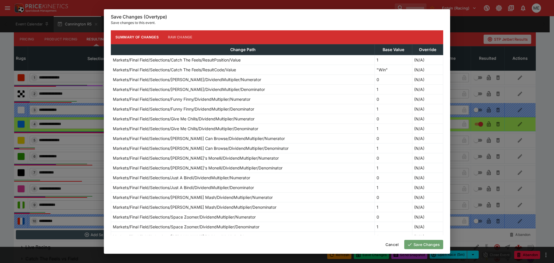
click at [410, 244] on icon "button" at bounding box center [410, 244] width 4 height 3
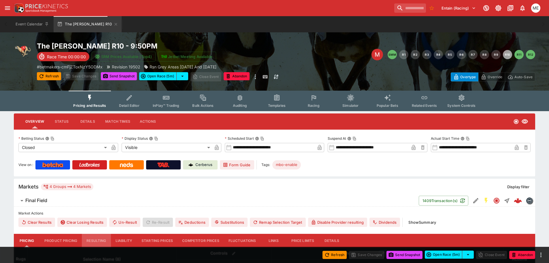
click at [91, 241] on button "Resulting" at bounding box center [96, 241] width 29 height 14
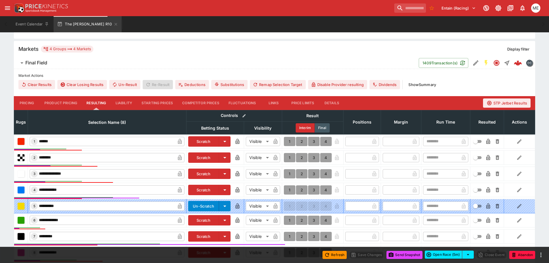
scroll to position [202, 0]
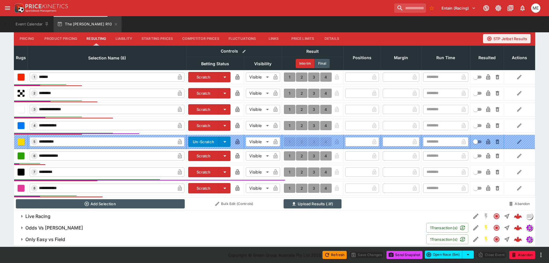
click at [289, 124] on button "1" at bounding box center [290, 125] width 12 height 9
type input "*"
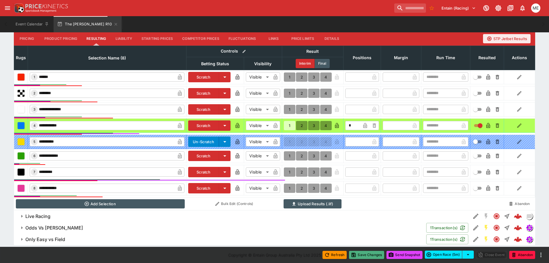
click at [357, 255] on button "Save Changes" at bounding box center [366, 255] width 35 height 8
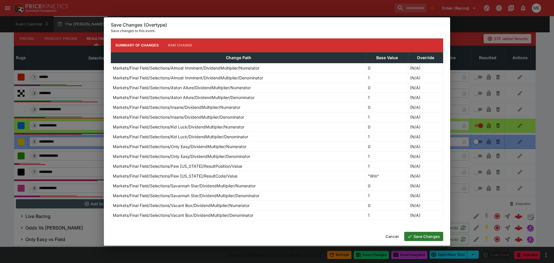
click at [414, 237] on button "Save Changes" at bounding box center [423, 236] width 39 height 9
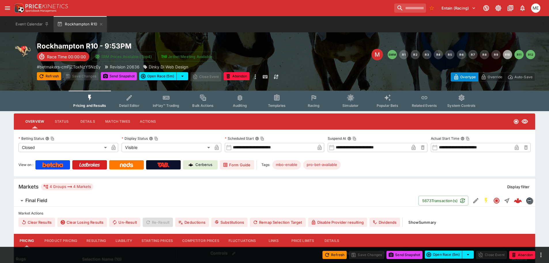
click at [95, 238] on button "Resulting" at bounding box center [96, 241] width 29 height 14
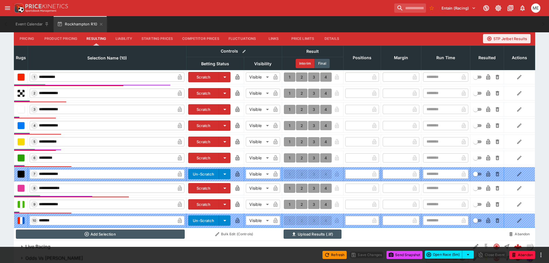
scroll to position [202, 0]
click at [290, 93] on button "1" at bounding box center [290, 93] width 12 height 9
type input "*"
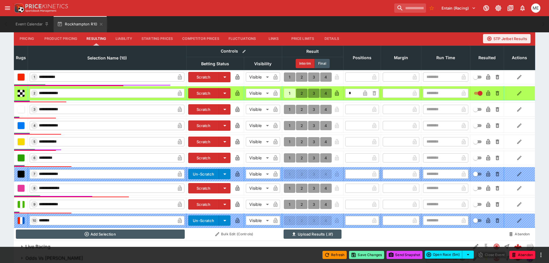
click at [363, 255] on button "Save Changes" at bounding box center [366, 255] width 35 height 8
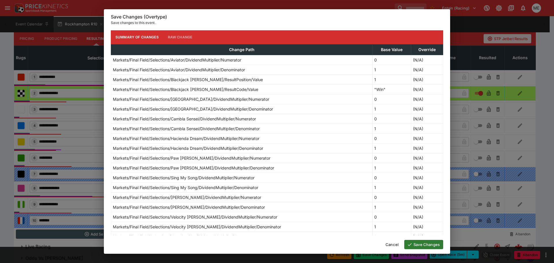
click at [426, 244] on button "Save Changes" at bounding box center [423, 244] width 39 height 9
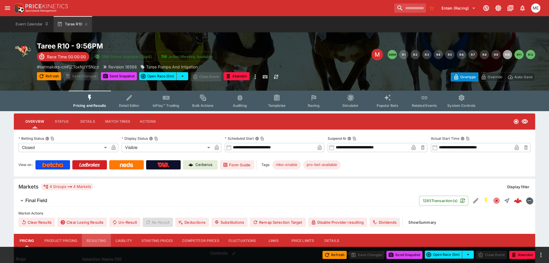
click at [96, 239] on button "Resulting" at bounding box center [96, 241] width 29 height 14
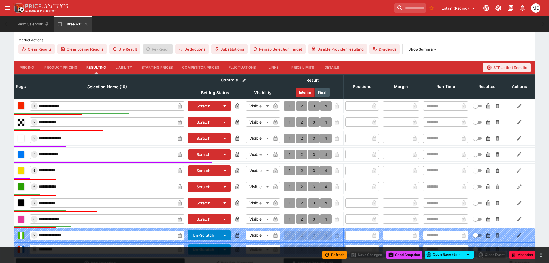
scroll to position [174, 0]
click at [288, 153] on button "1" at bounding box center [290, 154] width 12 height 9
type input "*"
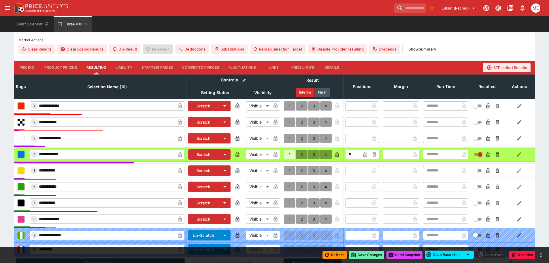
click at [360, 253] on button "Save Changes" at bounding box center [366, 255] width 35 height 8
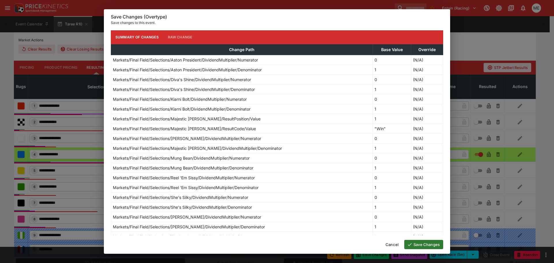
click at [416, 247] on button "Save Changes" at bounding box center [423, 244] width 39 height 9
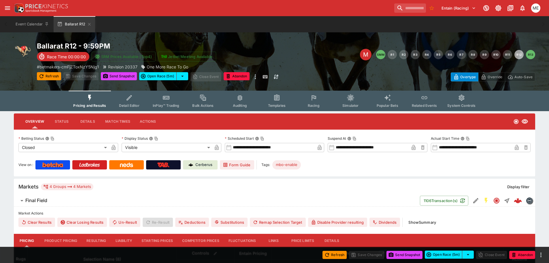
click at [97, 240] on button "Resulting" at bounding box center [96, 241] width 29 height 14
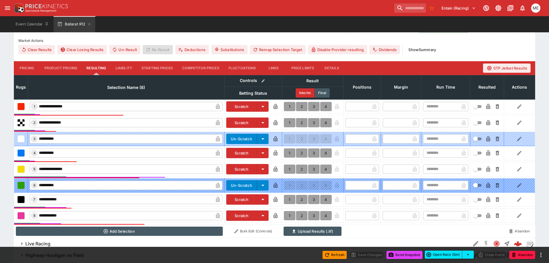
scroll to position [174, 0]
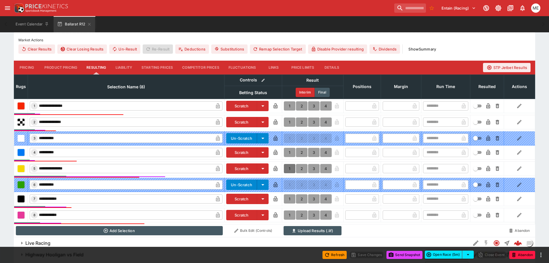
click at [288, 168] on button "1" at bounding box center [290, 168] width 12 height 9
type input "*"
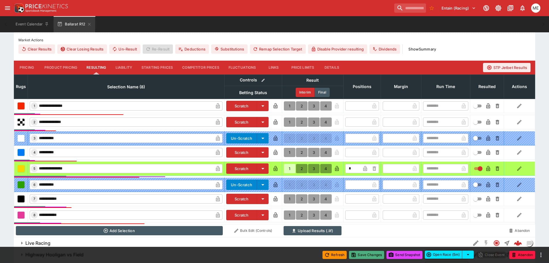
click at [361, 256] on button "Save Changes" at bounding box center [366, 255] width 35 height 8
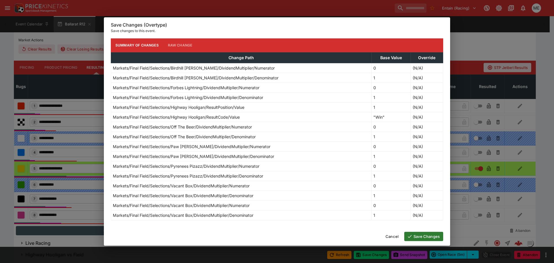
click at [410, 237] on icon "button" at bounding box center [409, 236] width 5 height 5
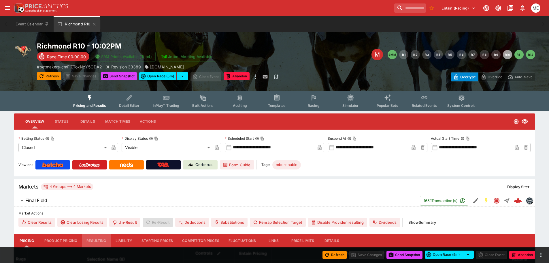
click at [100, 242] on button "Resulting" at bounding box center [96, 241] width 29 height 14
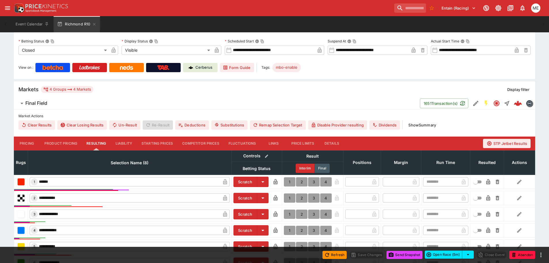
scroll to position [173, 0]
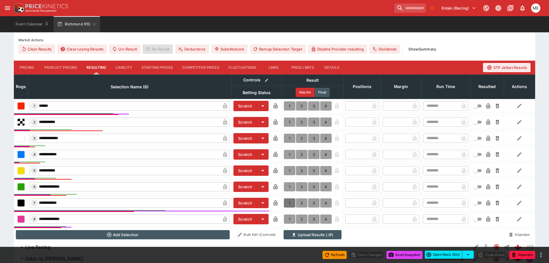
click at [291, 200] on button "1" at bounding box center [290, 202] width 12 height 9
type input "*"
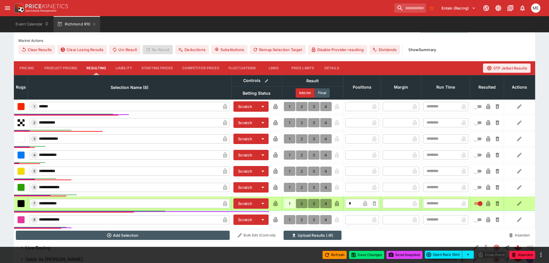
scroll to position [174, 0]
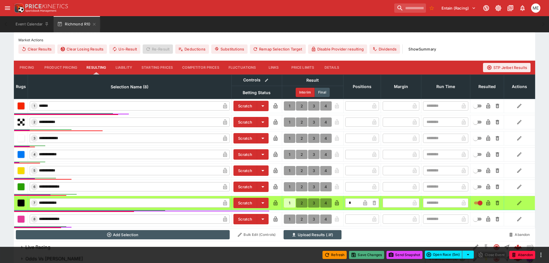
click at [359, 254] on button "Save Changes" at bounding box center [366, 255] width 35 height 8
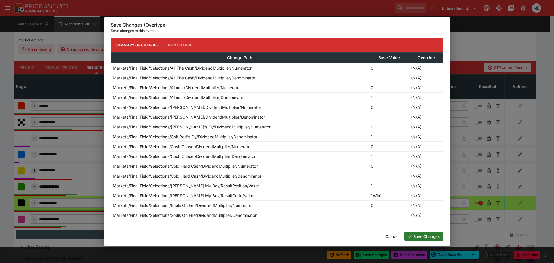
click at [413, 237] on button "Save Changes" at bounding box center [423, 236] width 39 height 9
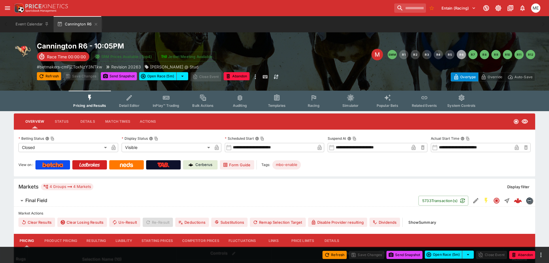
click at [91, 242] on button "Resulting" at bounding box center [96, 241] width 29 height 14
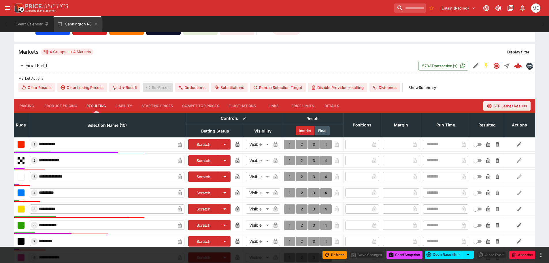
scroll to position [173, 0]
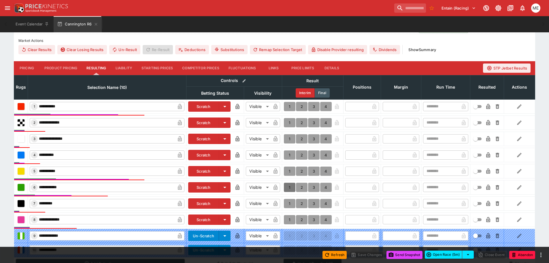
click at [288, 188] on button "1" at bounding box center [290, 187] width 12 height 9
type input "*"
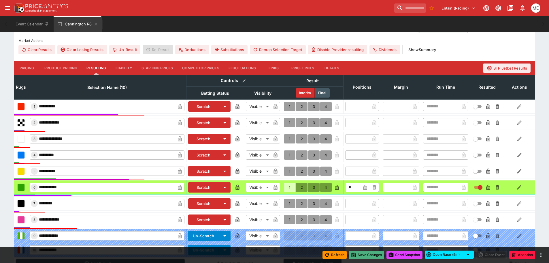
click at [356, 255] on button "Save Changes" at bounding box center [366, 255] width 35 height 8
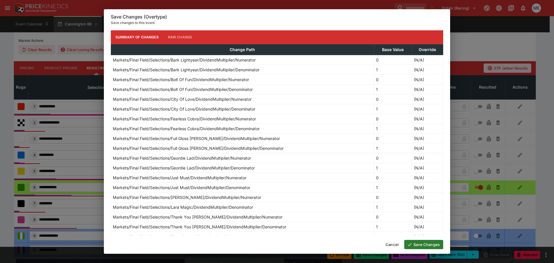
click at [417, 244] on button "Save Changes" at bounding box center [423, 244] width 39 height 9
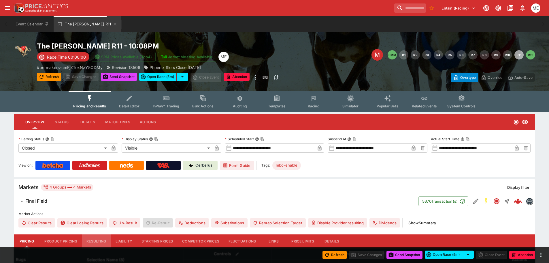
click at [95, 240] on button "Resulting" at bounding box center [96, 241] width 29 height 14
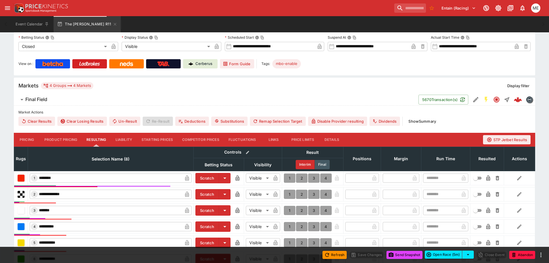
scroll to position [144, 0]
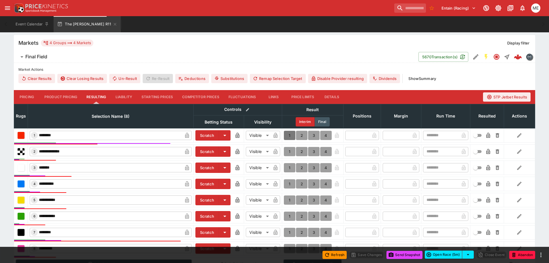
click at [289, 135] on button "1" at bounding box center [290, 135] width 12 height 9
type input "*"
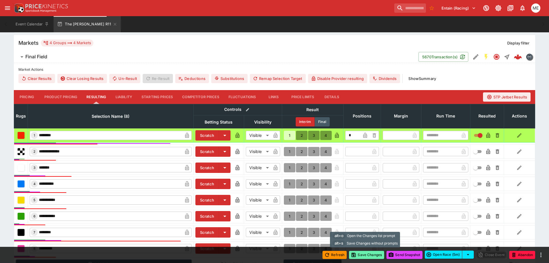
click at [358, 255] on button "Save Changes" at bounding box center [366, 255] width 35 height 8
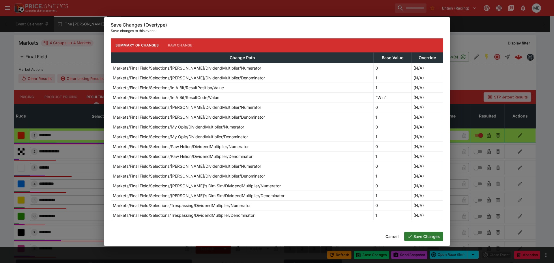
click at [419, 236] on button "Save Changes" at bounding box center [423, 236] width 39 height 9
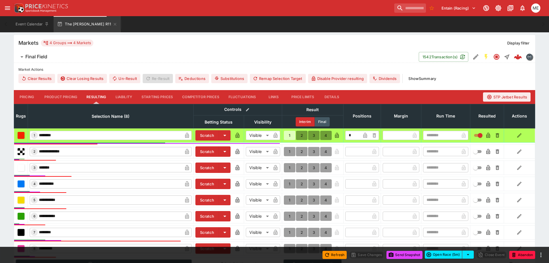
type input "*"
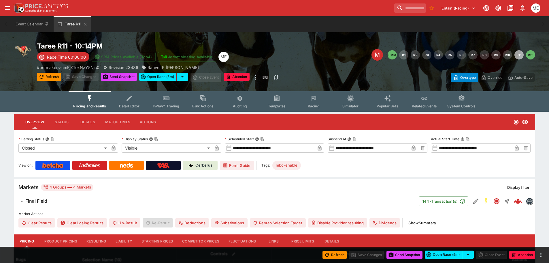
click at [95, 239] on button "Resulting" at bounding box center [96, 241] width 29 height 14
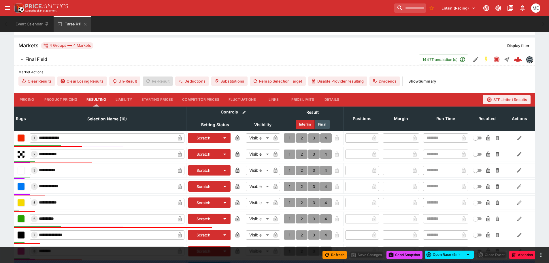
scroll to position [144, 0]
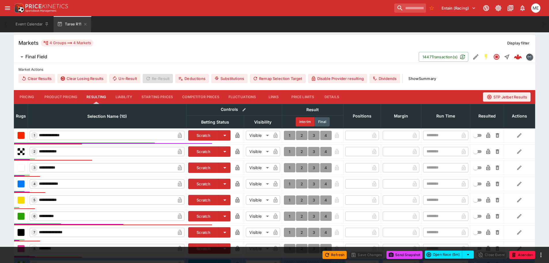
type input "*"
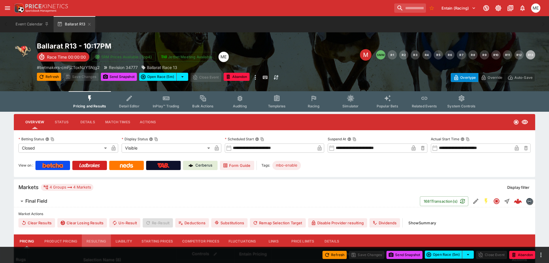
click at [93, 240] on button "Resulting" at bounding box center [96, 241] width 29 height 14
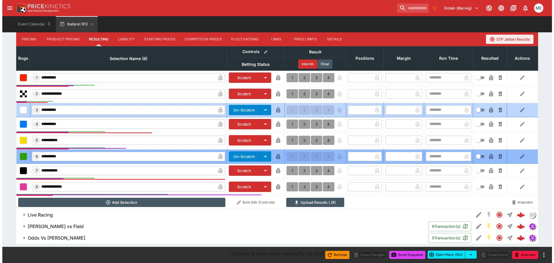
scroll to position [202, 0]
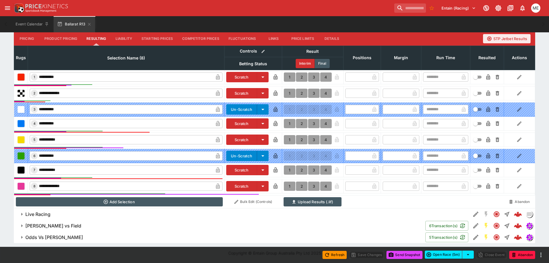
click at [290, 187] on button "1" at bounding box center [290, 185] width 12 height 9
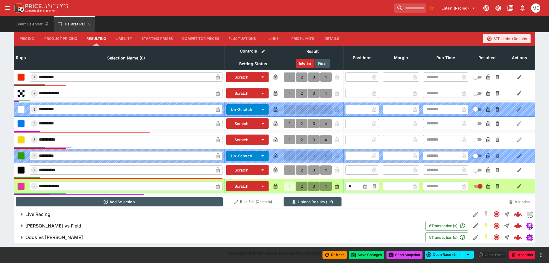
type input "*"
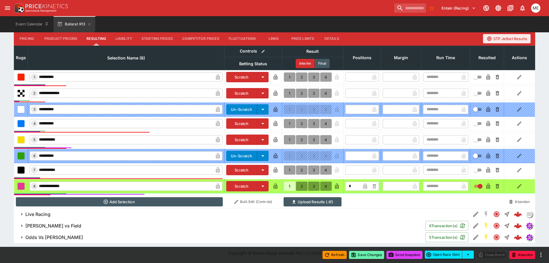
click at [371, 253] on button "Save Changes" at bounding box center [366, 255] width 35 height 8
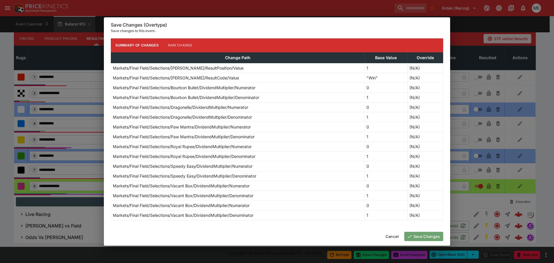
click at [413, 236] on button "Save Changes" at bounding box center [423, 236] width 39 height 9
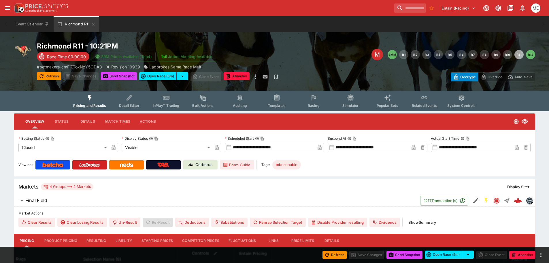
drag, startPoint x: 97, startPoint y: 240, endPoint x: 197, endPoint y: 195, distance: 110.5
click at [97, 240] on button "Resulting" at bounding box center [96, 241] width 29 height 14
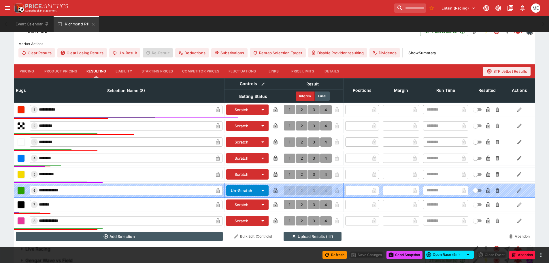
scroll to position [174, 0]
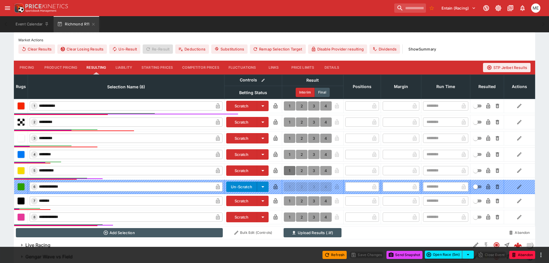
click at [286, 167] on button "1" at bounding box center [290, 170] width 12 height 9
type input "*"
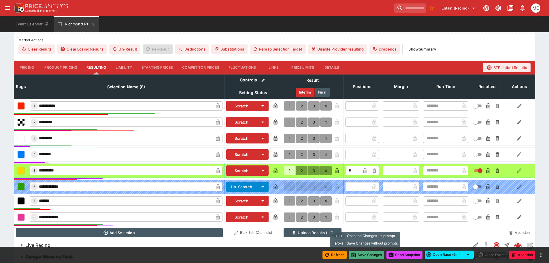
click at [357, 253] on button "Save Changes" at bounding box center [366, 255] width 35 height 8
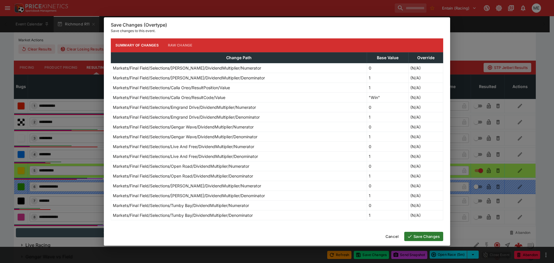
click at [428, 235] on button "Save Changes" at bounding box center [423, 236] width 39 height 9
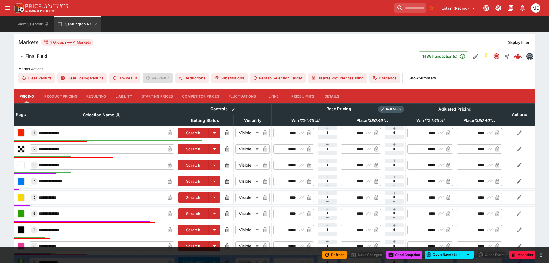
scroll to position [145, 0]
click at [91, 97] on button "Resulting" at bounding box center [96, 96] width 29 height 14
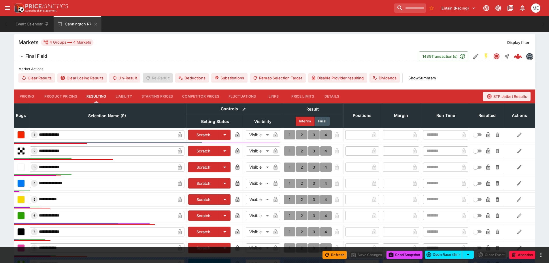
click at [288, 167] on button "1" at bounding box center [290, 166] width 12 height 9
type input "*"
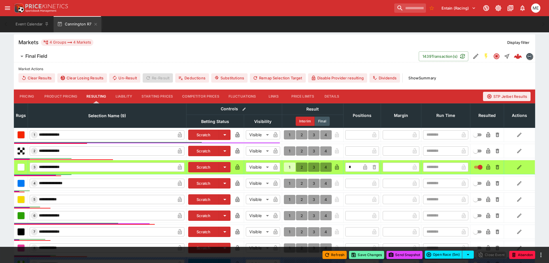
click at [362, 254] on button "Save Changes" at bounding box center [366, 255] width 35 height 8
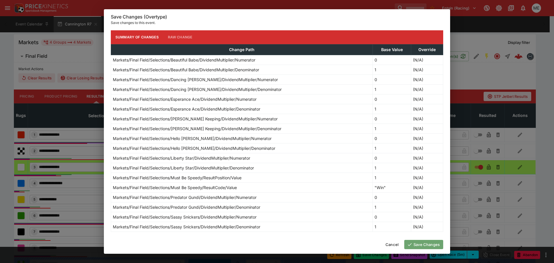
click at [429, 242] on button "Save Changes" at bounding box center [423, 244] width 39 height 9
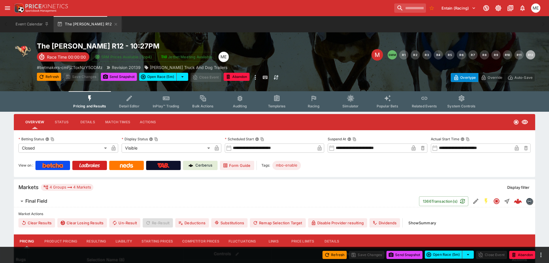
click at [91, 237] on button "Resulting" at bounding box center [96, 241] width 29 height 14
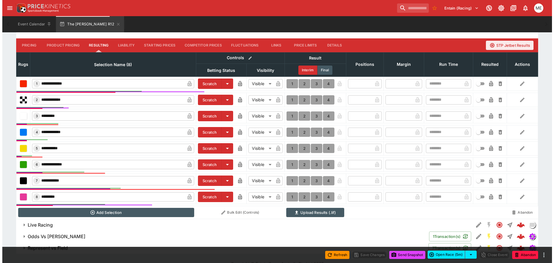
scroll to position [202, 0]
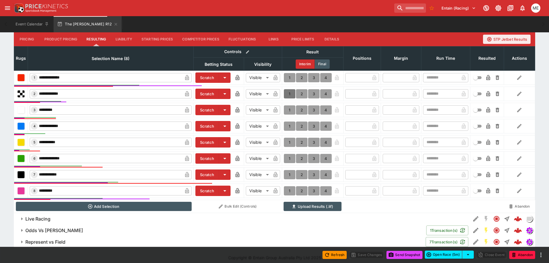
click at [289, 92] on button "1" at bounding box center [290, 93] width 12 height 9
type input "*"
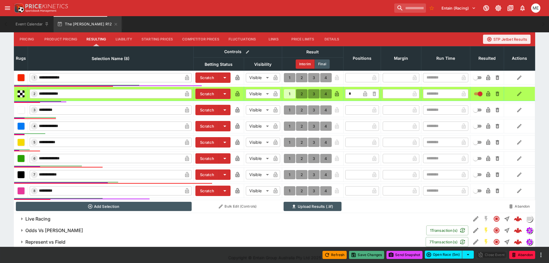
click at [355, 253] on button "Save Changes" at bounding box center [366, 255] width 35 height 8
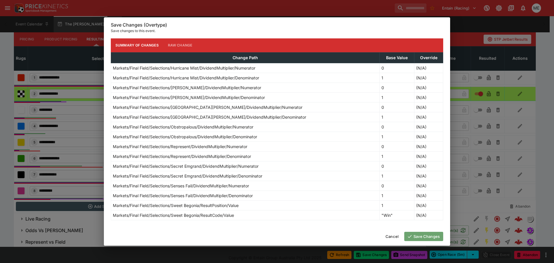
click at [410, 237] on icon "button" at bounding box center [409, 236] width 5 height 5
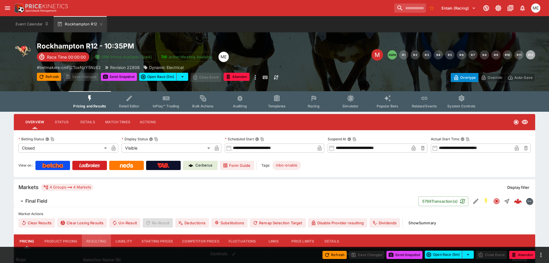
click at [93, 239] on button "Resulting" at bounding box center [96, 241] width 29 height 14
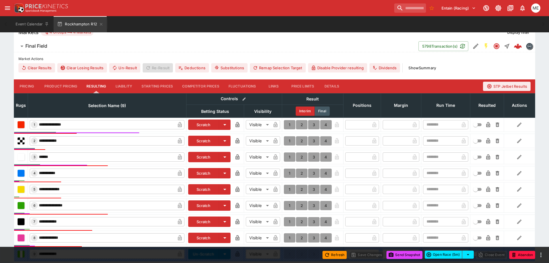
scroll to position [173, 0]
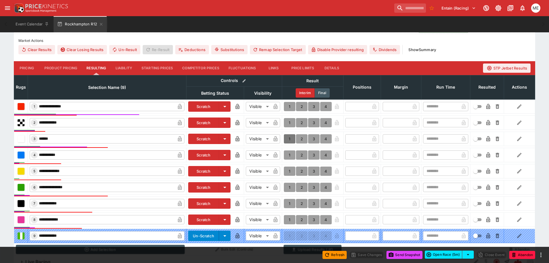
click at [288, 137] on button "1" at bounding box center [290, 138] width 12 height 9
type input "*"
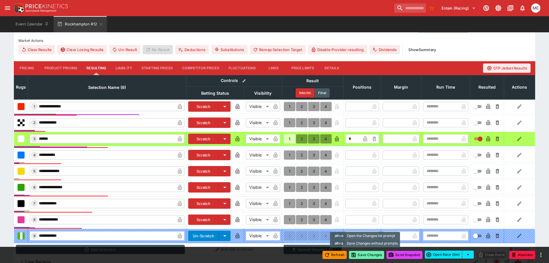
click at [357, 256] on button "Save Changes" at bounding box center [366, 255] width 35 height 8
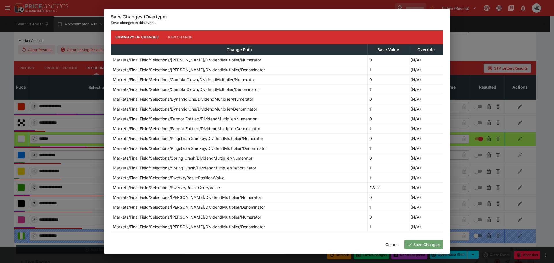
click at [419, 243] on button "Save Changes" at bounding box center [423, 244] width 39 height 9
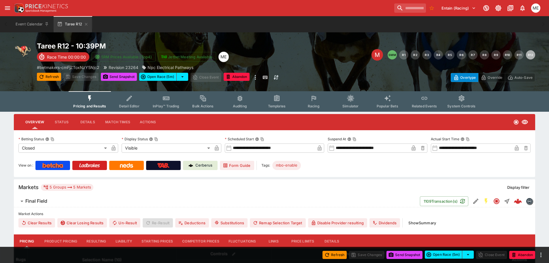
click at [98, 242] on button "Resulting" at bounding box center [96, 241] width 29 height 14
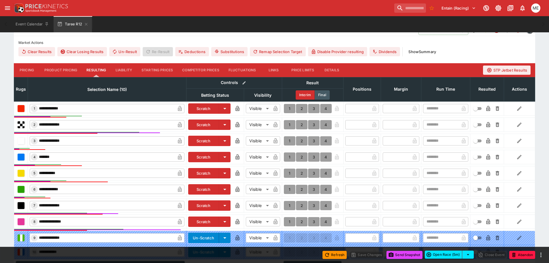
scroll to position [173, 0]
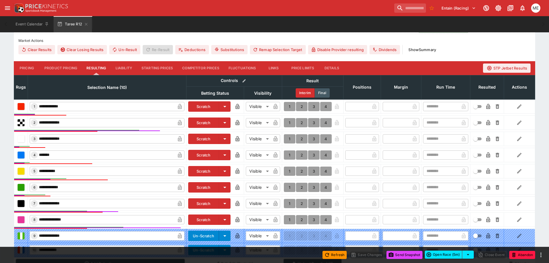
click at [291, 121] on button "1" at bounding box center [290, 122] width 12 height 9
type input "*"
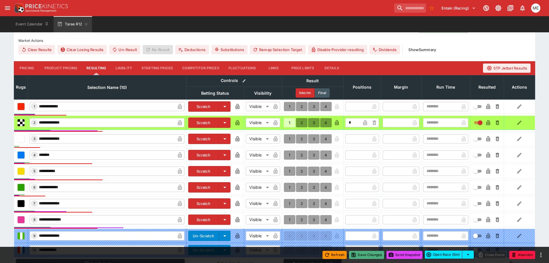
click at [358, 256] on button "Save Changes" at bounding box center [366, 255] width 35 height 8
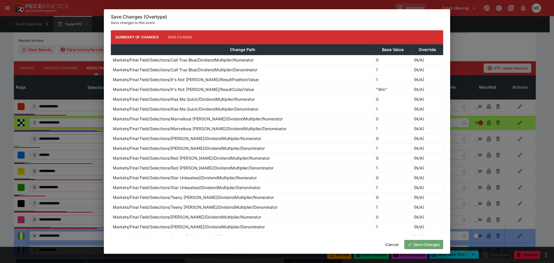
click at [411, 243] on icon "button" at bounding box center [409, 244] width 5 height 5
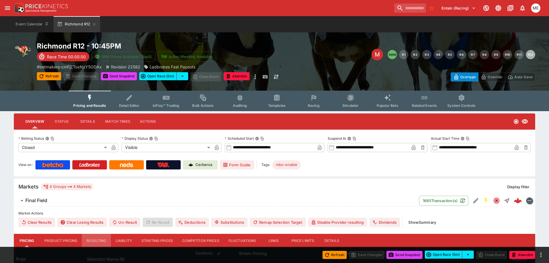
click at [95, 241] on button "Resulting" at bounding box center [96, 241] width 29 height 14
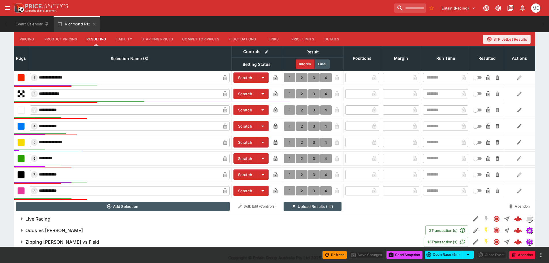
scroll to position [202, 0]
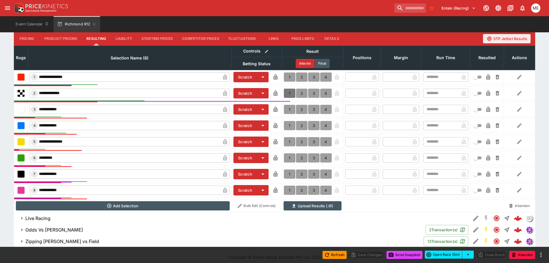
click at [290, 93] on button "1" at bounding box center [290, 93] width 12 height 9
type input "*"
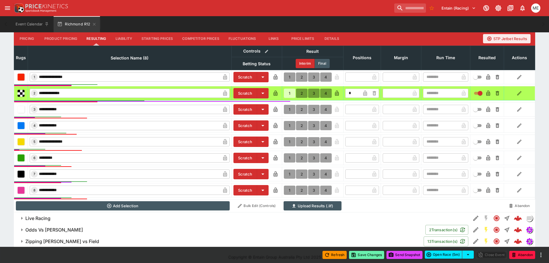
click at [362, 256] on button "Save Changes" at bounding box center [366, 255] width 35 height 8
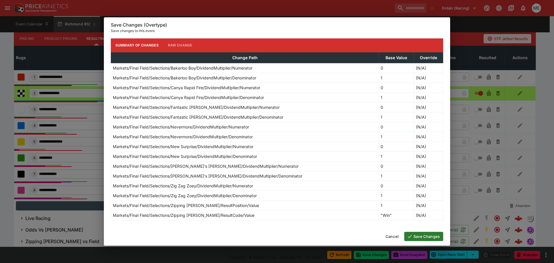
click at [417, 235] on button "Save Changes" at bounding box center [423, 236] width 39 height 9
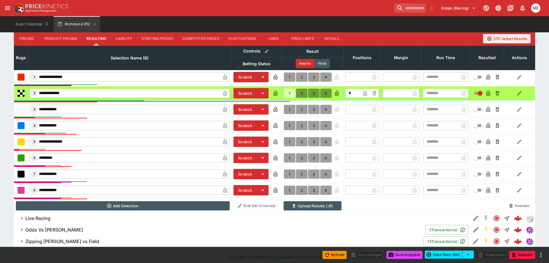
type input "*"
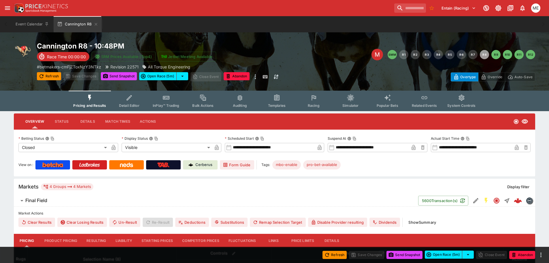
click at [99, 240] on button "Resulting" at bounding box center [96, 241] width 29 height 14
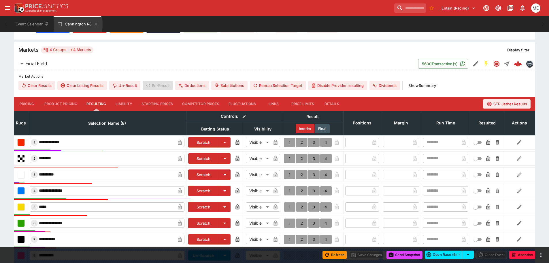
scroll to position [173, 0]
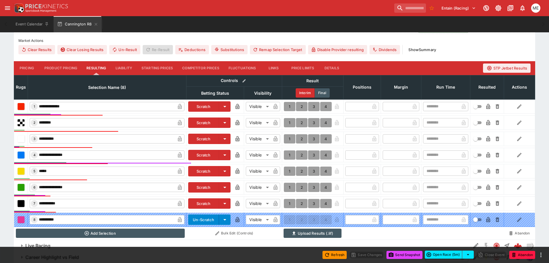
click at [287, 153] on button "1" at bounding box center [290, 154] width 12 height 9
type input "*"
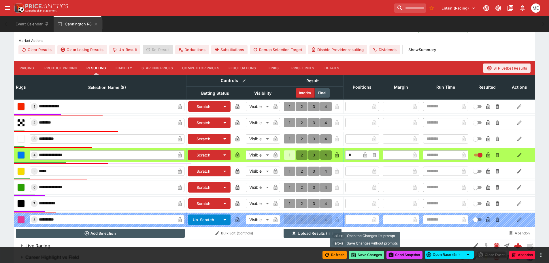
click at [362, 254] on button "Save Changes" at bounding box center [366, 255] width 35 height 8
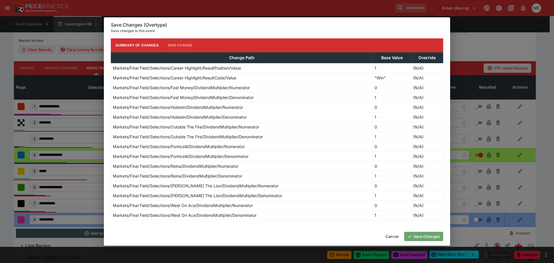
click at [424, 236] on button "Save Changes" at bounding box center [423, 236] width 39 height 9
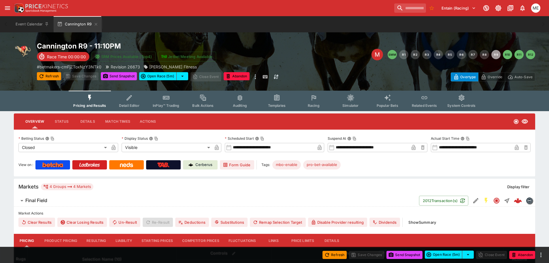
click at [99, 239] on button "Resulting" at bounding box center [96, 241] width 29 height 14
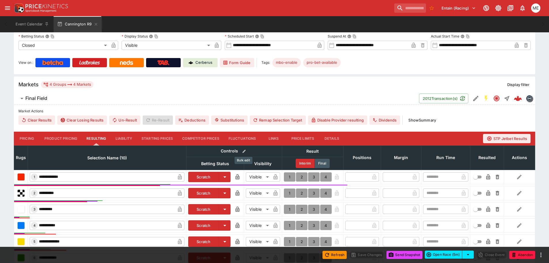
scroll to position [115, 0]
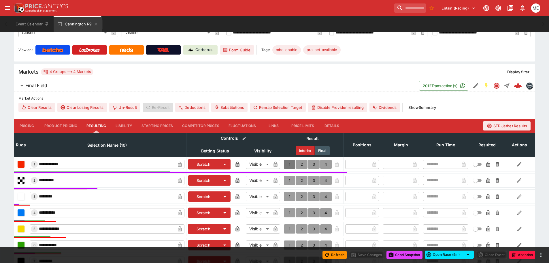
click at [289, 163] on button "1" at bounding box center [290, 163] width 12 height 9
type input "*"
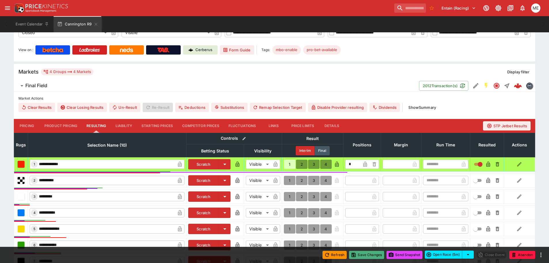
click at [362, 254] on button "Save Changes" at bounding box center [366, 255] width 35 height 8
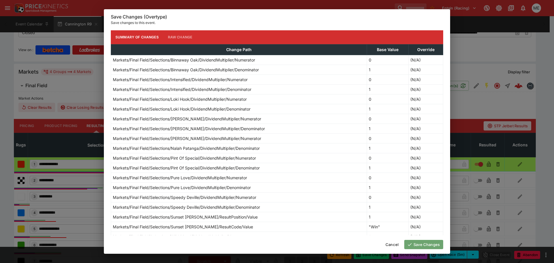
click at [422, 243] on button "Save Changes" at bounding box center [423, 244] width 39 height 9
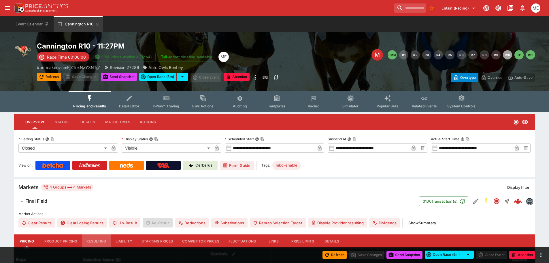
click at [93, 243] on button "Resulting" at bounding box center [96, 241] width 29 height 14
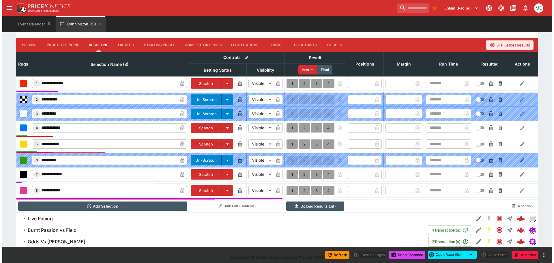
scroll to position [200, 0]
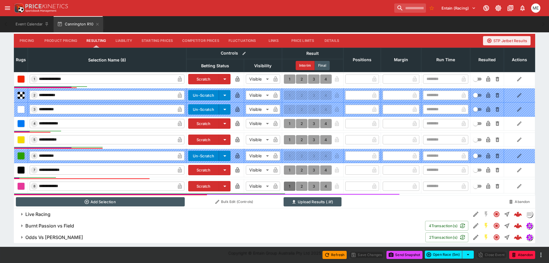
click at [291, 186] on button "1" at bounding box center [290, 185] width 12 height 9
type input "*"
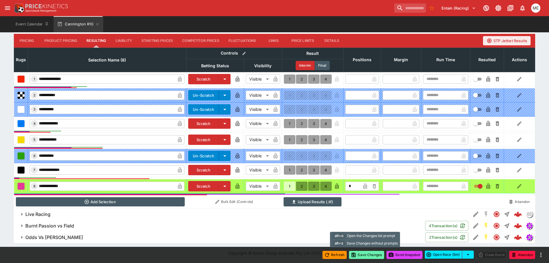
click at [357, 257] on button "Save Changes" at bounding box center [366, 255] width 35 height 8
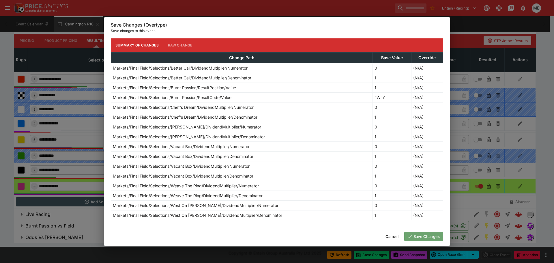
click at [417, 238] on button "Save Changes" at bounding box center [423, 236] width 39 height 9
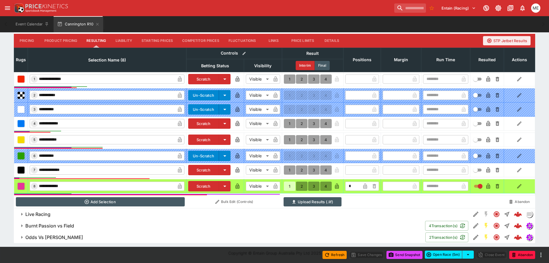
type input "*"
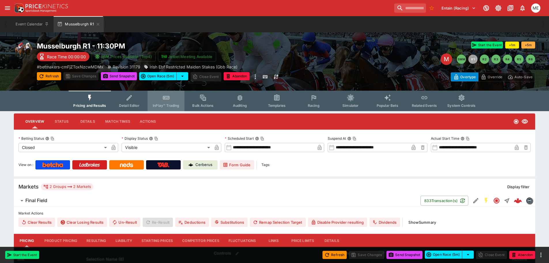
click at [168, 97] on icon "Event type filters" at bounding box center [165, 98] width 5 height 3
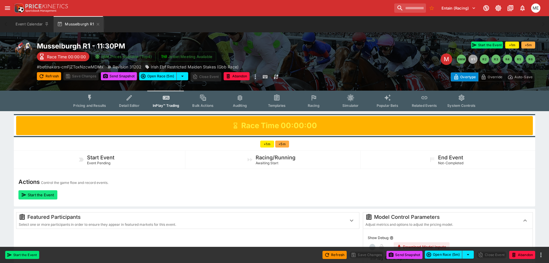
click at [40, 194] on button "Start the Event" at bounding box center [37, 194] width 39 height 9
type input "**********"
type input "*******"
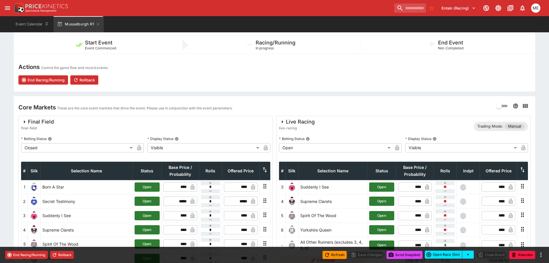
scroll to position [173, 0]
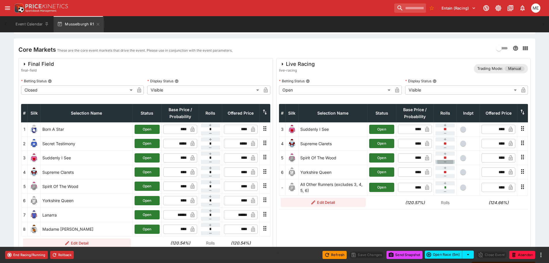
click at [449, 162] on button "button" at bounding box center [445, 162] width 19 height 4
type input "**"
type input "*"
type input "**"
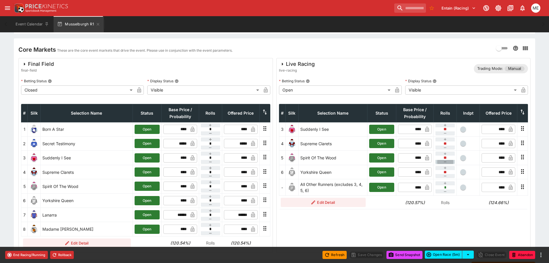
type input "*"
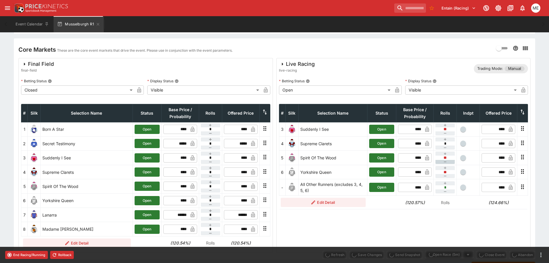
type input "****"
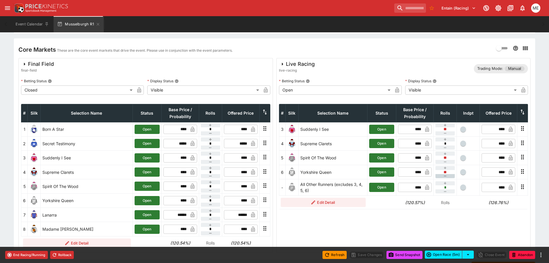
click at [446, 176] on icon "button" at bounding box center [445, 176] width 5 height 5
type input "*"
type input "**"
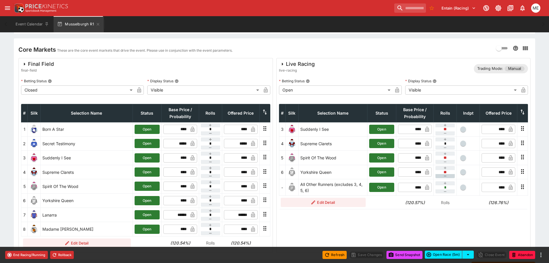
type input "*"
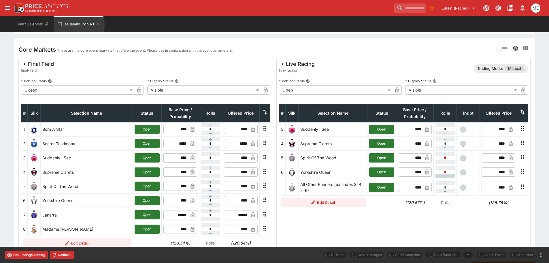
type input "****"
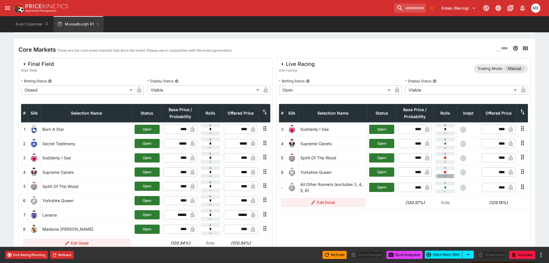
click at [446, 176] on icon "button" at bounding box center [445, 176] width 5 height 5
type input "*"
type input "**"
type input "***"
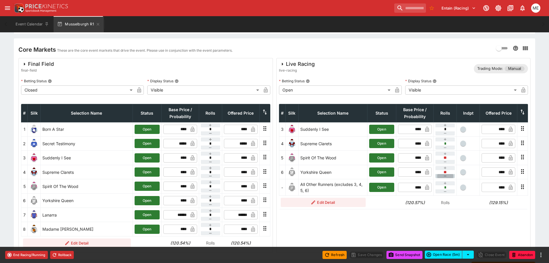
type input "*"
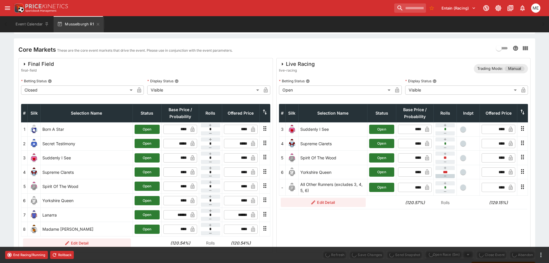
type input "****"
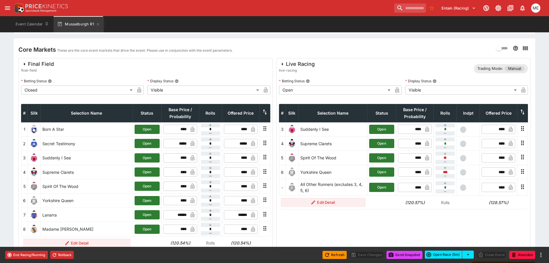
click at [441, 193] on td "* ​" at bounding box center [445, 187] width 23 height 16
click at [441, 191] on button "button" at bounding box center [445, 191] width 19 height 4
type input "*"
type input "**"
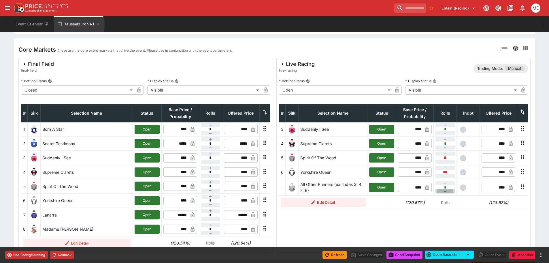
type input "***"
type input "*"
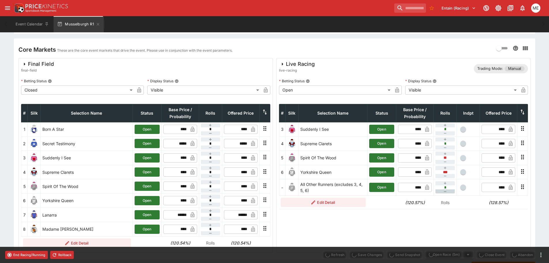
type input "****"
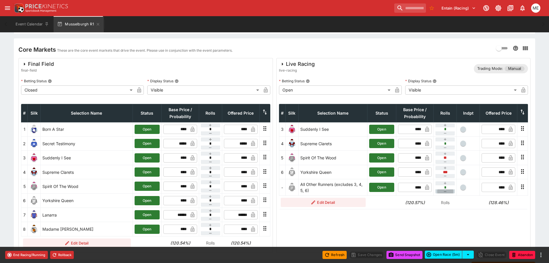
click at [441, 191] on button "button" at bounding box center [445, 191] width 19 height 4
type input "*"
type input "**"
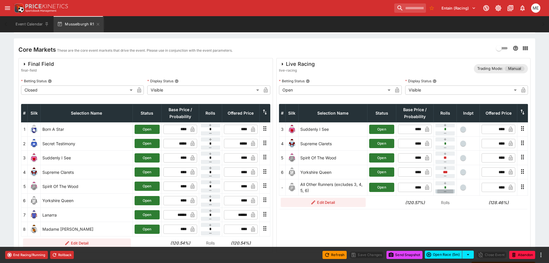
type input "**"
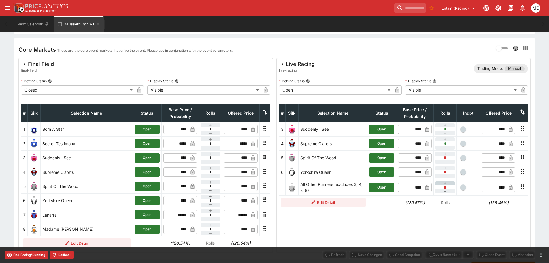
type input "****"
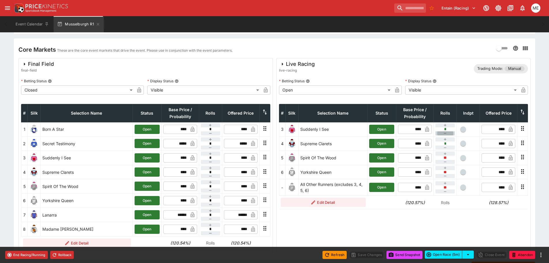
click at [445, 132] on icon "button" at bounding box center [445, 133] width 5 height 5
type input "**"
type input "*"
type input "**"
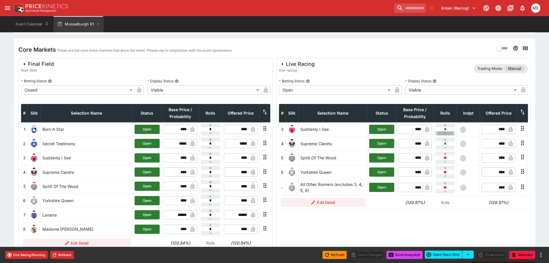
type input "**"
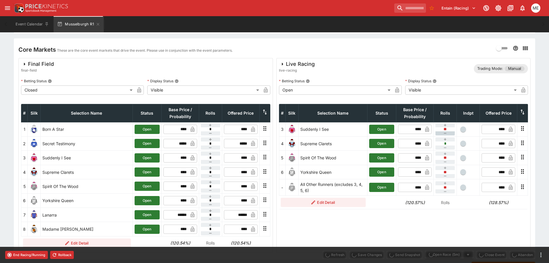
type input "****"
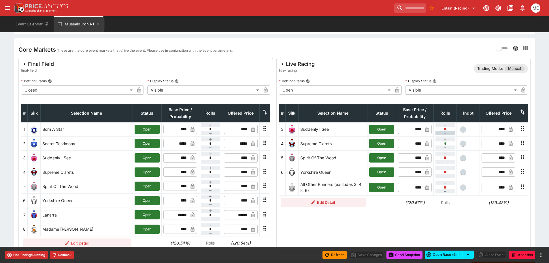
click at [445, 132] on icon "button" at bounding box center [445, 133] width 5 height 5
type input "**"
type input "*"
type input "**"
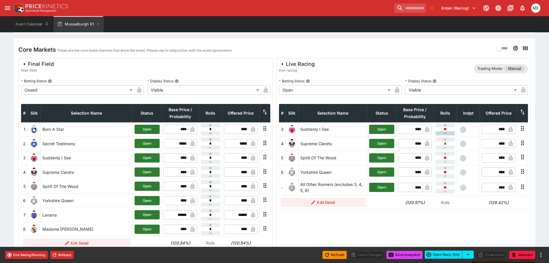
type input "**"
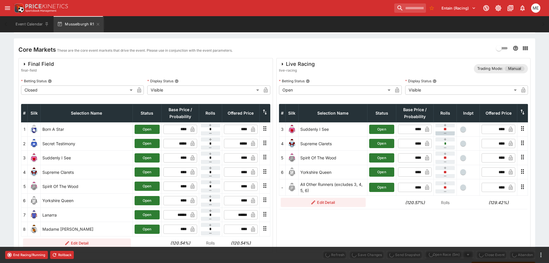
type input "****"
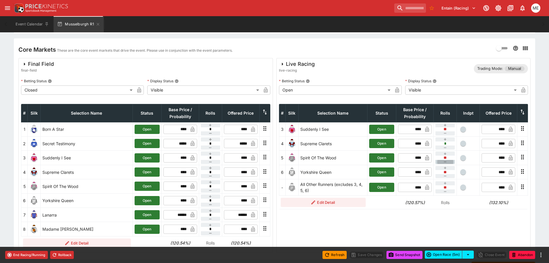
click at [445, 161] on icon "button" at bounding box center [445, 161] width 5 height 5
type input "**"
type input "*"
type input "**"
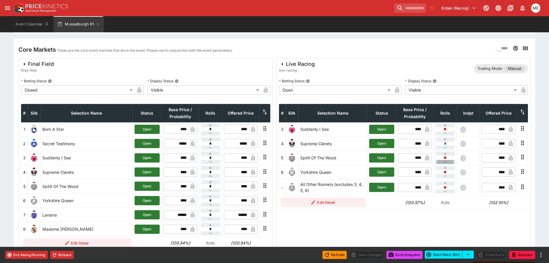
type input "**"
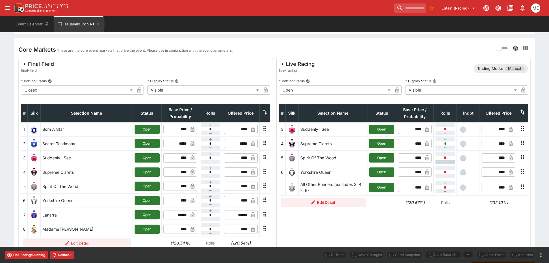
type input "****"
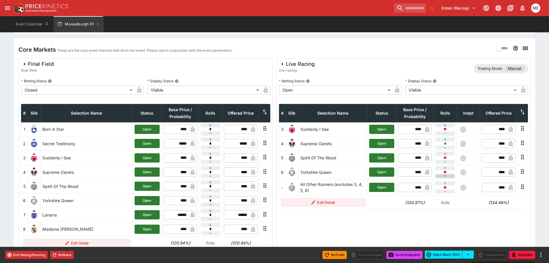
click at [445, 176] on icon "button" at bounding box center [445, 176] width 5 height 5
type input "**"
type input "*"
type input "**"
type input "***"
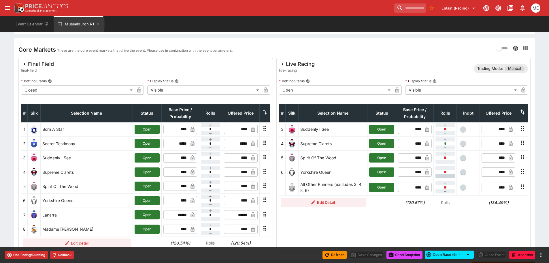
type input "*"
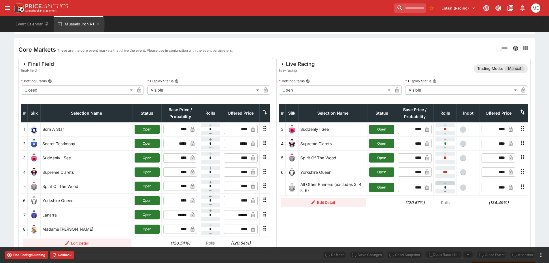
type input "****"
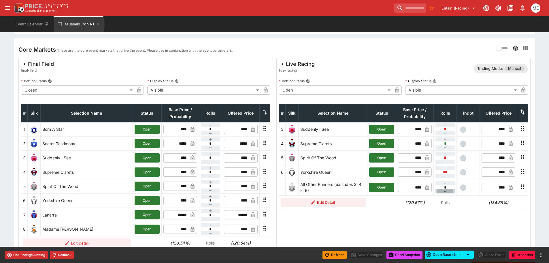
click at [441, 191] on button "button" at bounding box center [445, 191] width 19 height 4
type input "**"
type input "*"
type input "**"
type input "***"
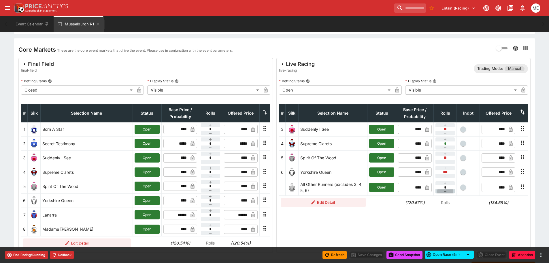
type input "**"
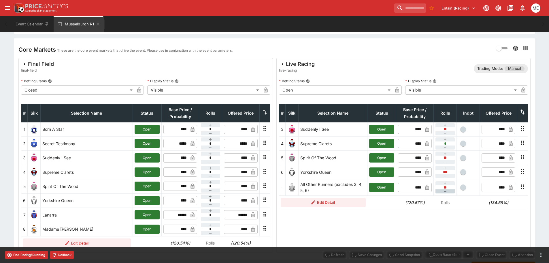
type input "****"
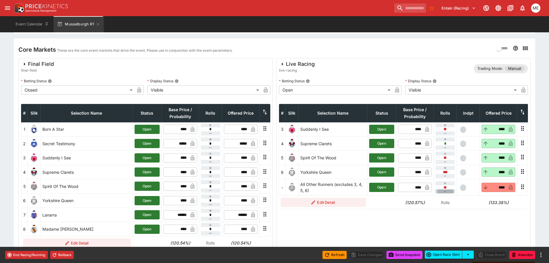
click at [441, 191] on button "button" at bounding box center [445, 191] width 19 height 4
type input "**"
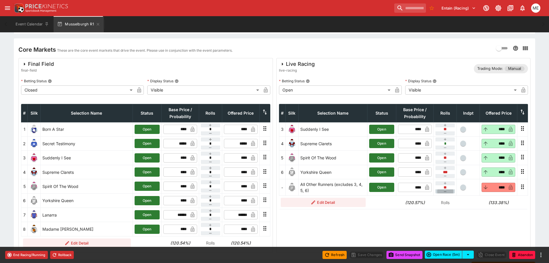
type input "***"
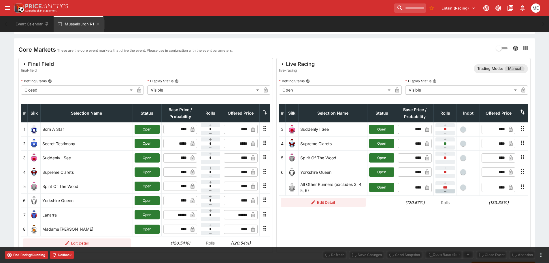
type input "****"
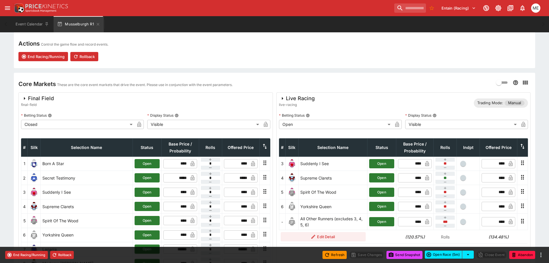
scroll to position [86, 0]
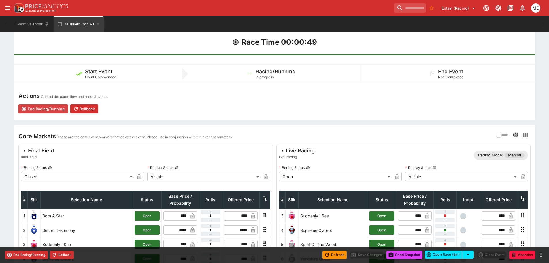
click at [39, 110] on button "End Racing/Running" at bounding box center [43, 108] width 50 height 9
type input "**********"
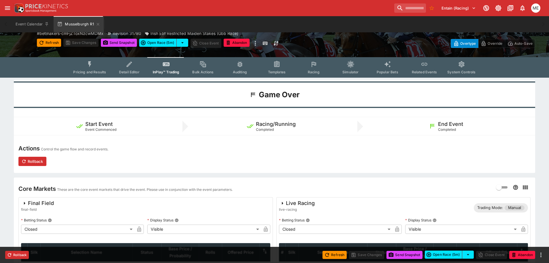
scroll to position [29, 0]
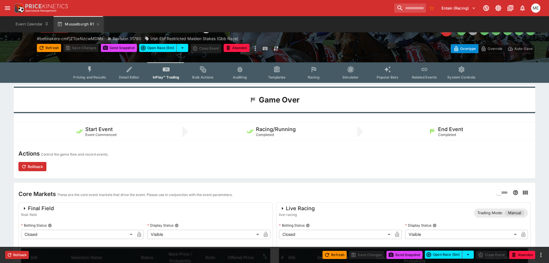
drag, startPoint x: 89, startPoint y: 71, endPoint x: 171, endPoint y: 105, distance: 88.3
click at [89, 71] on icon "Event type filters" at bounding box center [89, 69] width 7 height 7
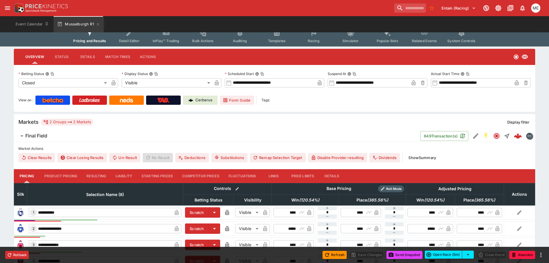
scroll to position [115, 0]
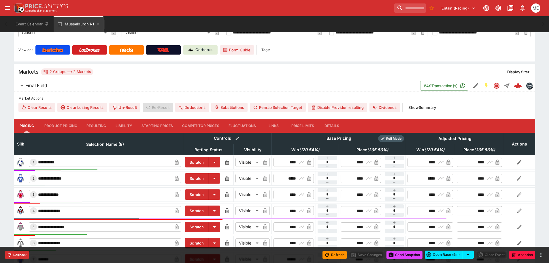
click at [94, 123] on button "Resulting" at bounding box center [96, 126] width 29 height 14
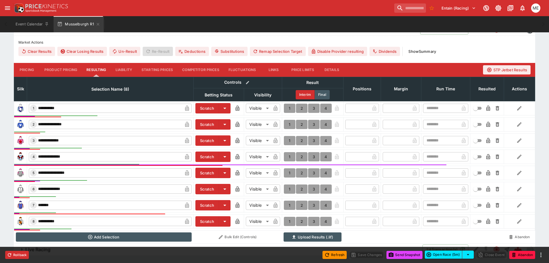
scroll to position [173, 0]
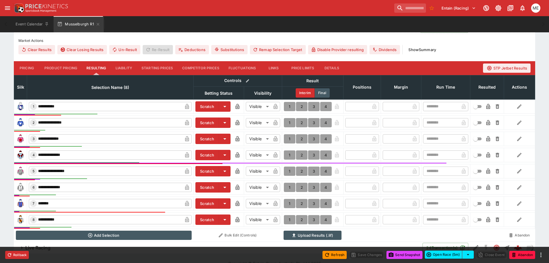
click at [289, 106] on button "1" at bounding box center [290, 106] width 12 height 9
type input "*"
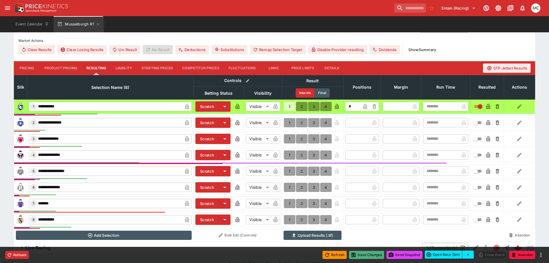
click at [356, 253] on button "Save Changes" at bounding box center [366, 255] width 35 height 8
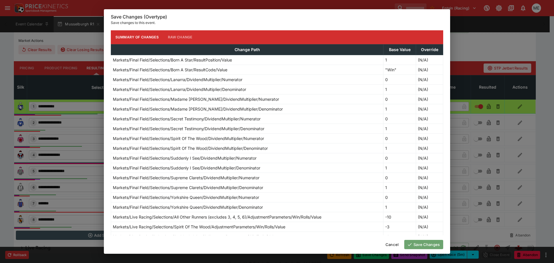
click at [417, 244] on button "Save Changes" at bounding box center [423, 244] width 39 height 9
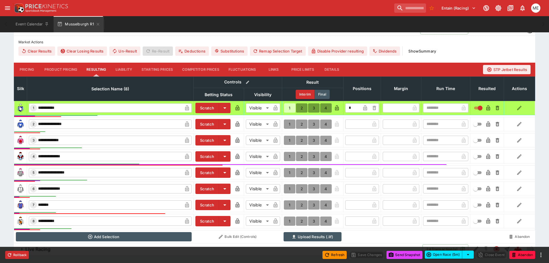
scroll to position [183, 0]
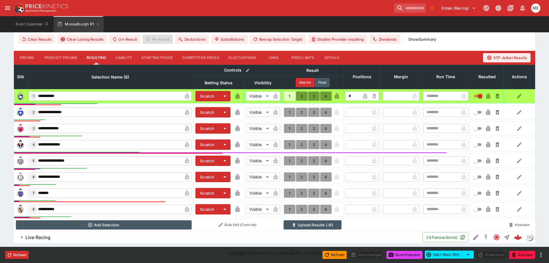
click at [122, 238] on span "Live Racing" at bounding box center [221, 237] width 393 height 6
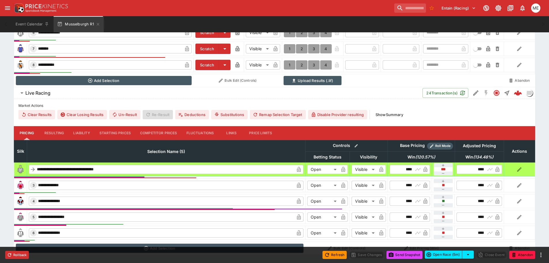
scroll to position [339, 0]
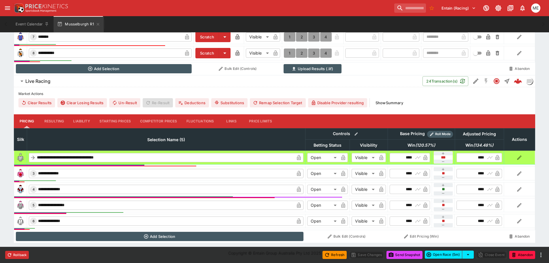
type input "*********"
click at [80, 119] on button "Liability" at bounding box center [82, 121] width 26 height 14
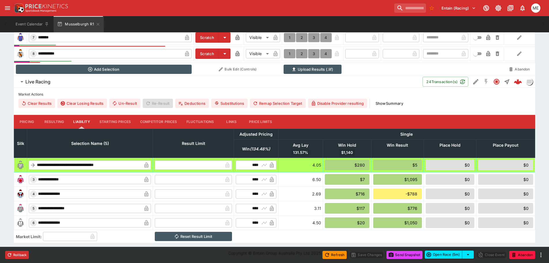
scroll to position [339, 0]
type input "*"
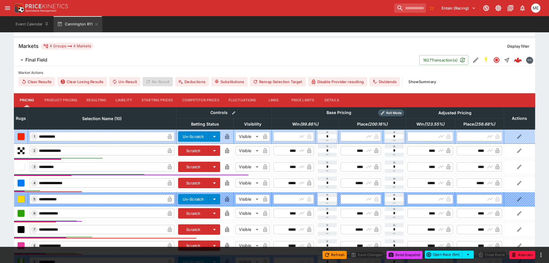
scroll to position [144, 0]
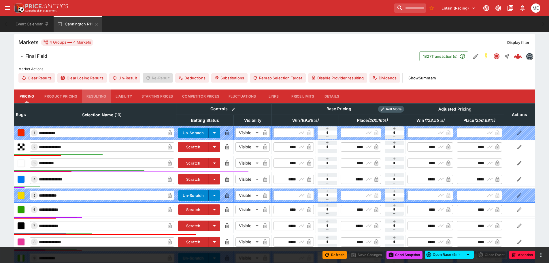
click at [93, 96] on button "Resulting" at bounding box center [96, 96] width 29 height 14
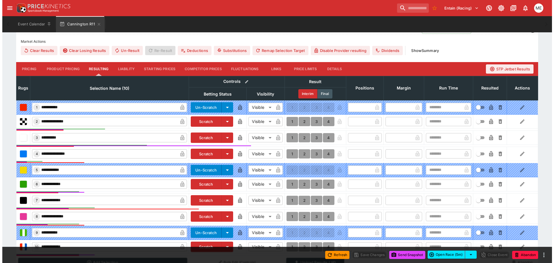
scroll to position [232, 0]
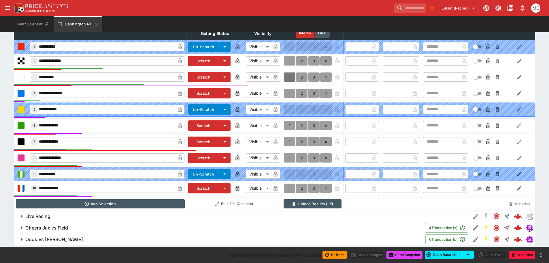
click at [292, 75] on button "1" at bounding box center [290, 76] width 12 height 9
type input "*"
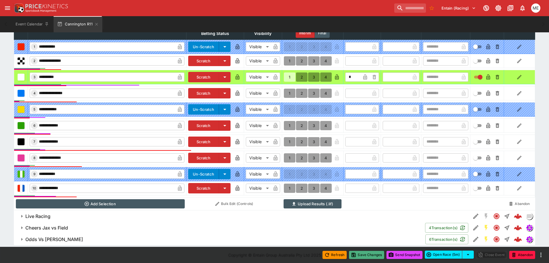
click at [358, 253] on button "Save Changes" at bounding box center [366, 255] width 35 height 8
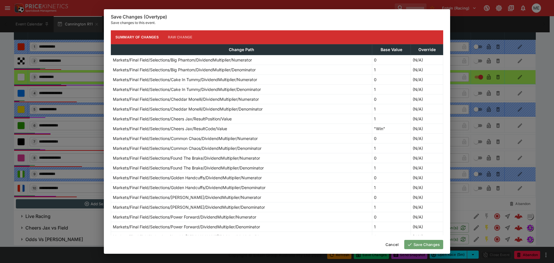
click at [413, 245] on button "Save Changes" at bounding box center [423, 244] width 39 height 9
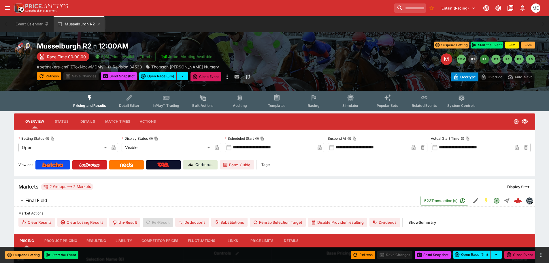
type input "**********"
click at [168, 96] on icon "Event type filters" at bounding box center [166, 97] width 7 height 7
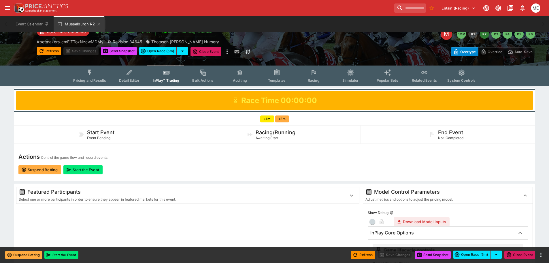
scroll to position [58, 0]
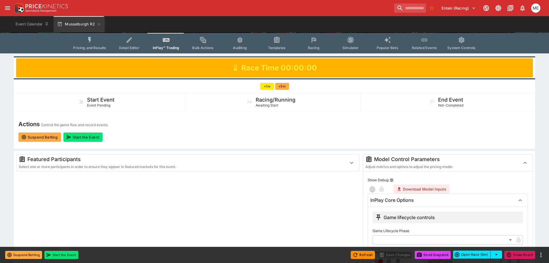
type input "**********"
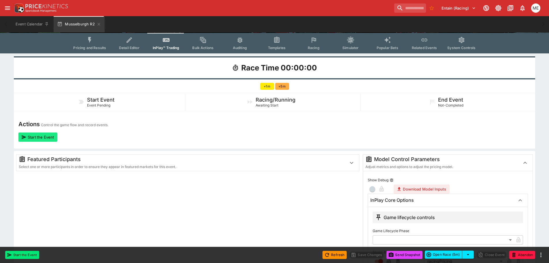
type input "****"
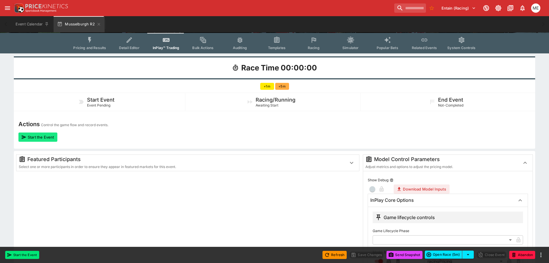
type input "*****"
click at [36, 138] on button "Start the Event" at bounding box center [37, 136] width 39 height 9
type input "**********"
type input "*******"
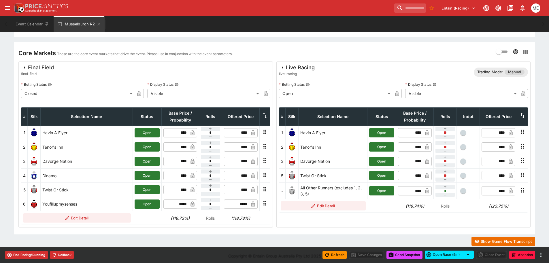
scroll to position [172, 0]
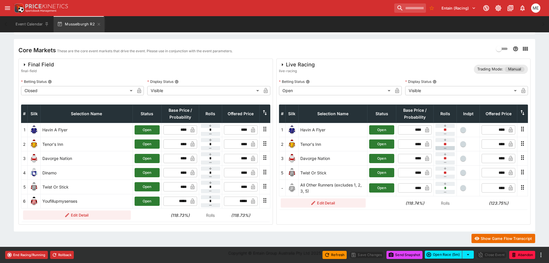
click at [445, 148] on icon "button" at bounding box center [445, 148] width 3 height 0
type input "*"
type input "**"
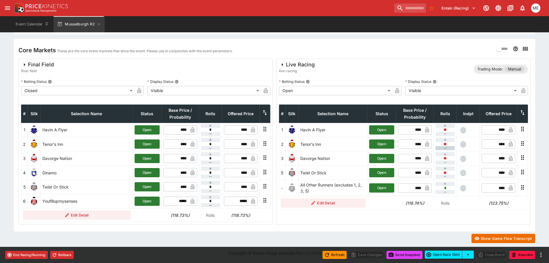
type input "*"
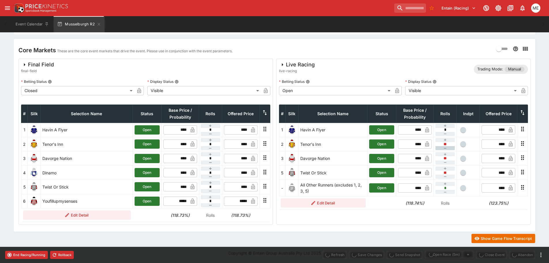
type input "****"
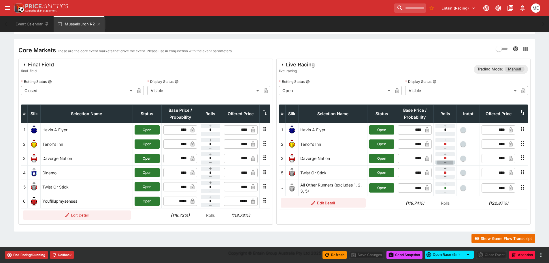
click at [444, 161] on icon "button" at bounding box center [445, 162] width 5 height 5
type input "*"
type input "**"
type input "*"
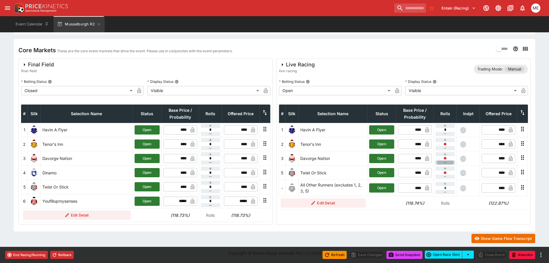
type input "*"
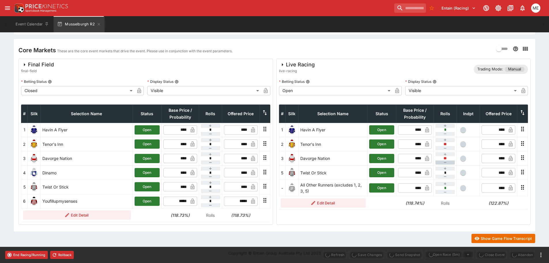
type input "****"
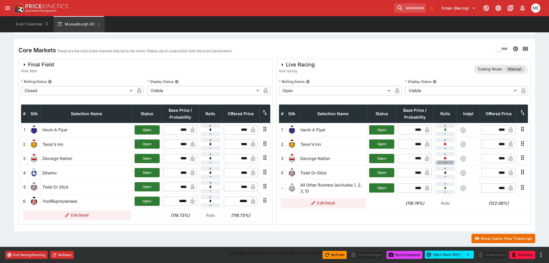
click at [444, 161] on icon "button" at bounding box center [445, 162] width 5 height 5
type input "*"
type input "**"
type input "***"
type input "*"
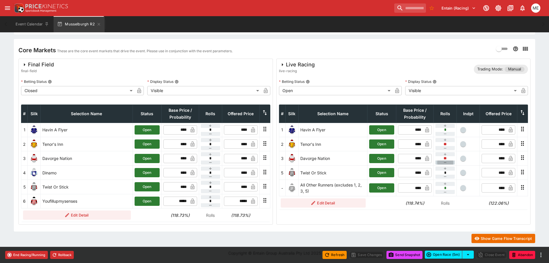
type input "*"
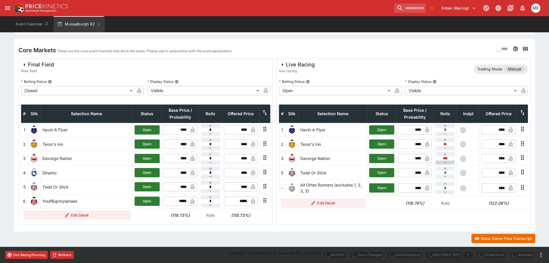
type input "****"
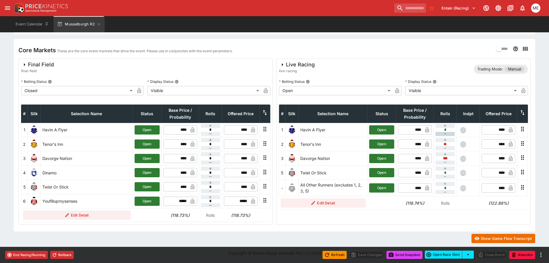
click at [447, 135] on icon "button" at bounding box center [445, 133] width 5 height 5
type input "**"
type input "***"
type input "*"
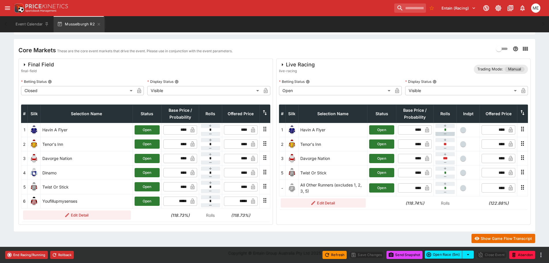
type input "*"
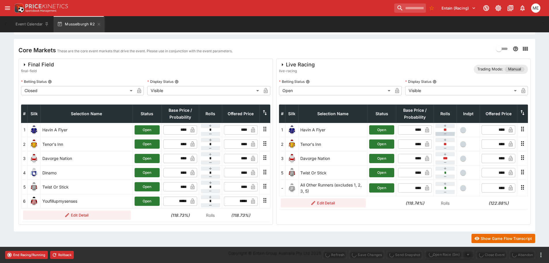
click at [447, 135] on icon "button" at bounding box center [445, 133] width 5 height 5
type input "**"
type input "*"
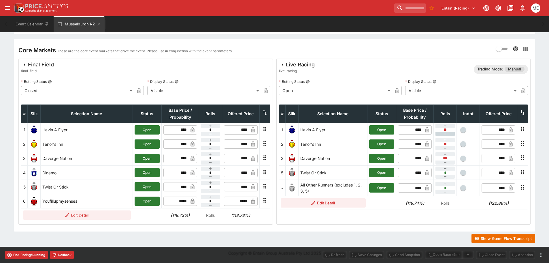
type input "*"
click at [447, 135] on icon "button" at bounding box center [445, 133] width 5 height 5
type input "***"
type input "****"
type input "**"
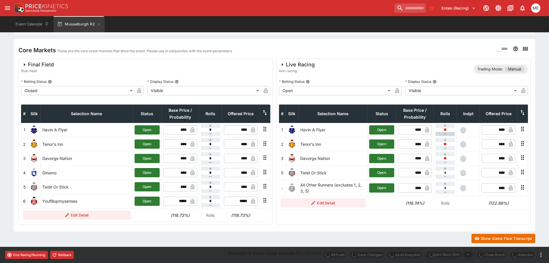
type input "****"
type input "**"
type input "****"
type input "*"
type input "****"
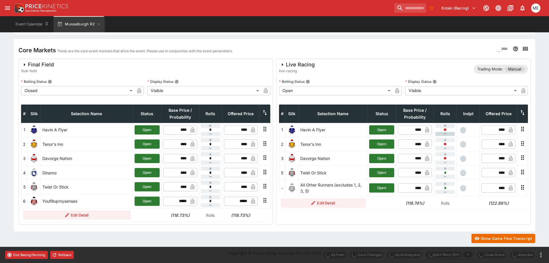
type input "*"
type input "****"
click at [447, 135] on icon "button" at bounding box center [445, 133] width 5 height 5
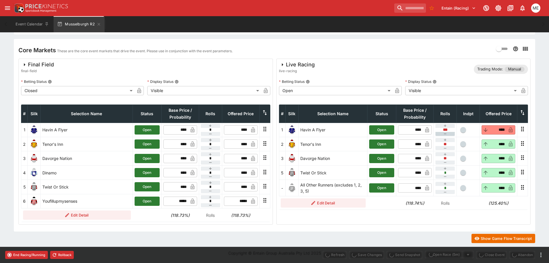
type input "***"
type input "**"
type input "*"
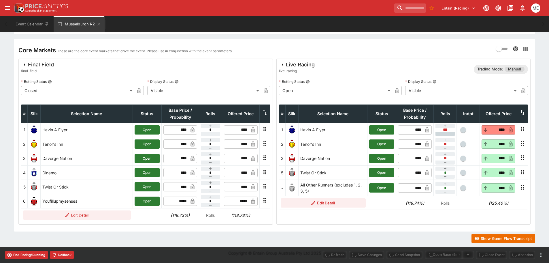
type input "****"
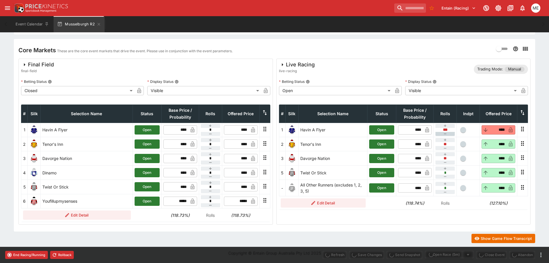
type input "****"
type input "*****"
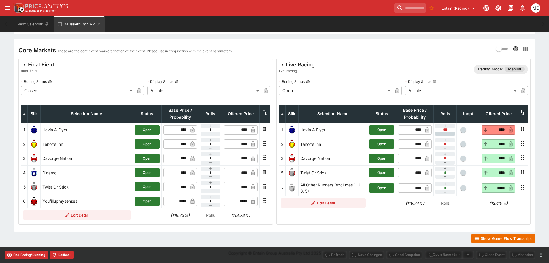
type input "****"
type input "*****"
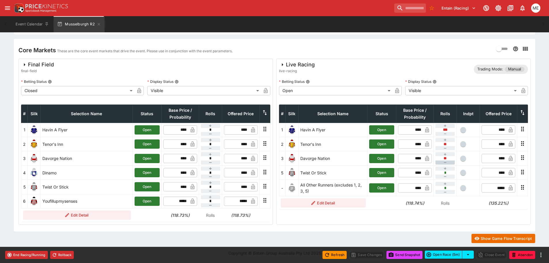
click at [445, 162] on icon "button" at bounding box center [445, 162] width 5 height 5
type input "***"
type input "*"
type input "***"
type input "*"
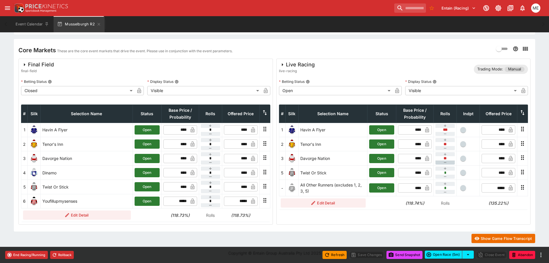
type input "**"
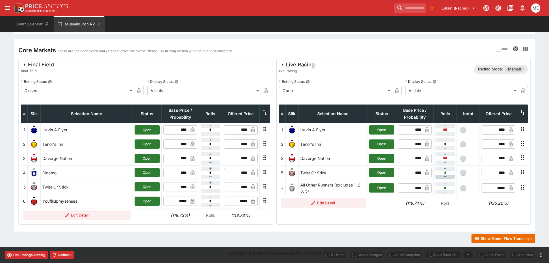
type input "****"
type input "*****"
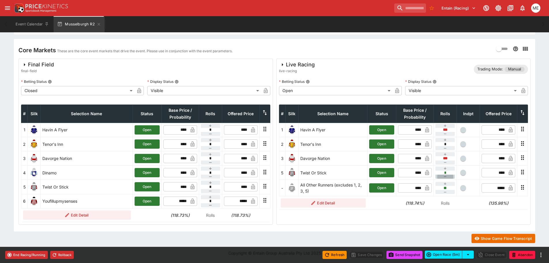
click at [449, 178] on button "button" at bounding box center [445, 176] width 19 height 4
type input "***"
type input "*"
type input "***"
type input "*"
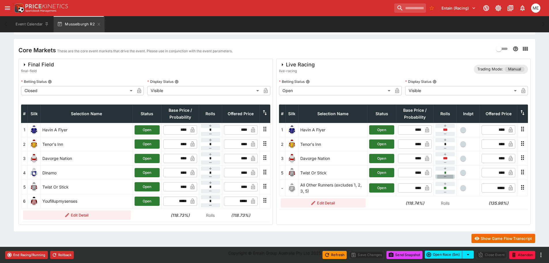
type input "**"
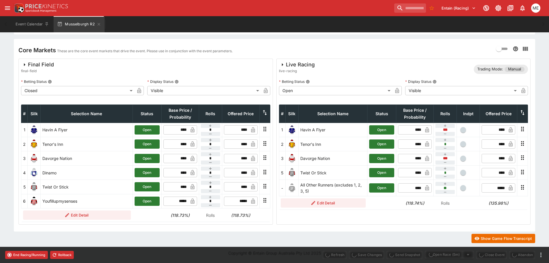
type input "****"
type input "*****"
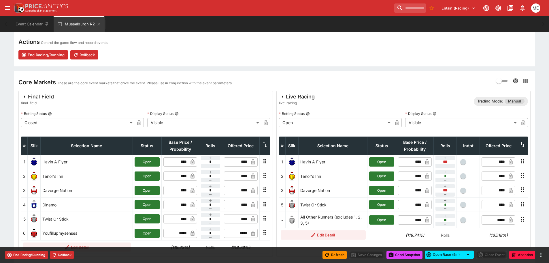
scroll to position [85, 0]
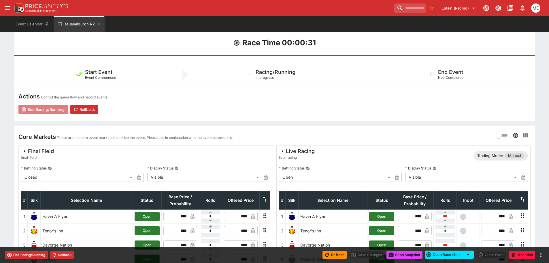
click at [52, 109] on button "End Racing/Running" at bounding box center [43, 109] width 50 height 9
type input "**********"
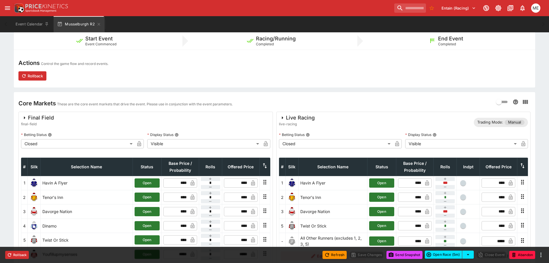
scroll to position [28, 0]
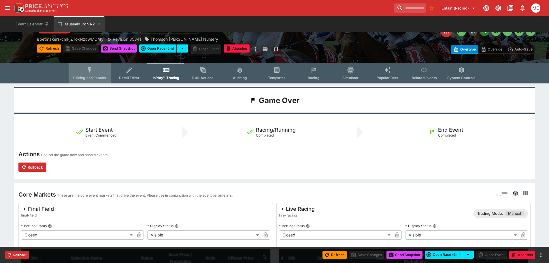
click at [91, 69] on icon "Event type filters" at bounding box center [89, 70] width 3 height 6
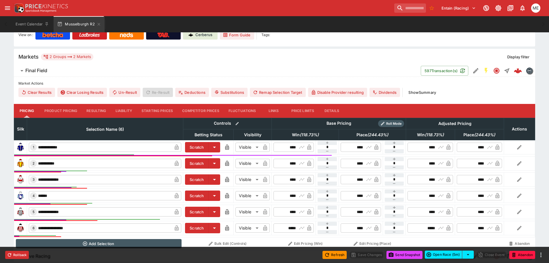
scroll to position [120, 0]
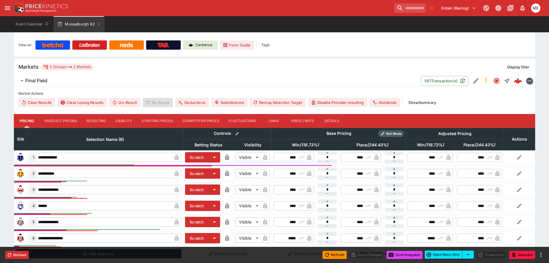
click at [97, 119] on button "Resulting" at bounding box center [96, 121] width 29 height 14
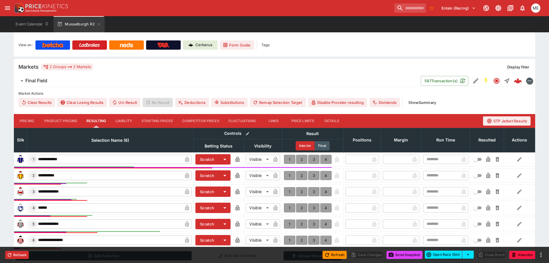
click at [289, 190] on button "1" at bounding box center [290, 191] width 12 height 9
type input "*"
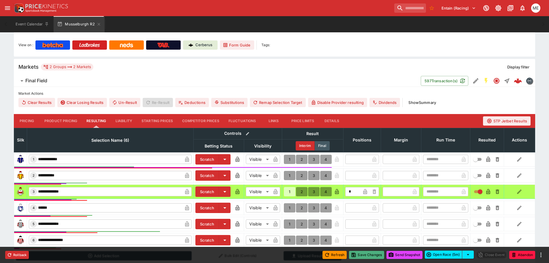
click at [362, 254] on button "Save Changes" at bounding box center [366, 255] width 35 height 8
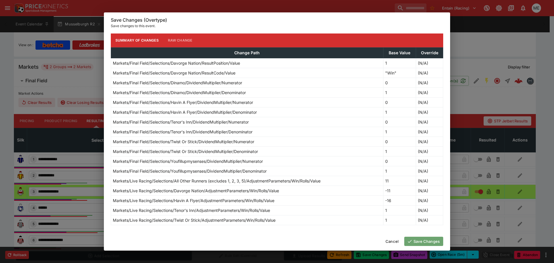
click at [415, 242] on button "Save Changes" at bounding box center [423, 240] width 39 height 9
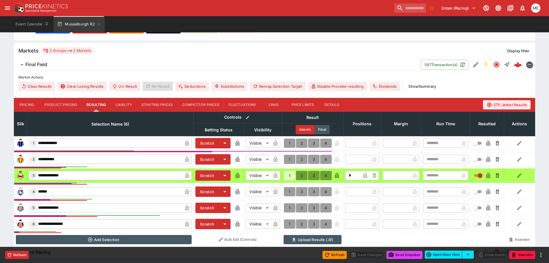
scroll to position [151, 0]
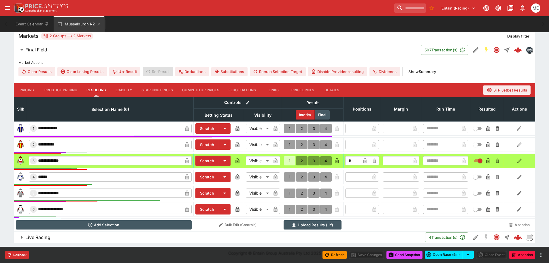
click at [111, 234] on span "Live Racing" at bounding box center [222, 237] width 395 height 6
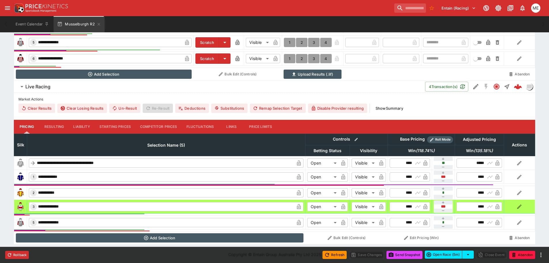
scroll to position [302, 0]
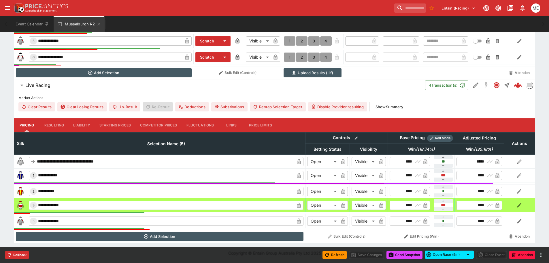
click at [82, 123] on button "Liability" at bounding box center [82, 125] width 26 height 14
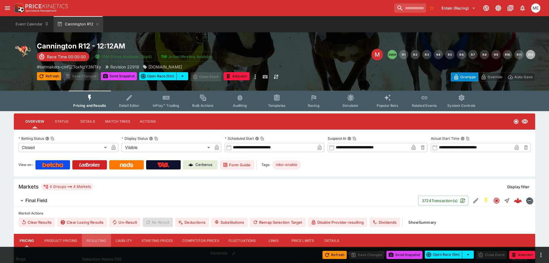
click at [93, 241] on button "Resulting" at bounding box center [96, 241] width 29 height 14
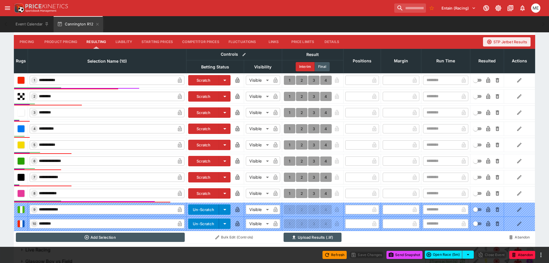
scroll to position [202, 0]
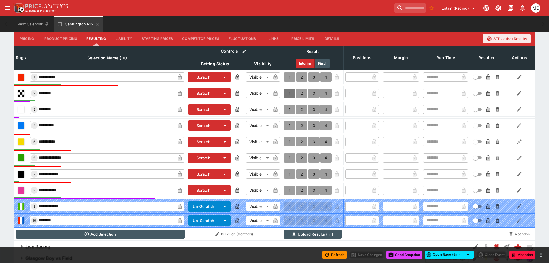
click at [291, 94] on button "1" at bounding box center [290, 93] width 12 height 9
type input "*"
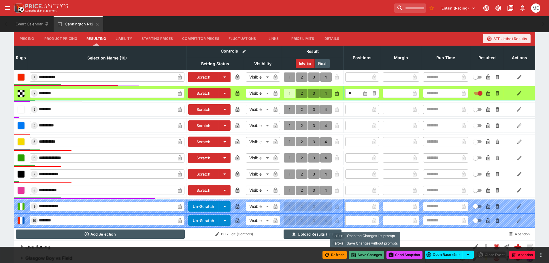
click at [364, 254] on button "Save Changes" at bounding box center [366, 255] width 35 height 8
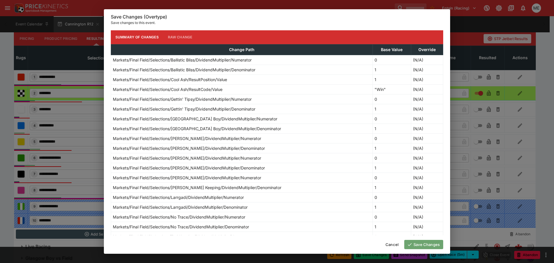
click at [416, 242] on button "Save Changes" at bounding box center [423, 244] width 39 height 9
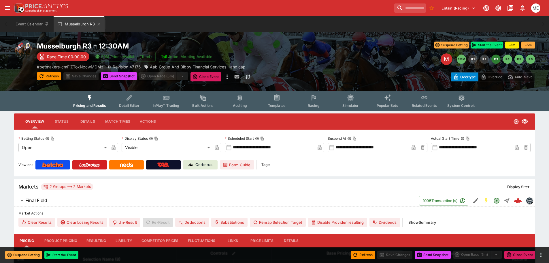
type input "**********"
click at [170, 94] on icon "Event type filters" at bounding box center [166, 97] width 7 height 7
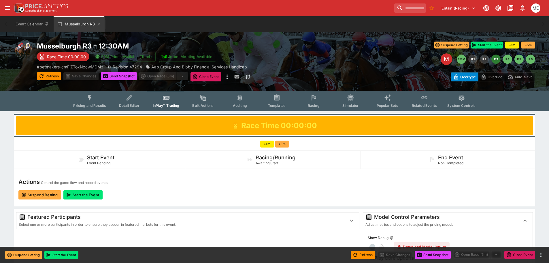
type input "****"
type input "*****"
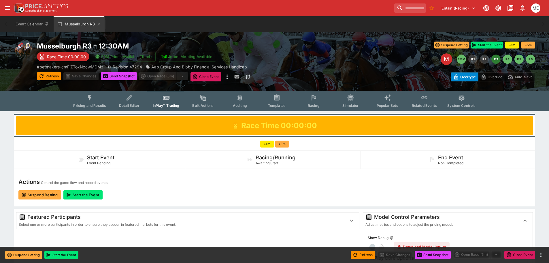
type input "*****"
type input "****"
type input "*****"
type input "****"
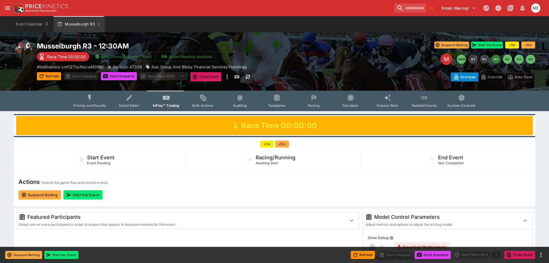
type input "****"
type input "*****"
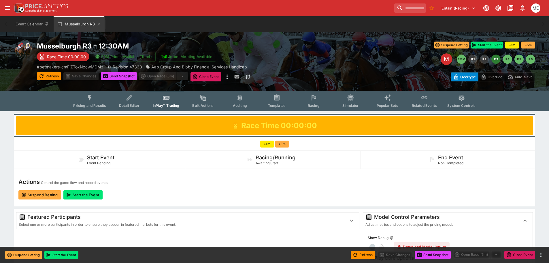
type input "****"
type input "*****"
type input "****"
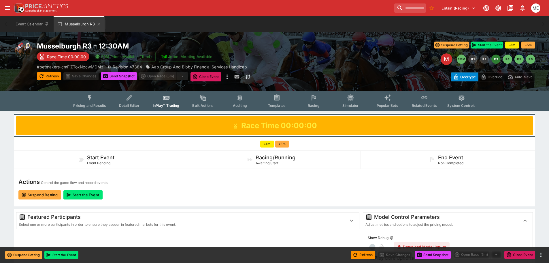
type input "*****"
type input "****"
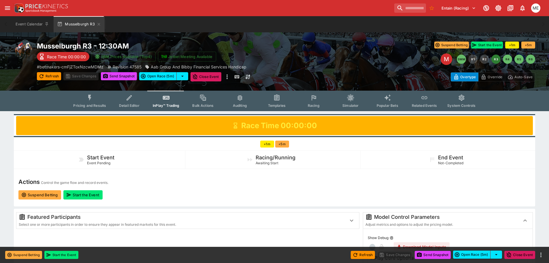
type input "****"
type input "*****"
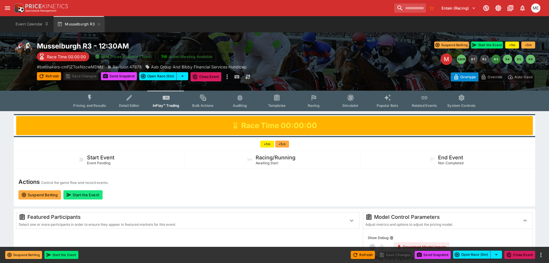
type input "**********"
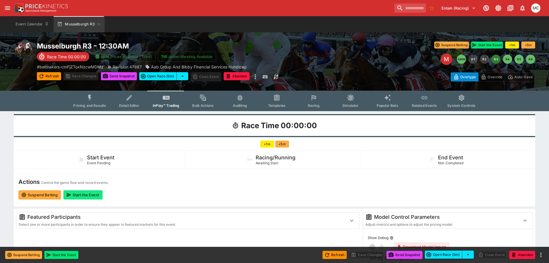
type input "****"
type input "*****"
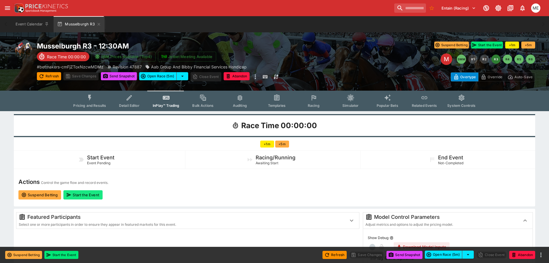
type input "****"
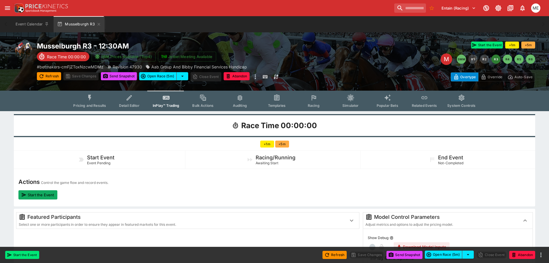
click at [50, 193] on button "Start the Event" at bounding box center [37, 194] width 39 height 9
type input "**********"
type input "*******"
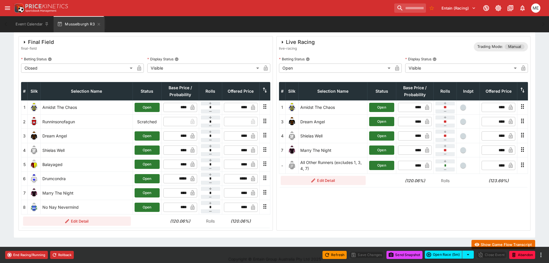
scroll to position [200, 0]
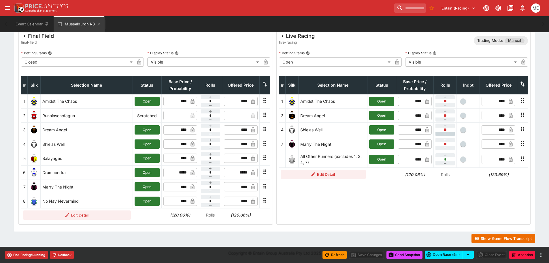
click at [443, 133] on icon "button" at bounding box center [445, 133] width 5 height 5
type input "**"
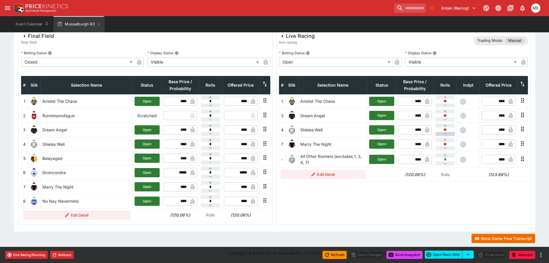
type input "*"
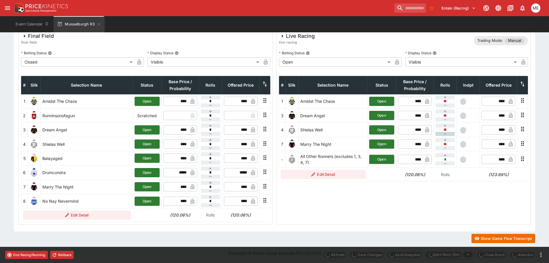
type input "****"
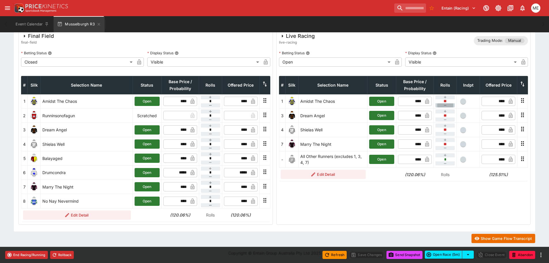
click at [446, 105] on icon "button" at bounding box center [445, 105] width 5 height 5
type input "**"
type input "*"
type input "**"
type input "*"
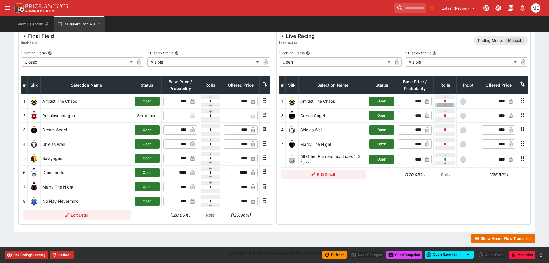
type input "*"
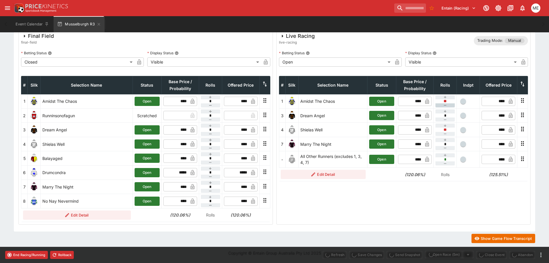
type input "****"
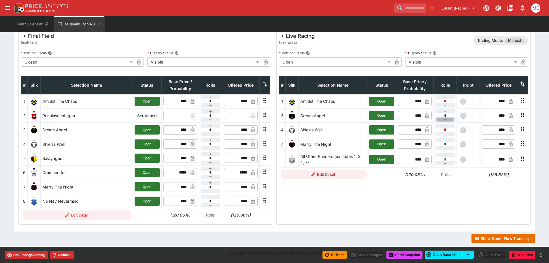
click at [443, 120] on icon "button" at bounding box center [445, 119] width 5 height 5
type input "**"
type input "*"
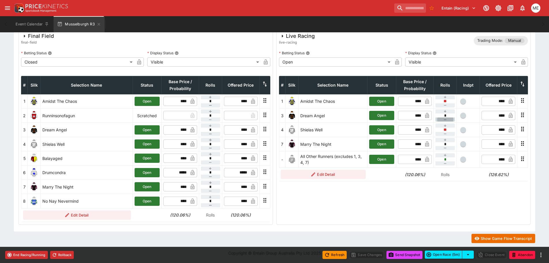
type input "*"
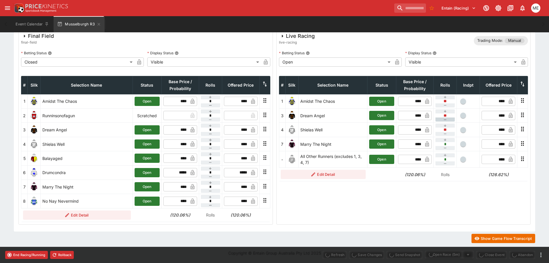
type input "****"
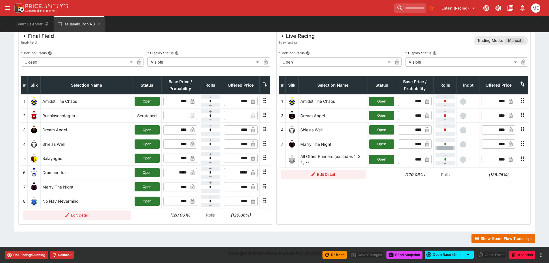
click at [449, 147] on button "button" at bounding box center [445, 148] width 19 height 4
type input "**"
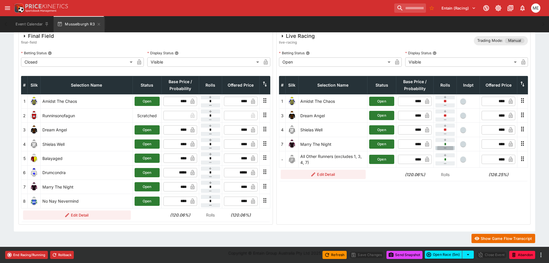
type input "*"
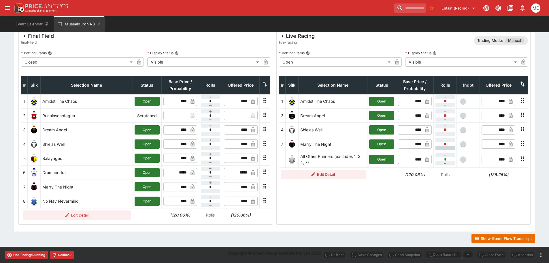
type input "****"
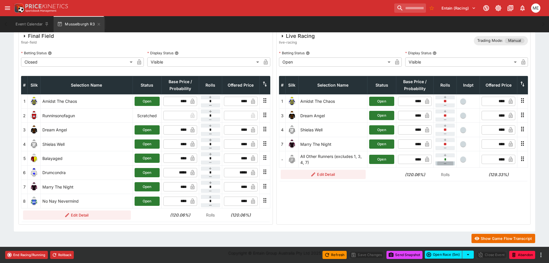
click at [449, 163] on button "button" at bounding box center [445, 163] width 19 height 4
type input "**"
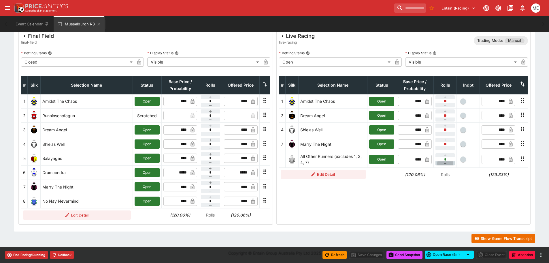
type input "*"
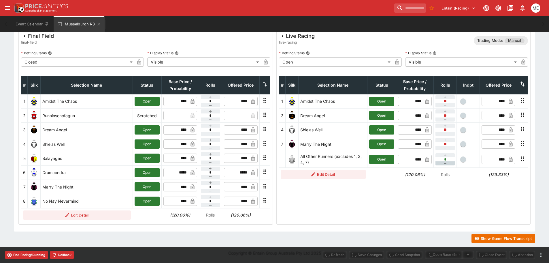
type input "****"
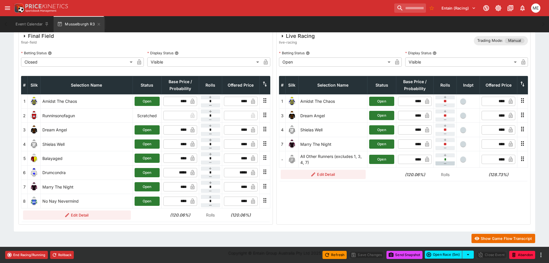
click at [449, 163] on button "button" at bounding box center [445, 163] width 19 height 4
type input "**"
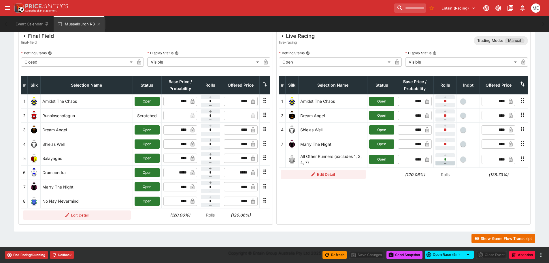
type input "**"
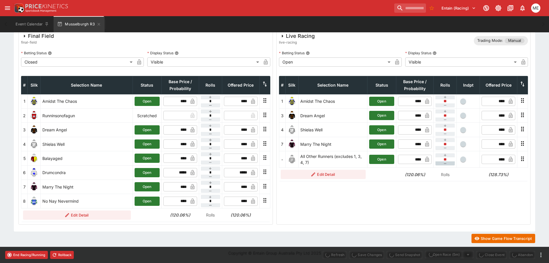
type input "****"
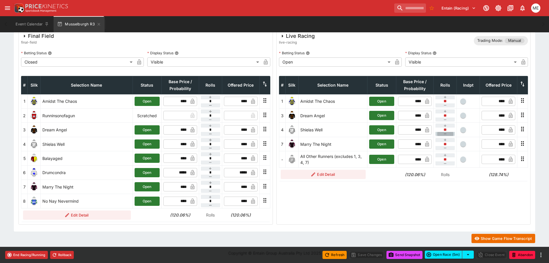
click at [446, 134] on icon "button" at bounding box center [445, 133] width 5 height 5
type input "**"
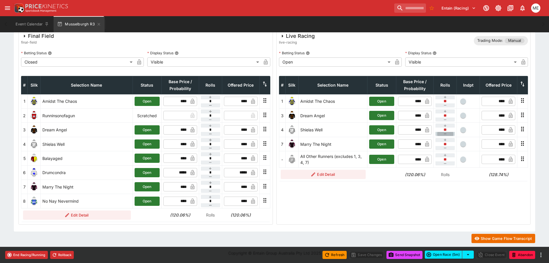
type input "**"
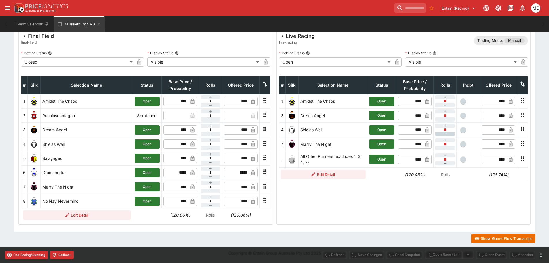
type input "****"
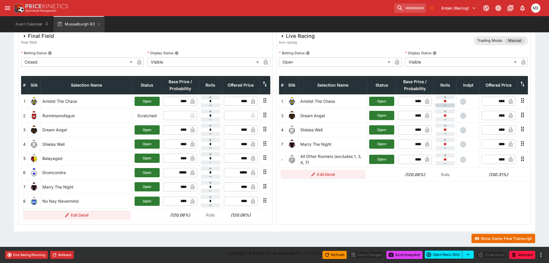
click at [445, 106] on icon "button" at bounding box center [445, 105] width 5 height 5
type input "**"
type input "*"
type input "**"
type input "*"
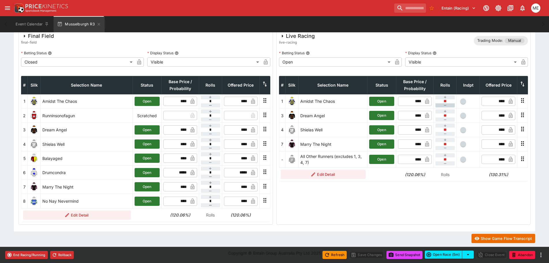
type input "**"
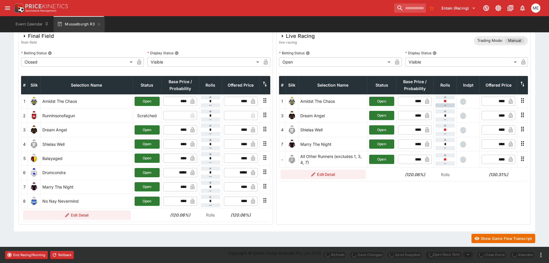
type input "****"
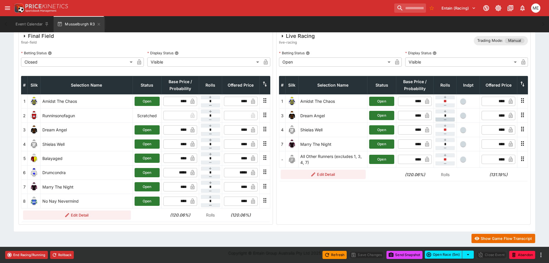
click at [445, 121] on icon "button" at bounding box center [445, 119] width 5 height 5
type input "**"
type input "*"
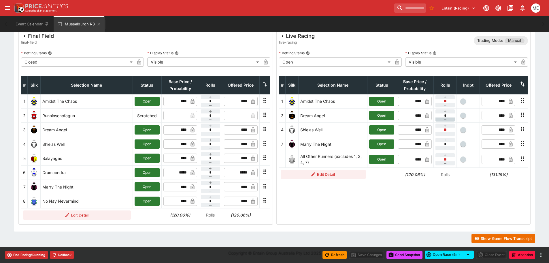
type input "*"
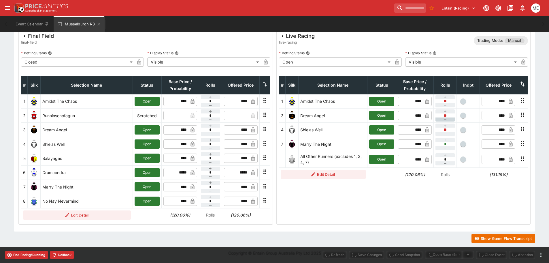
type input "****"
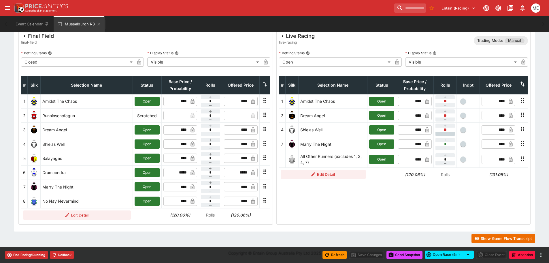
click at [442, 134] on button "button" at bounding box center [445, 134] width 19 height 4
type input "**"
type input "***"
type input "*"
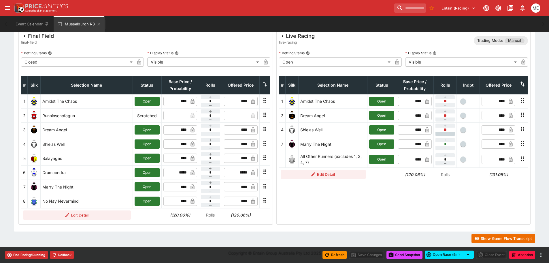
type input "*"
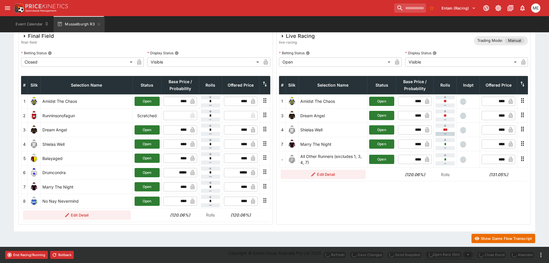
type input "****"
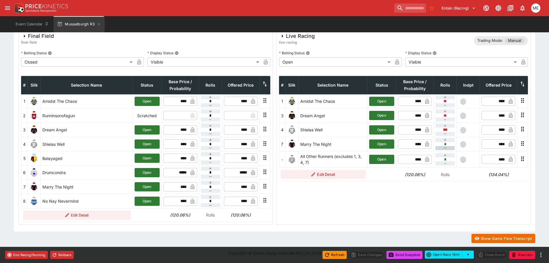
click at [444, 147] on icon "button" at bounding box center [445, 148] width 5 height 5
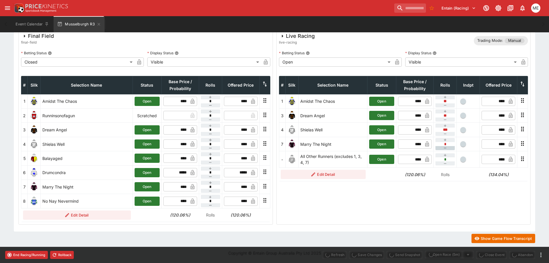
type input "**"
type input "*"
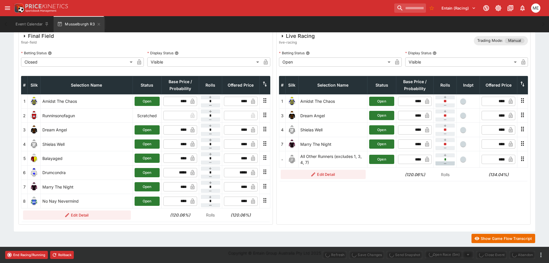
type input "****"
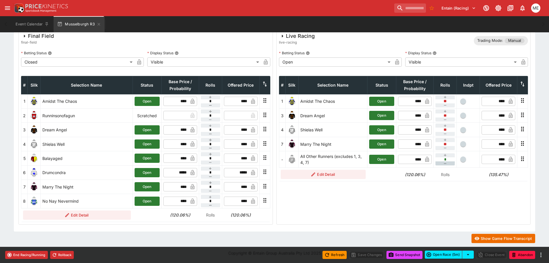
click at [444, 163] on icon "button" at bounding box center [445, 163] width 5 height 5
type input "**"
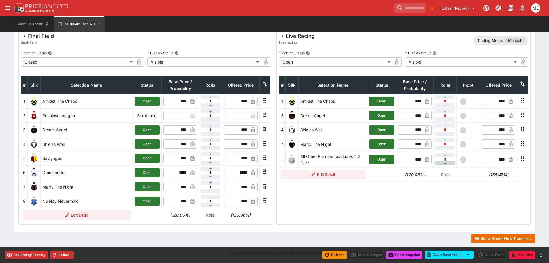
type input "**"
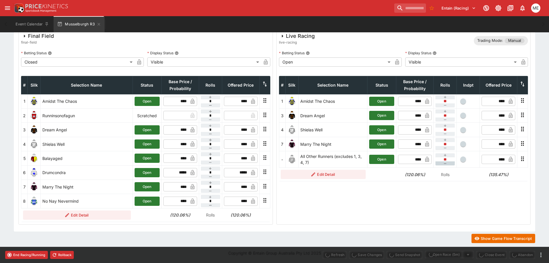
type input "****"
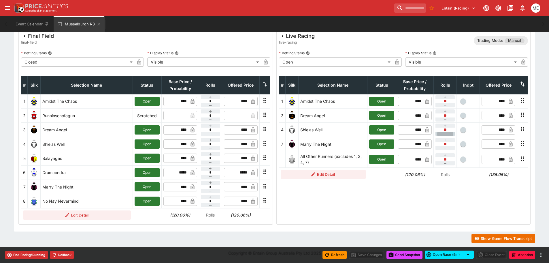
click at [443, 134] on icon "button" at bounding box center [445, 133] width 5 height 5
type input "**"
type input "***"
type input "**"
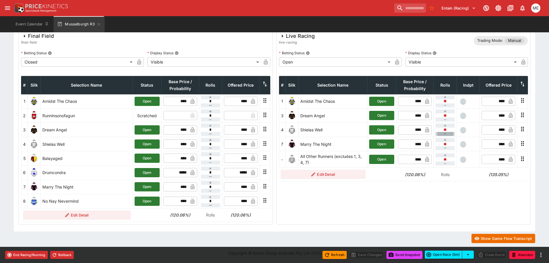
type input "**"
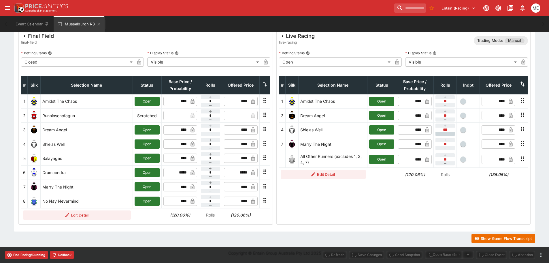
type input "****"
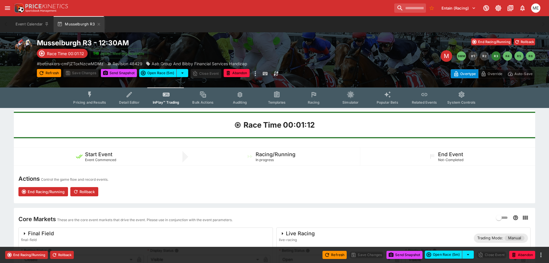
scroll to position [0, 0]
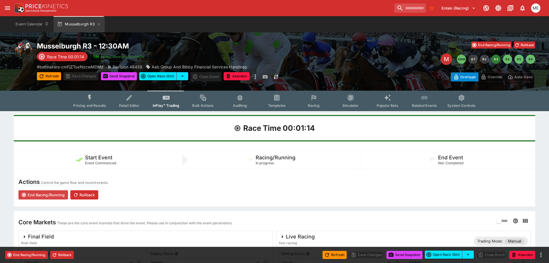
click at [41, 195] on button "End Racing/Running" at bounding box center [43, 194] width 50 height 9
type input "**********"
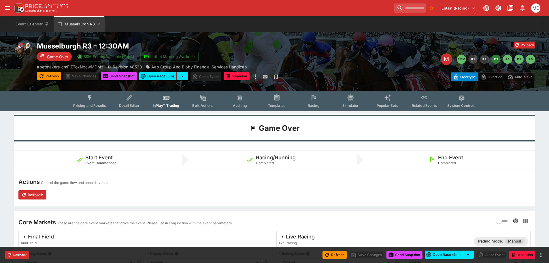
click at [93, 100] on icon "Event type filters" at bounding box center [89, 97] width 7 height 7
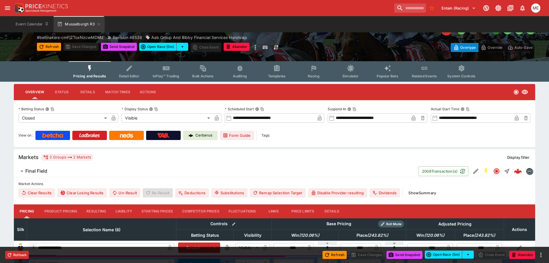
scroll to position [58, 0]
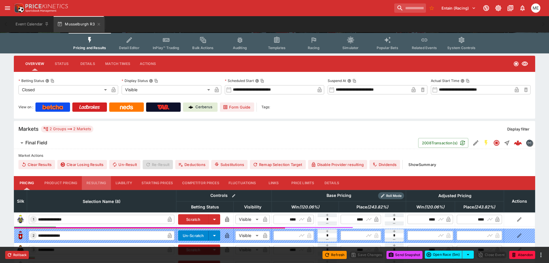
click at [94, 181] on button "Resulting" at bounding box center [96, 183] width 29 height 14
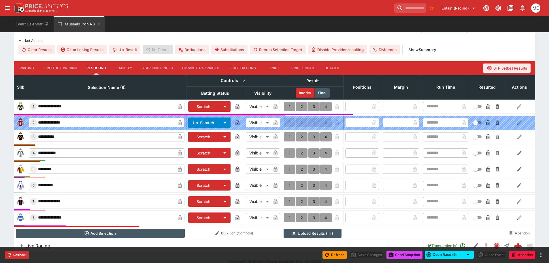
scroll to position [173, 0]
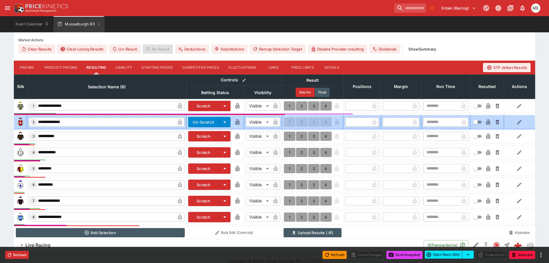
type input "*"
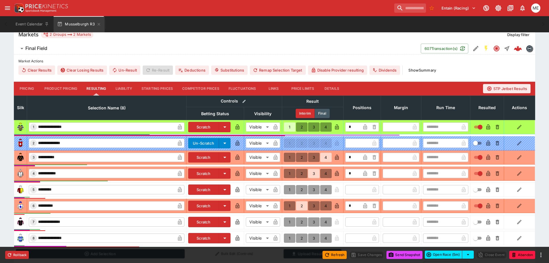
scroll to position [181, 0]
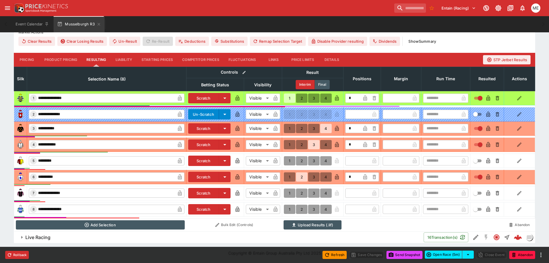
click at [171, 236] on span "Live Racing" at bounding box center [222, 237] width 394 height 6
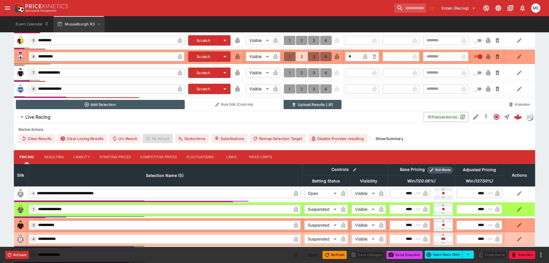
scroll to position [325, 0]
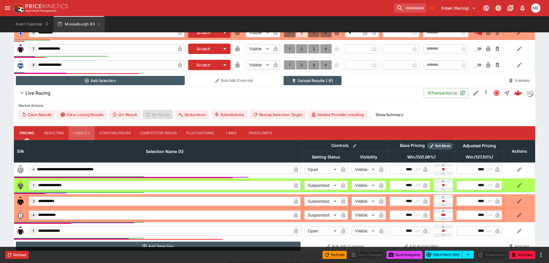
click at [81, 131] on button "Liability" at bounding box center [82, 133] width 26 height 14
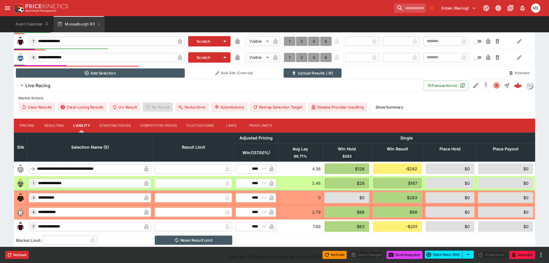
scroll to position [336, 0]
